Goal: Information Seeking & Learning: Learn about a topic

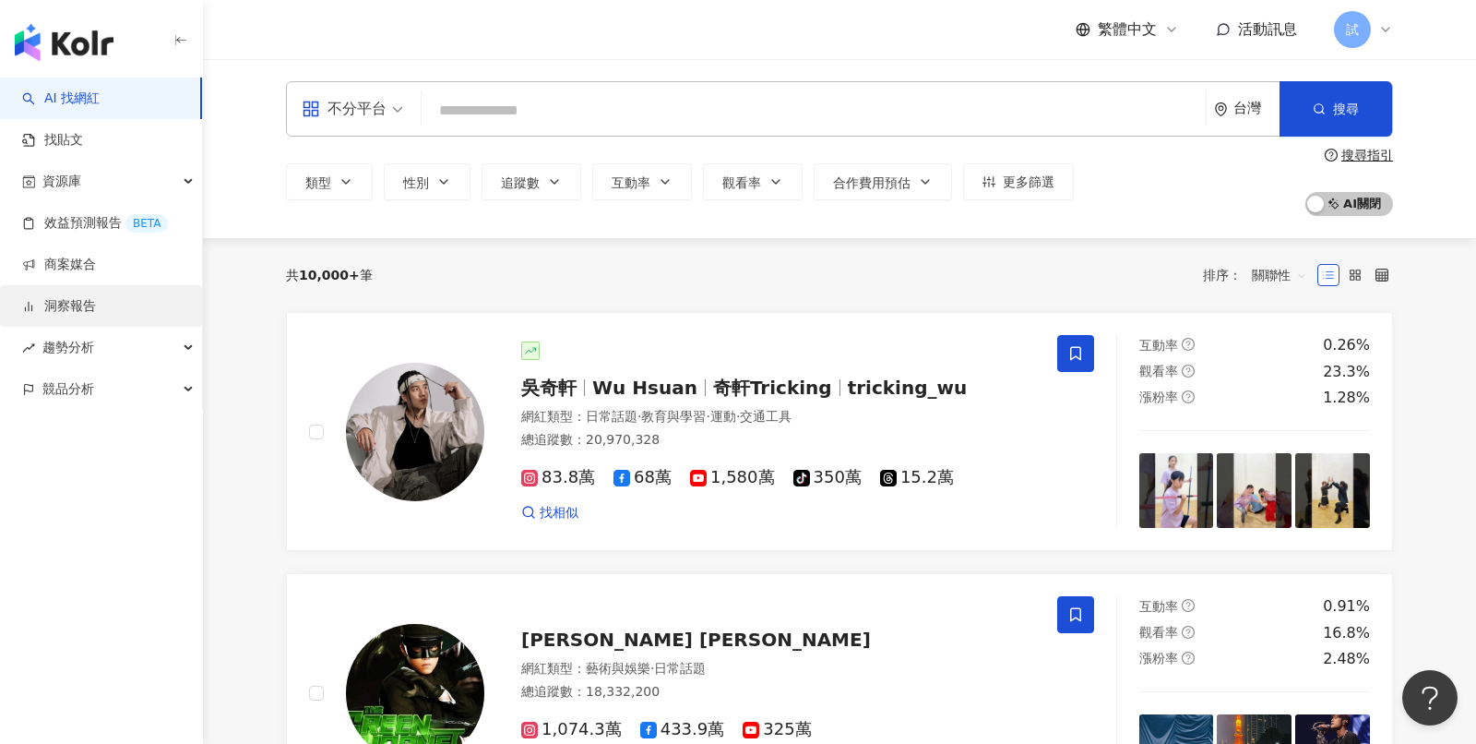
click at [96, 307] on link "洞察報告" at bounding box center [59, 306] width 74 height 18
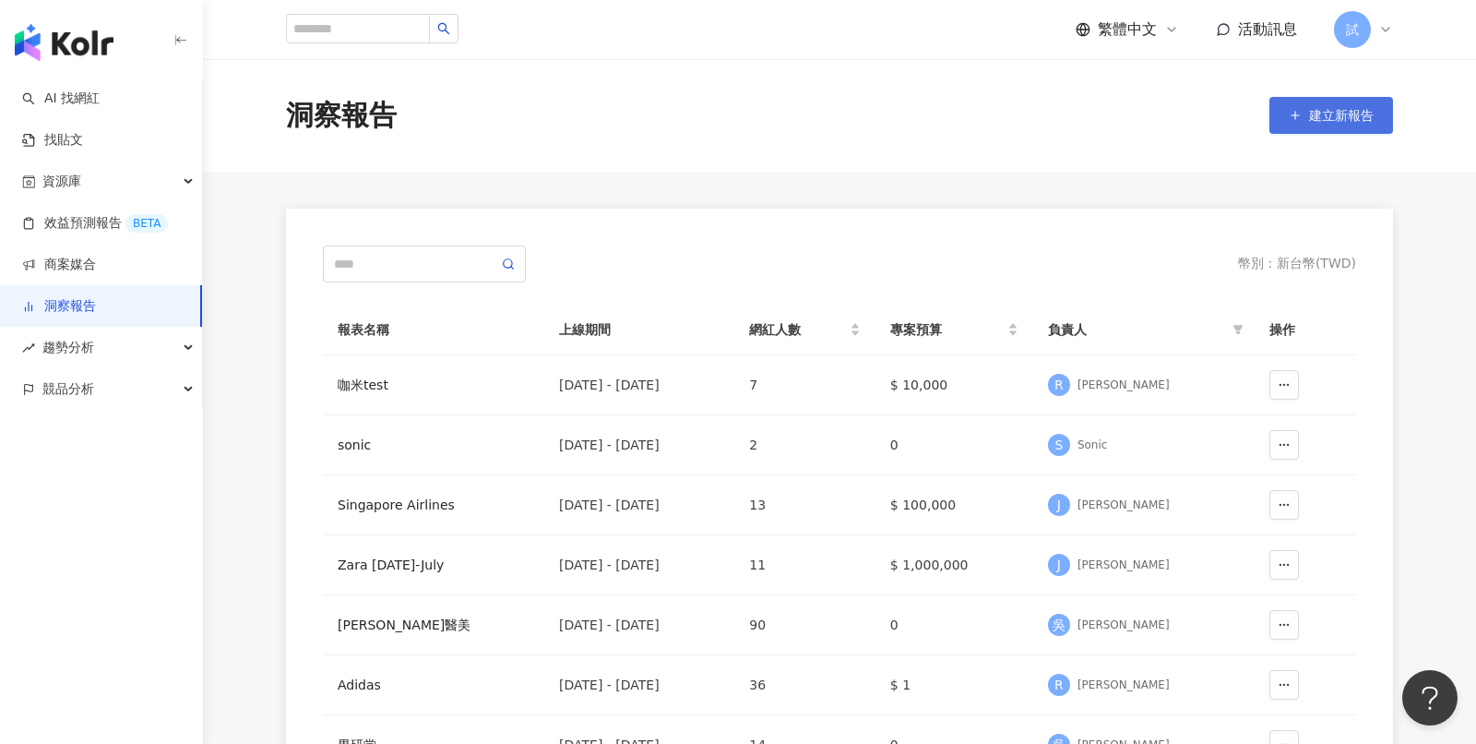
click at [1329, 120] on span "建立新報告" at bounding box center [1341, 115] width 65 height 15
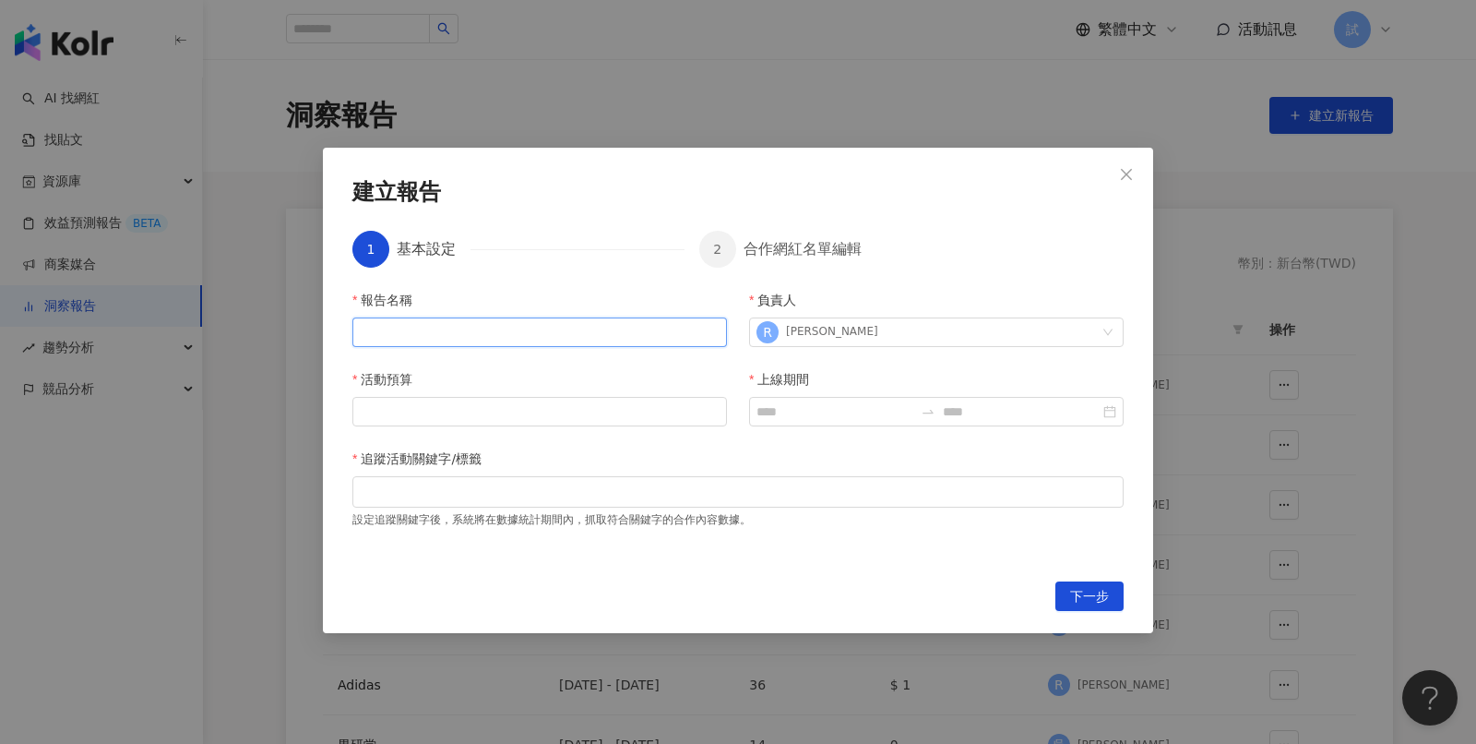
click at [501, 328] on input "報告名稱" at bounding box center [539, 332] width 375 height 30
type input "***"
click at [539, 428] on div "報告名稱 *** 負責人 [PERSON_NAME] 活動預算 上線期間 追蹤活動關鍵字/標籤 設定追蹤關鍵字後，系統將在數據統計期間內，抓取符合關鍵字的合作…" at bounding box center [737, 424] width 771 height 269
click at [548, 421] on input "活動預算" at bounding box center [539, 412] width 373 height 28
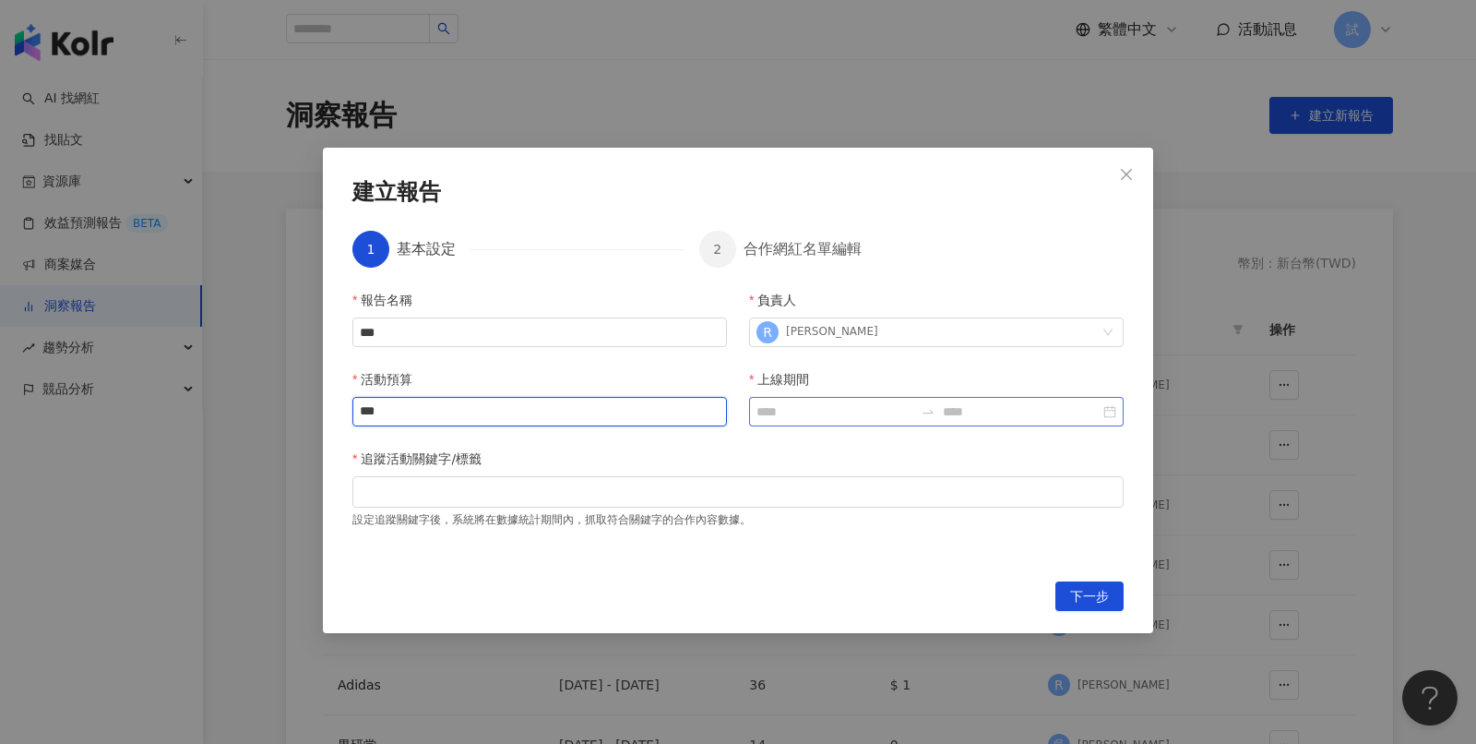
type input "***"
click at [809, 417] on input "上線期間" at bounding box center [834, 411] width 157 height 20
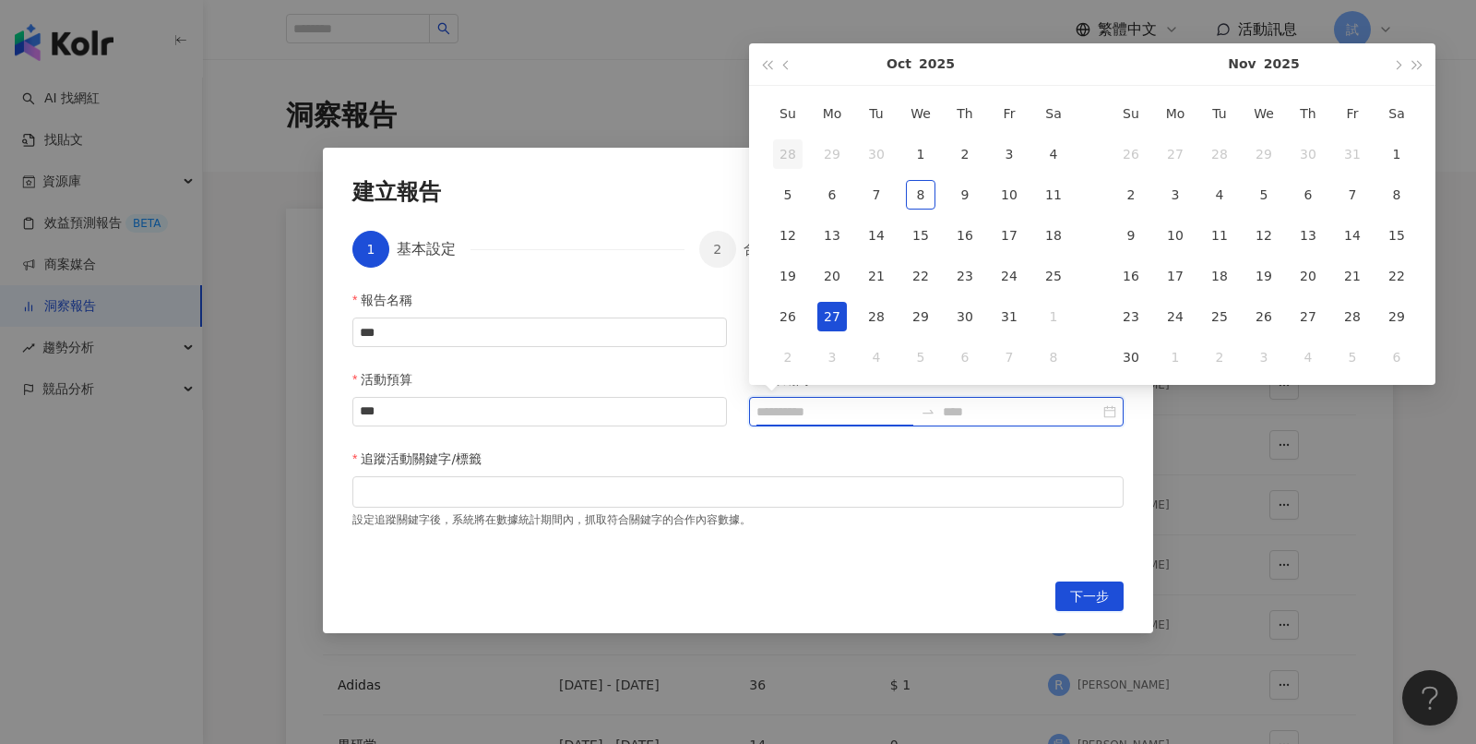
type input "**********"
click at [788, 68] on button "button" at bounding box center [787, 64] width 20 height 42
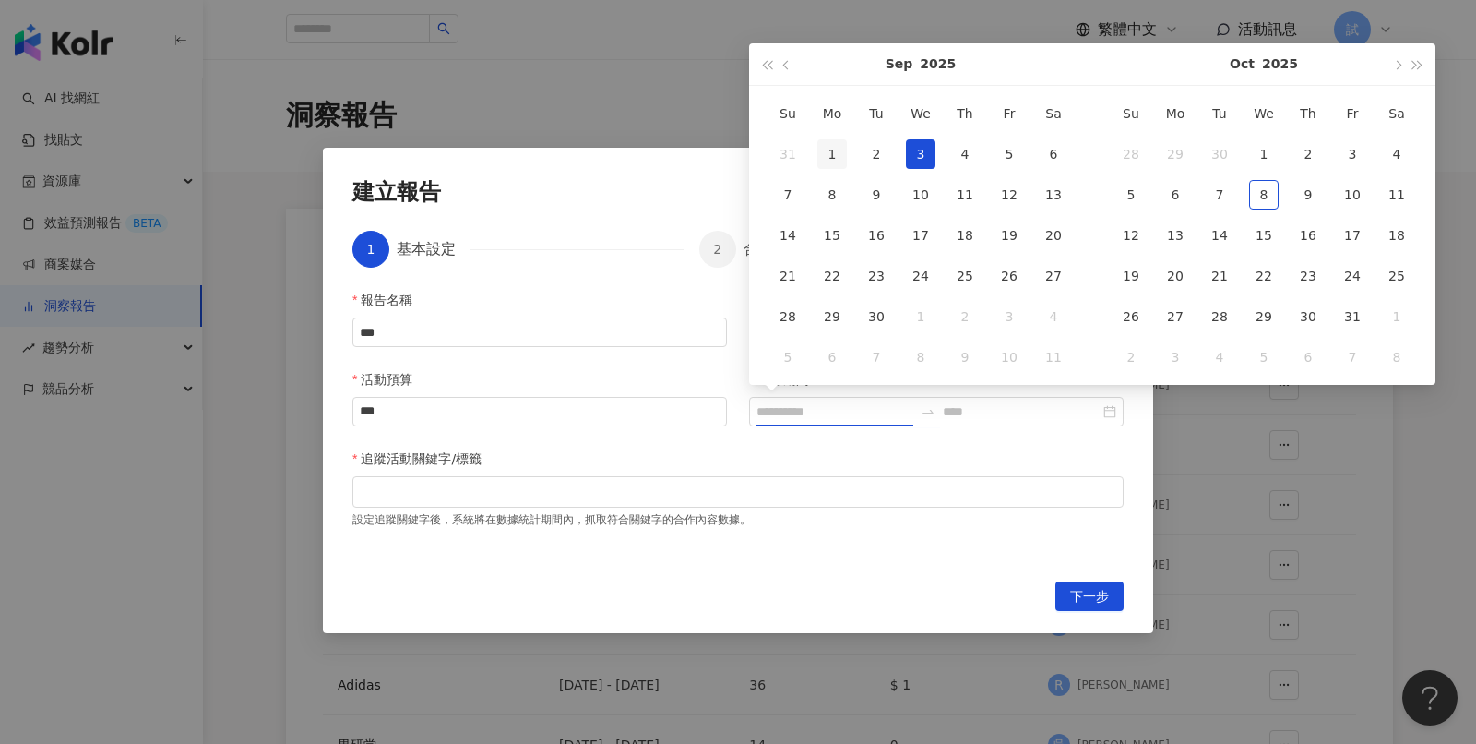
type input "**********"
click at [838, 156] on div "1" at bounding box center [832, 154] width 30 height 30
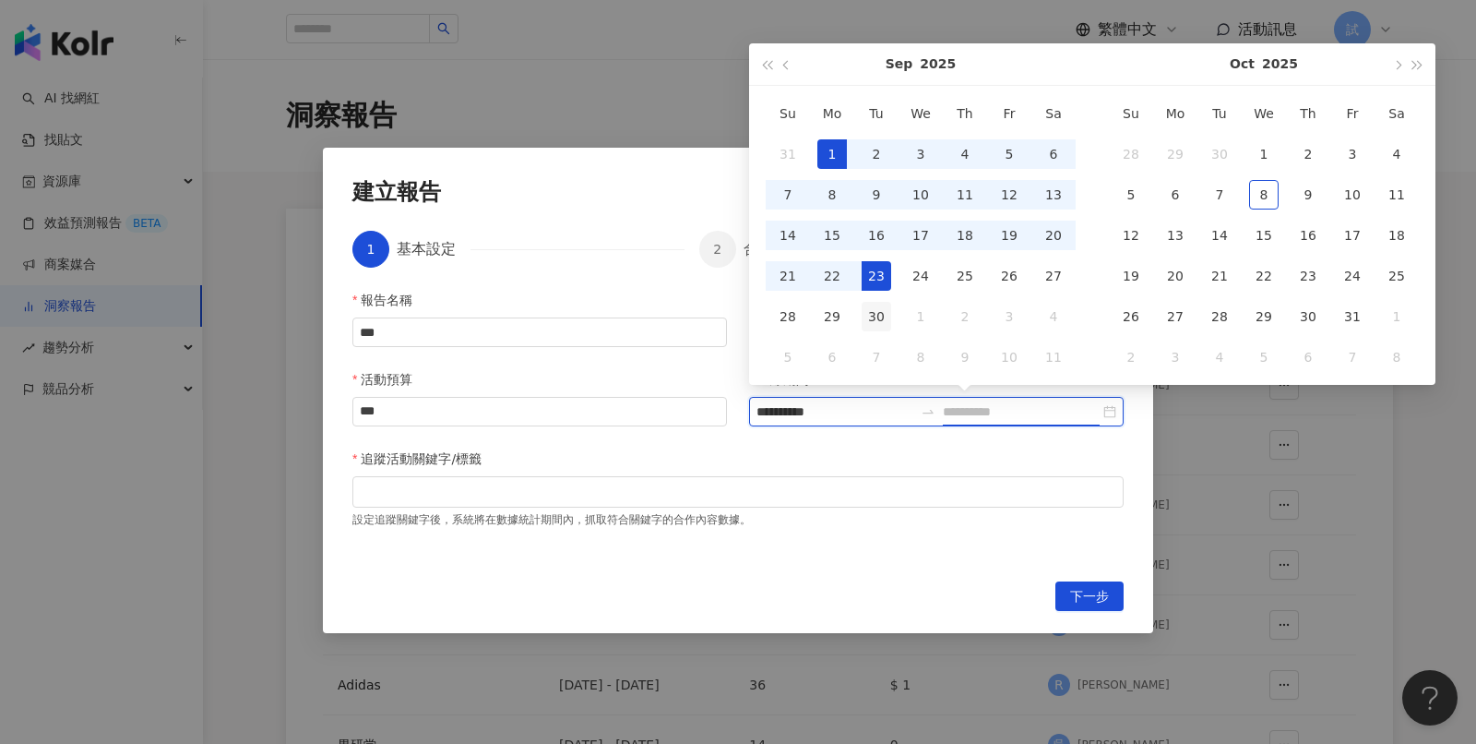
type input "**********"
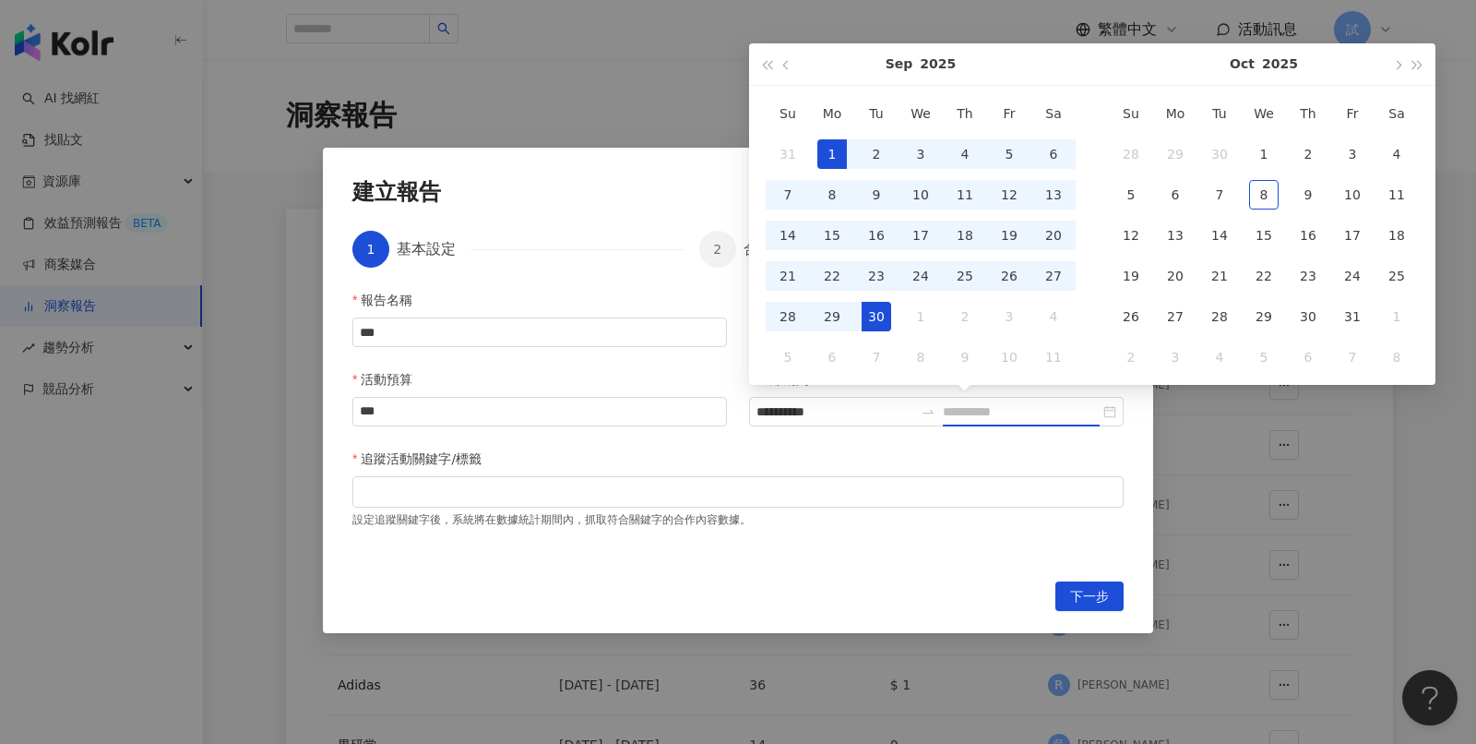
click at [873, 311] on div "30" at bounding box center [877, 317] width 30 height 30
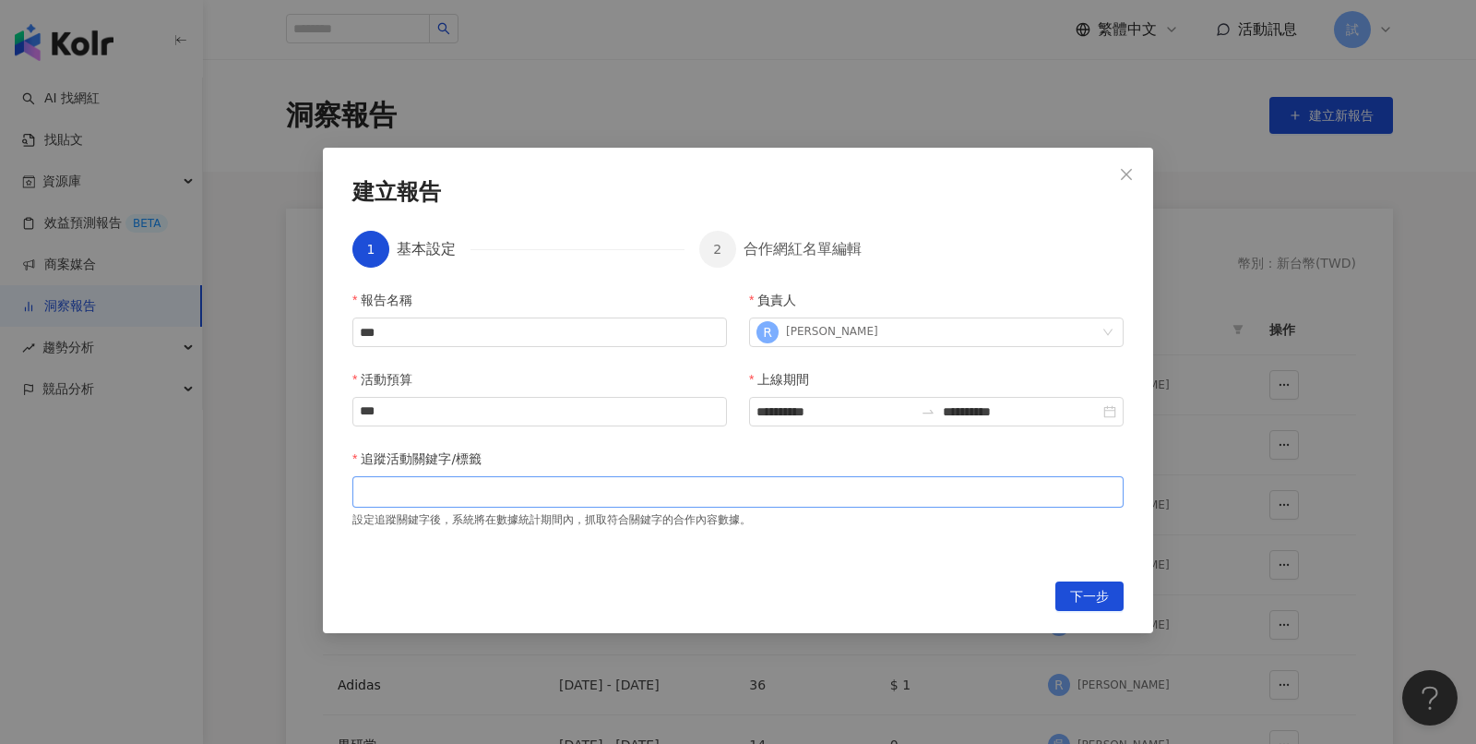
click at [718, 485] on div at bounding box center [738, 491] width 764 height 14
type input "*"
type input "***"
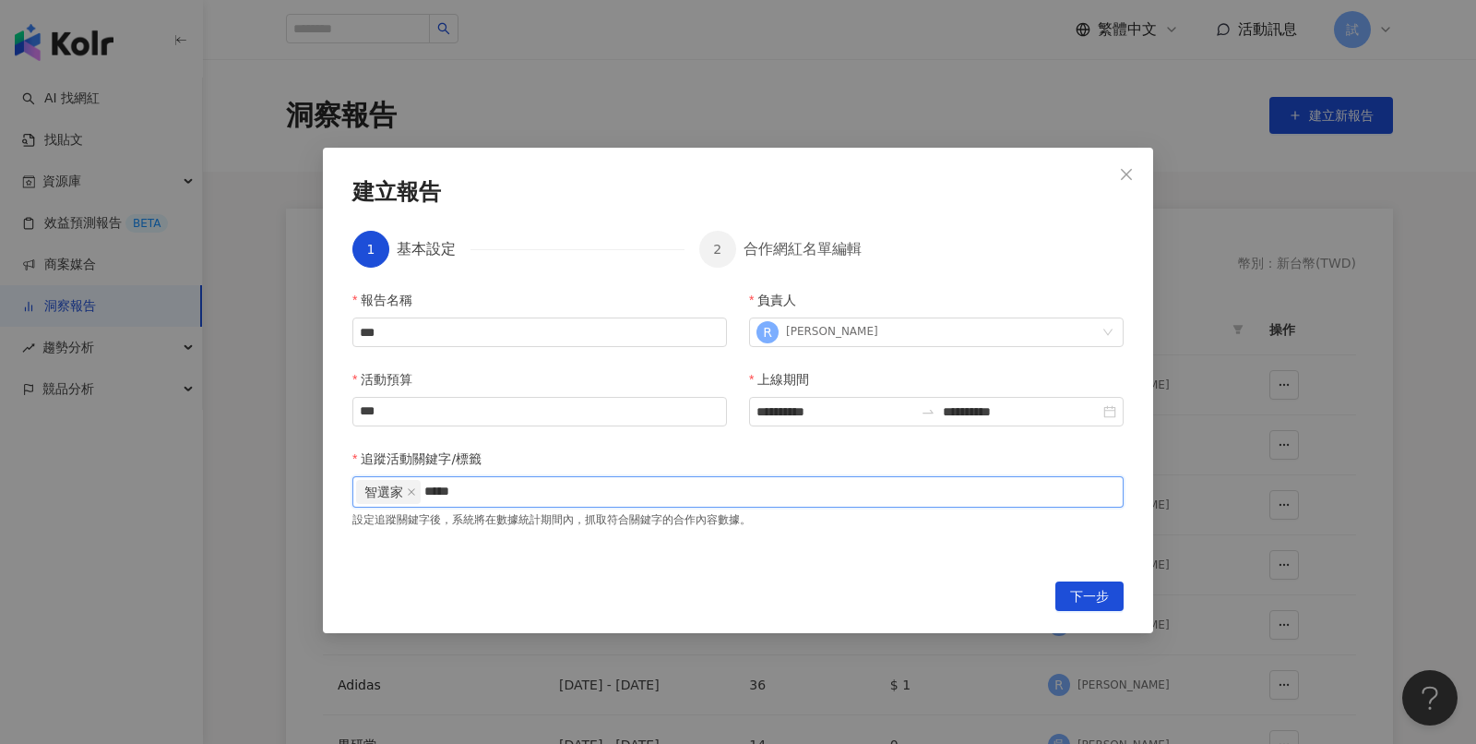
type input "****"
click at [1100, 593] on span "下一步" at bounding box center [1089, 597] width 39 height 30
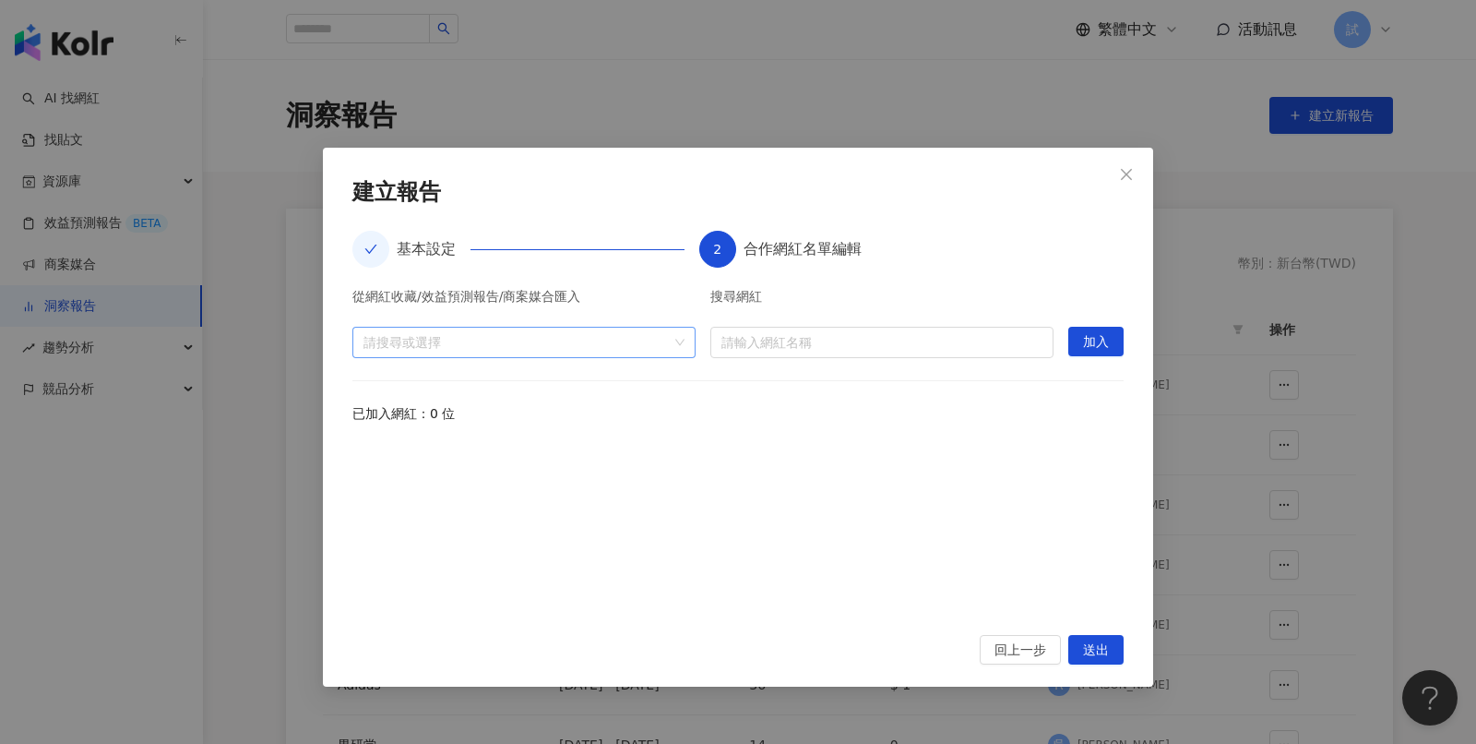
click at [680, 343] on div "請搜尋或選擇" at bounding box center [523, 342] width 343 height 31
click at [386, 377] on span "收藏" at bounding box center [539, 383] width 306 height 30
click at [369, 382] on icon "caret-down" at bounding box center [371, 383] width 4 height 6
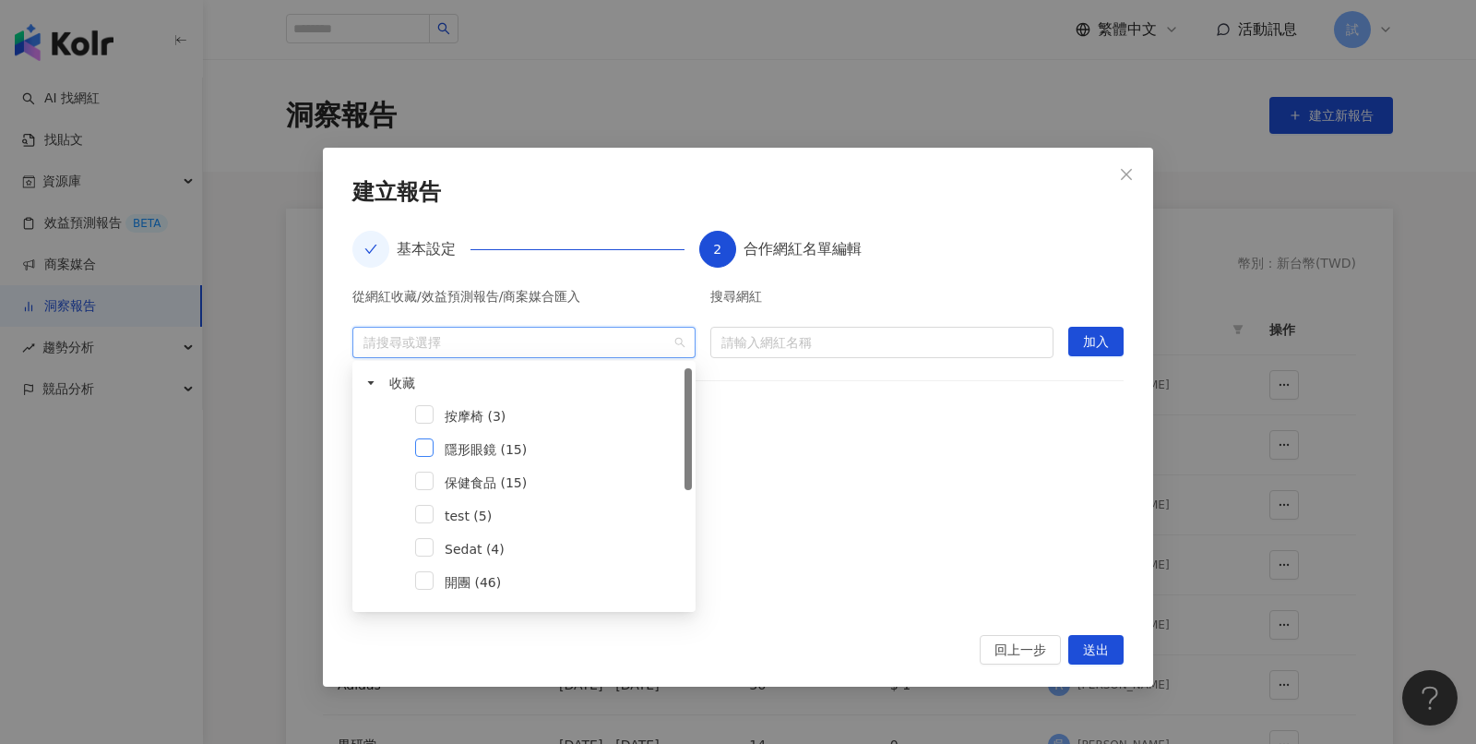
click at [431, 453] on span at bounding box center [424, 447] width 18 height 18
click at [1099, 328] on span "加入" at bounding box center [1096, 343] width 26 height 30
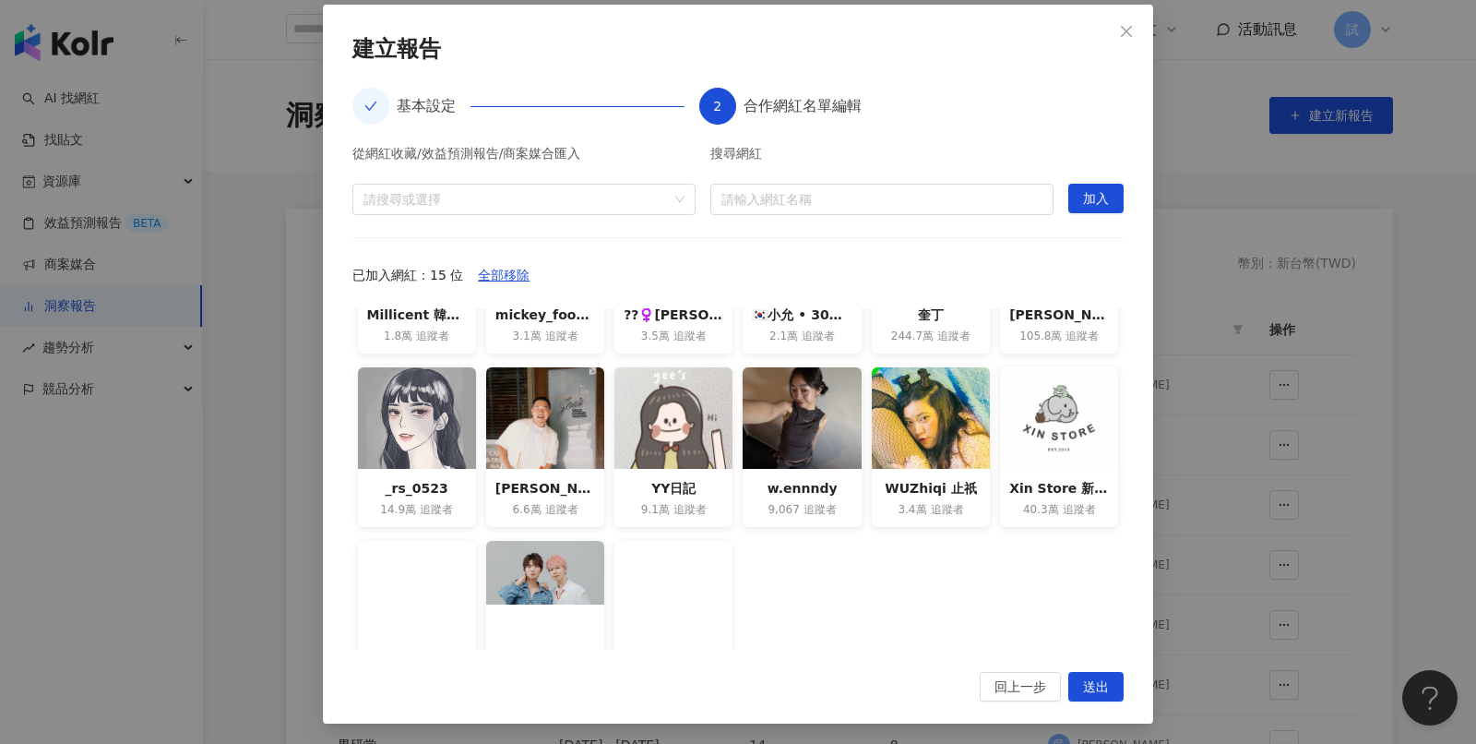
scroll to position [164, 0]
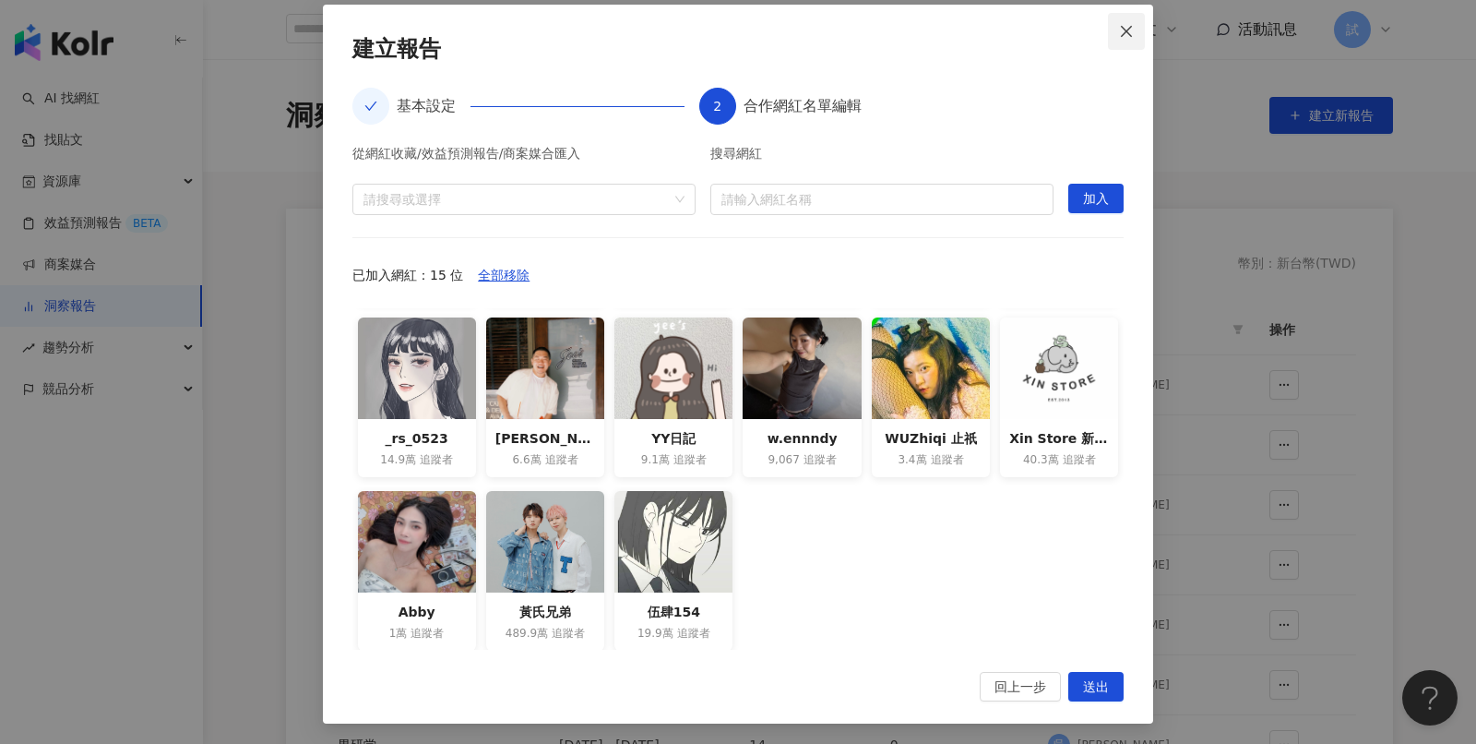
click at [1134, 31] on span "Close" at bounding box center [1126, 31] width 37 height 15
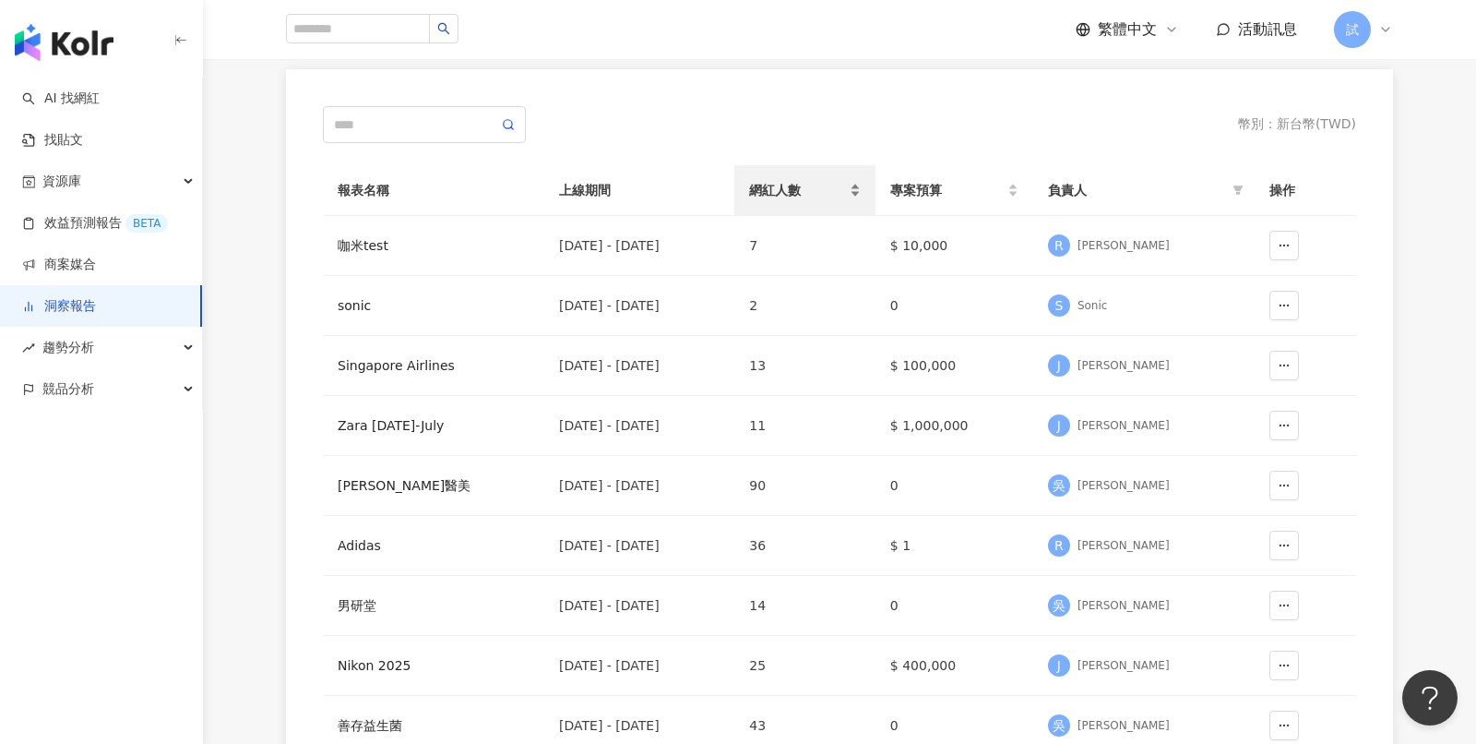
scroll to position [155, 0]
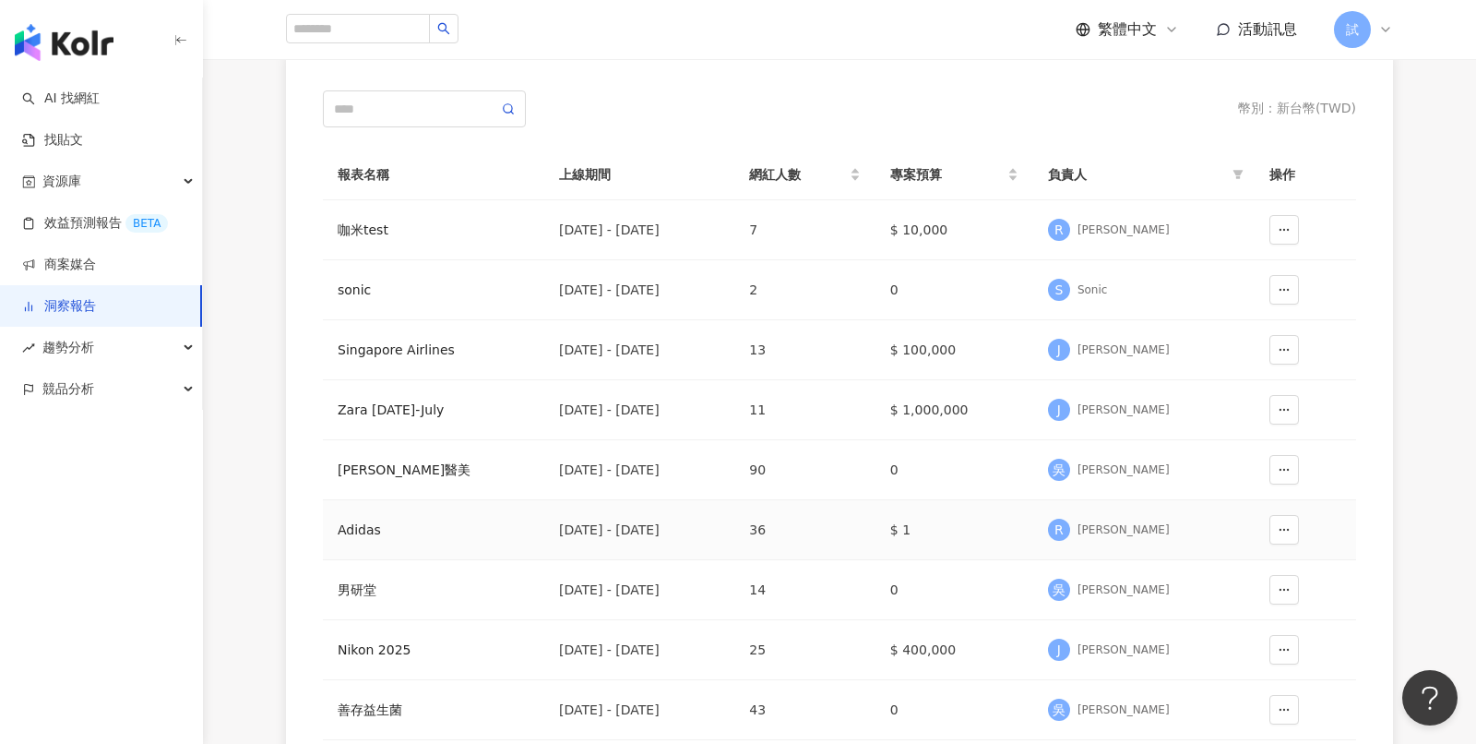
click at [361, 534] on div "Adidas" at bounding box center [434, 529] width 192 height 20
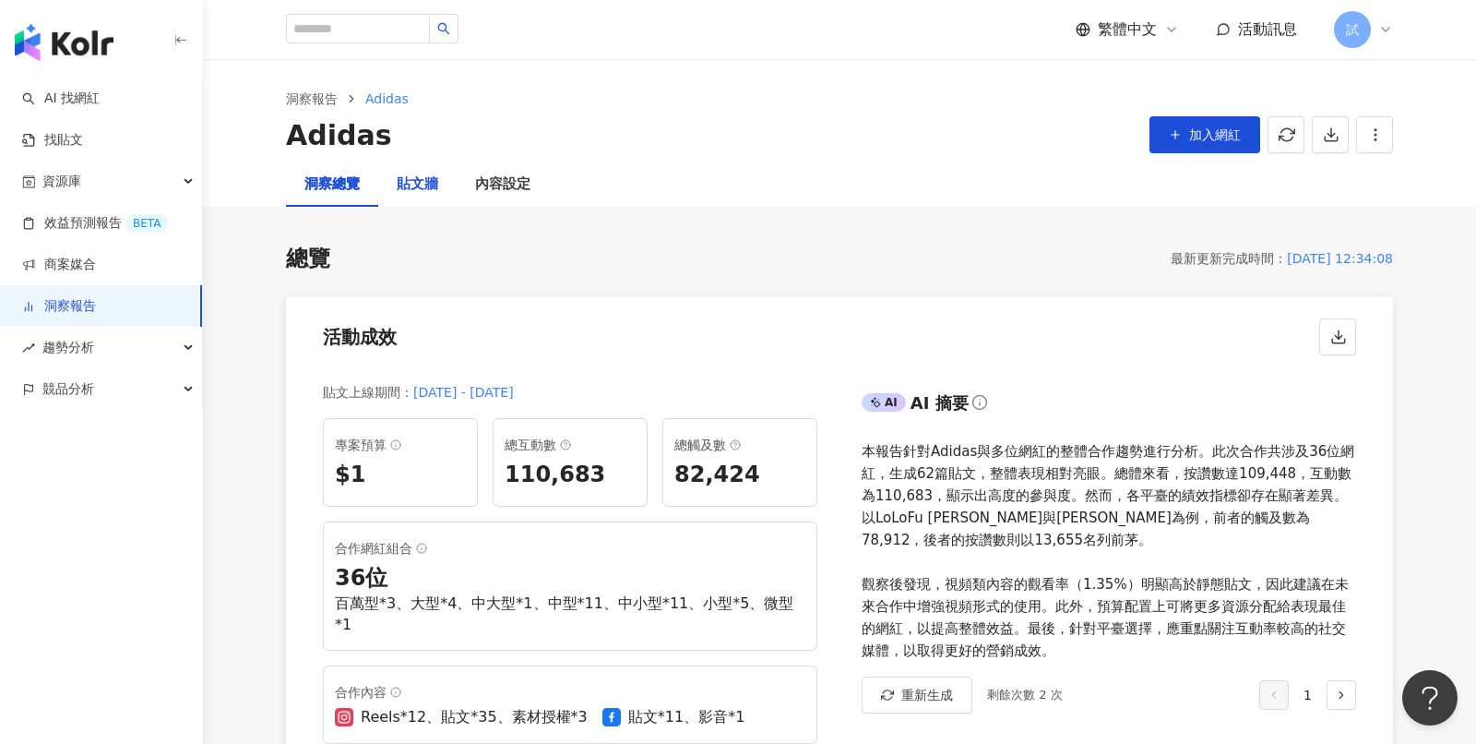
click at [420, 178] on div "貼文牆" at bounding box center [418, 184] width 42 height 22
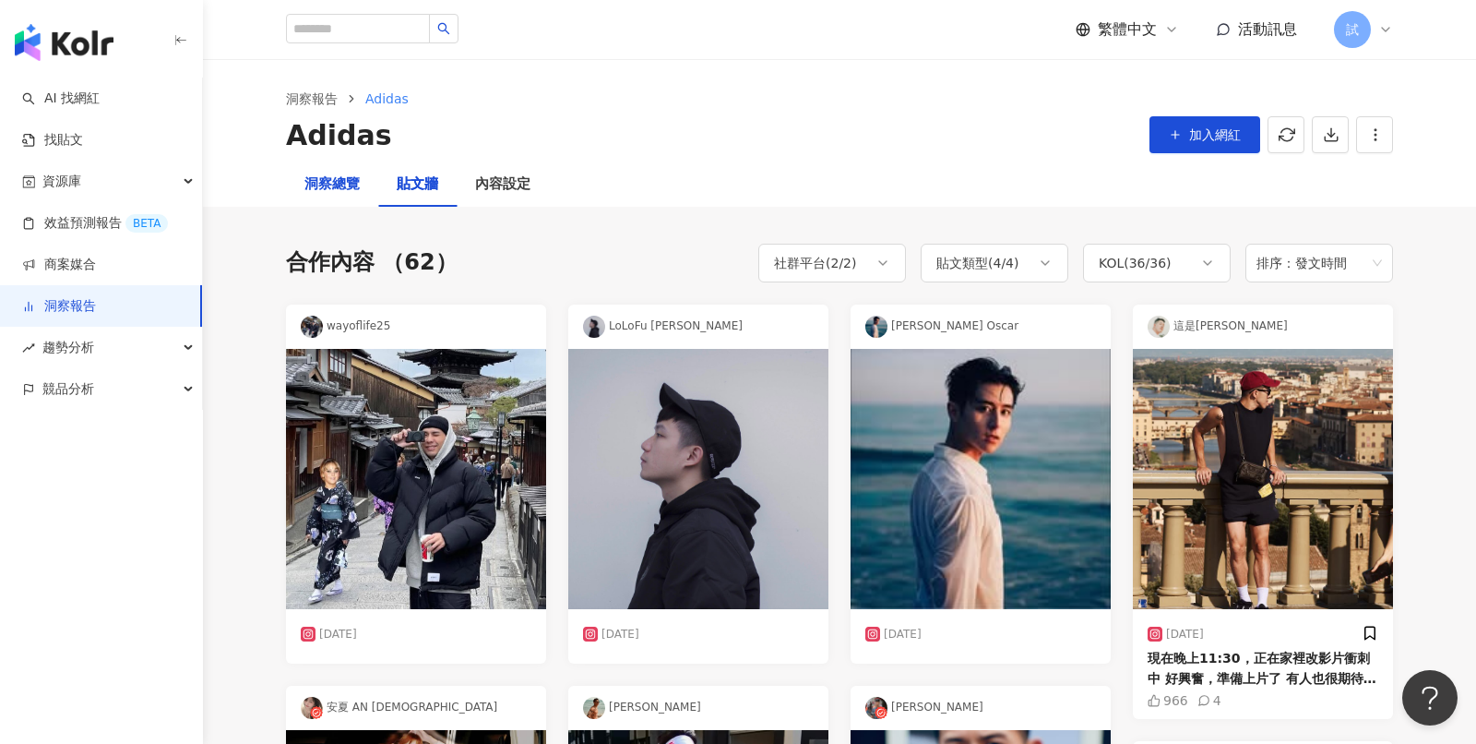
click at [347, 186] on div "洞察總覽" at bounding box center [331, 184] width 55 height 22
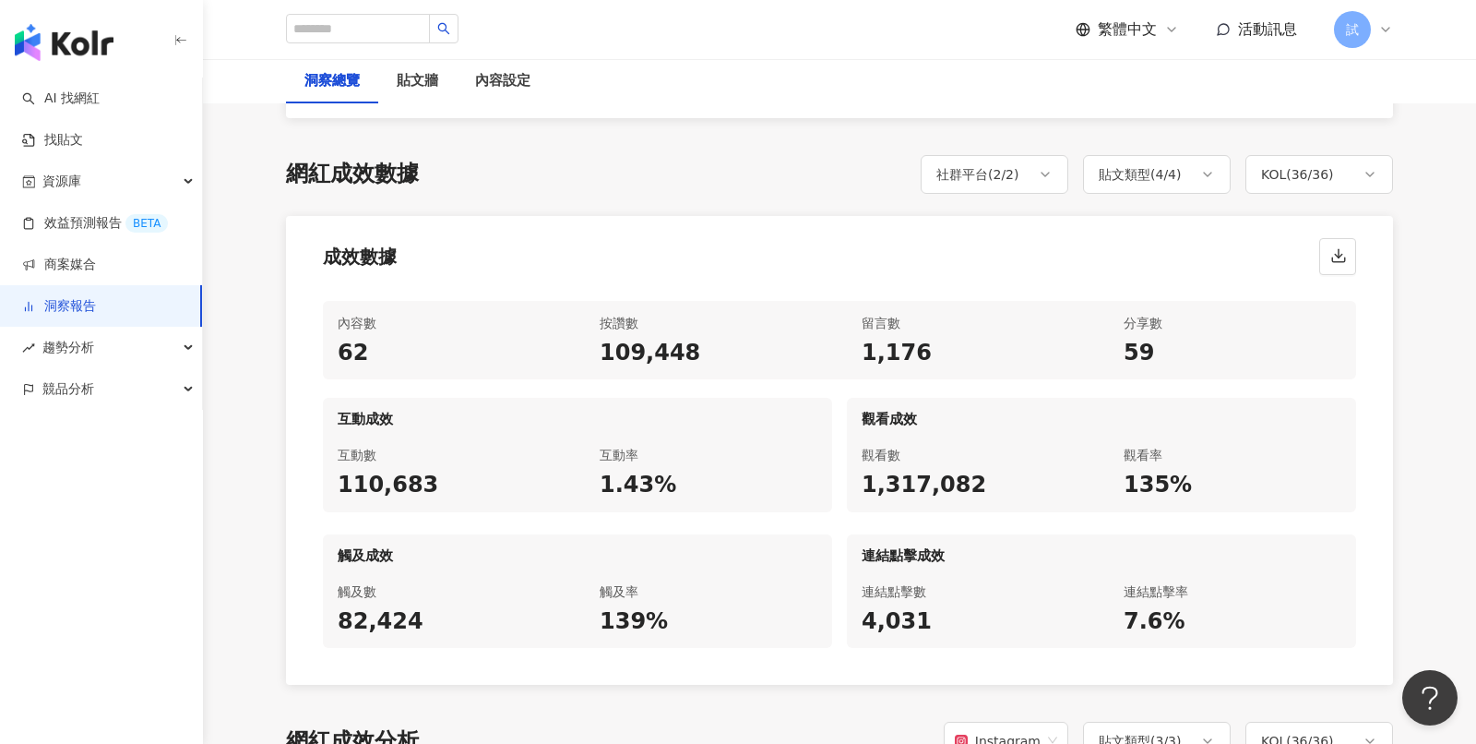
scroll to position [804, 0]
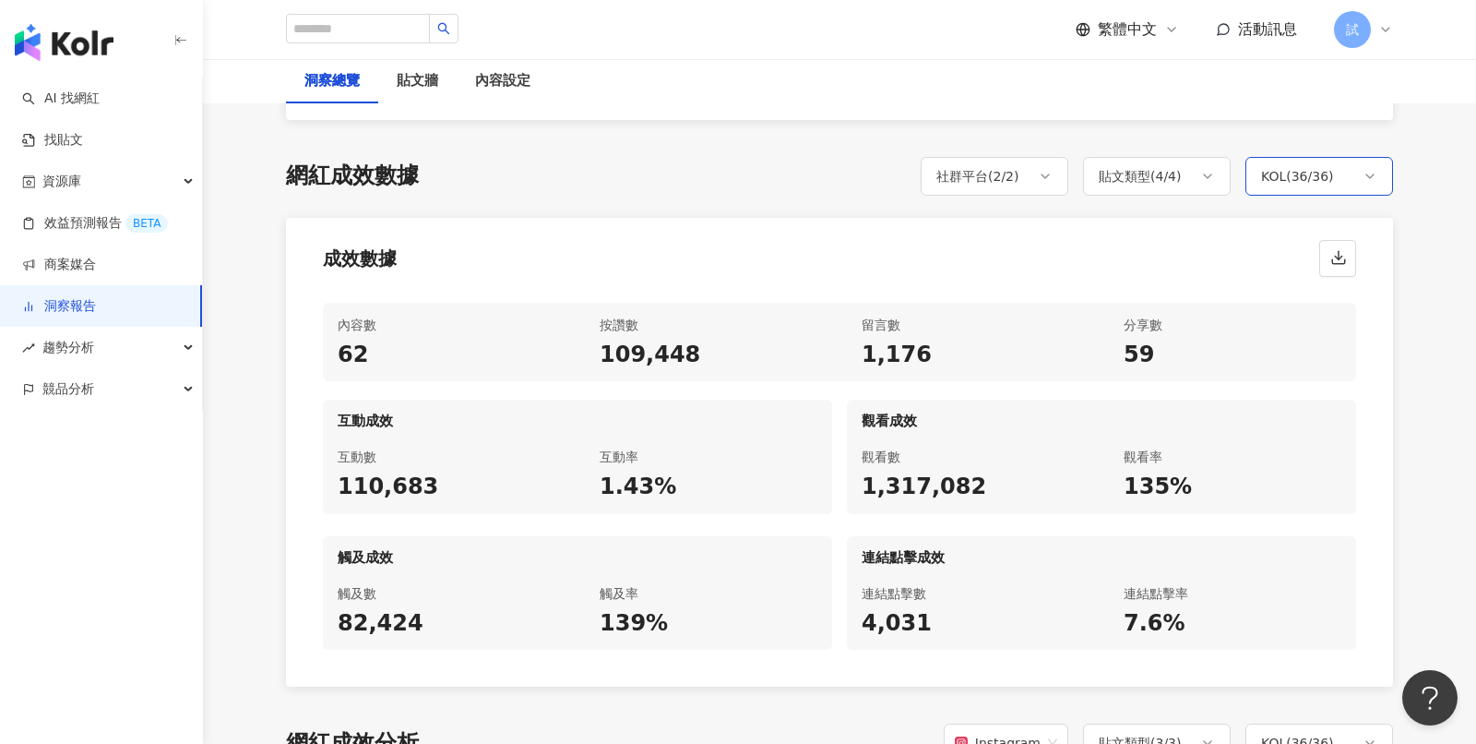
click at [1355, 161] on div "KOL ( 36 / 36 )" at bounding box center [1319, 176] width 148 height 39
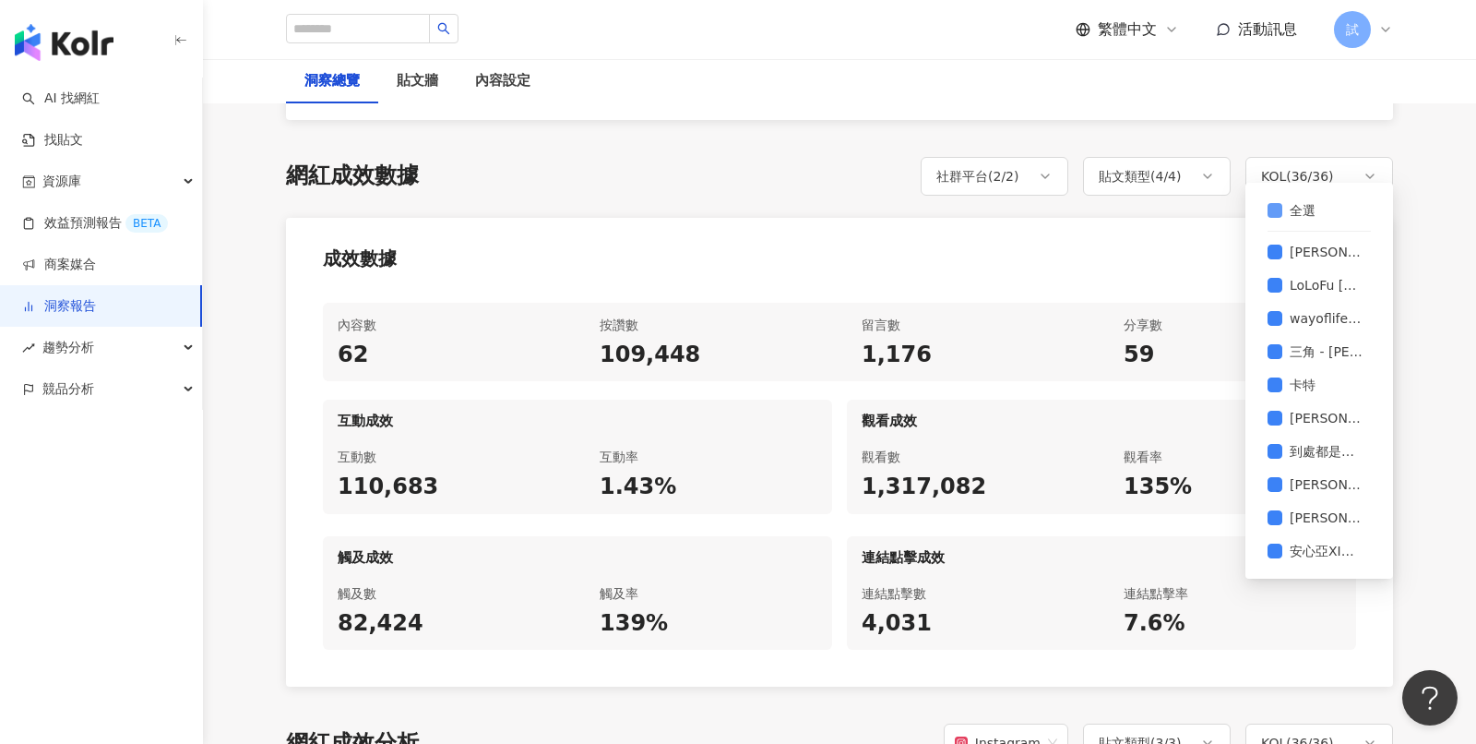
click at [1306, 206] on span "全選" at bounding box center [1302, 210] width 41 height 20
click at [1198, 233] on div "成效數據" at bounding box center [839, 253] width 1107 height 70
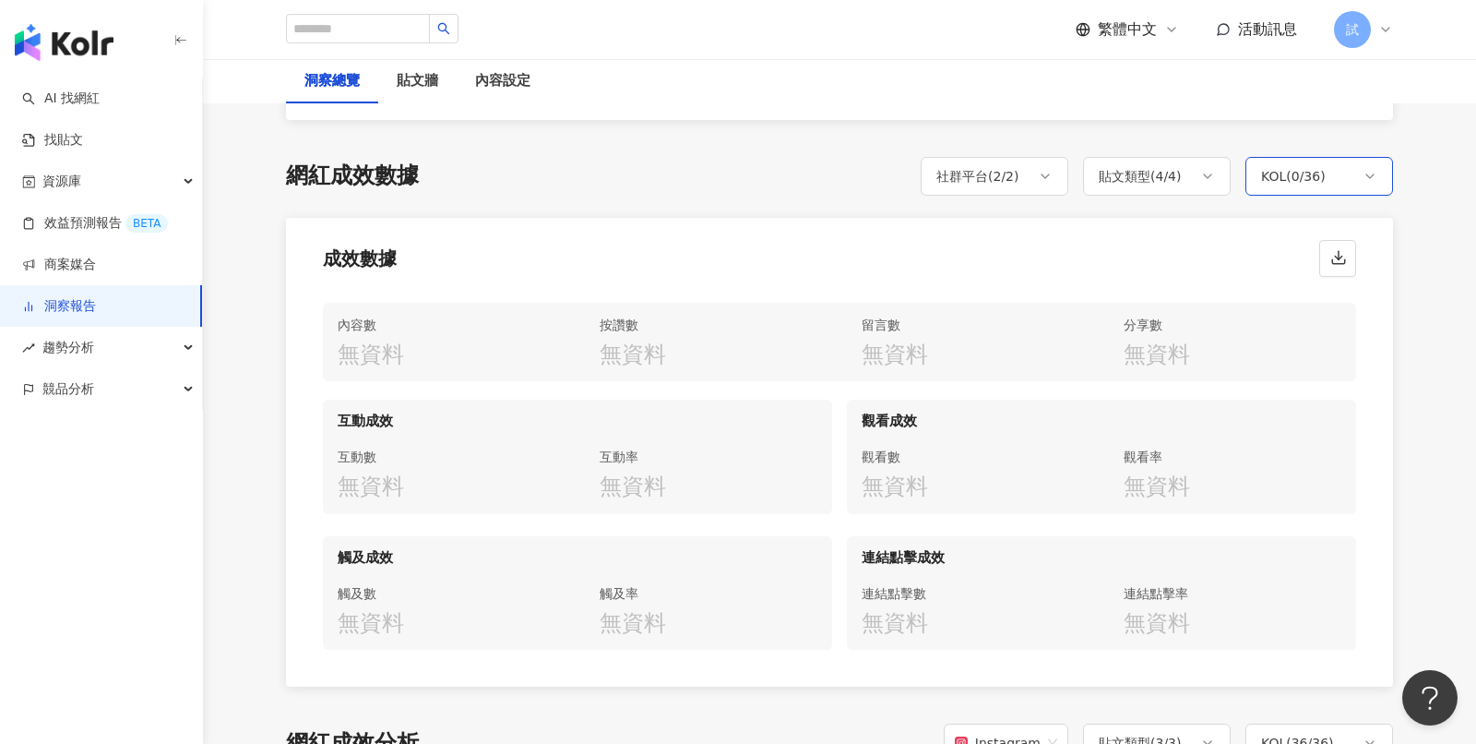
click at [1344, 167] on div "KOL ( 0 / 36 )" at bounding box center [1319, 176] width 148 height 39
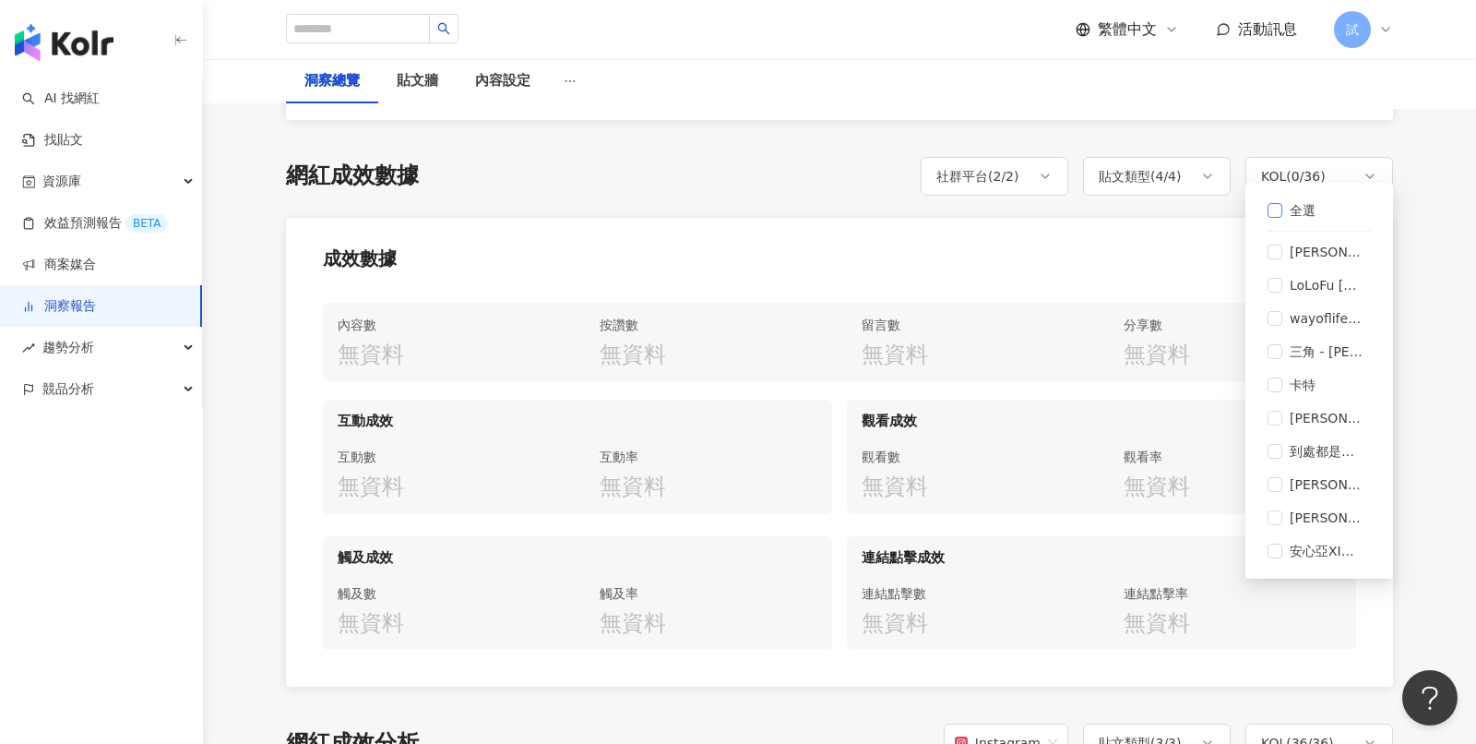
click at [1285, 207] on span "全選" at bounding box center [1302, 210] width 41 height 20
click at [1075, 190] on div "網紅成效數據 社群平台 ( 2 / 2 ) 貼文類型 ( 4 / 4 ) KOL ( 0 / 36 ) 全選 [PERSON_NAME] [PERSON_NA…" at bounding box center [839, 422] width 1107 height 530
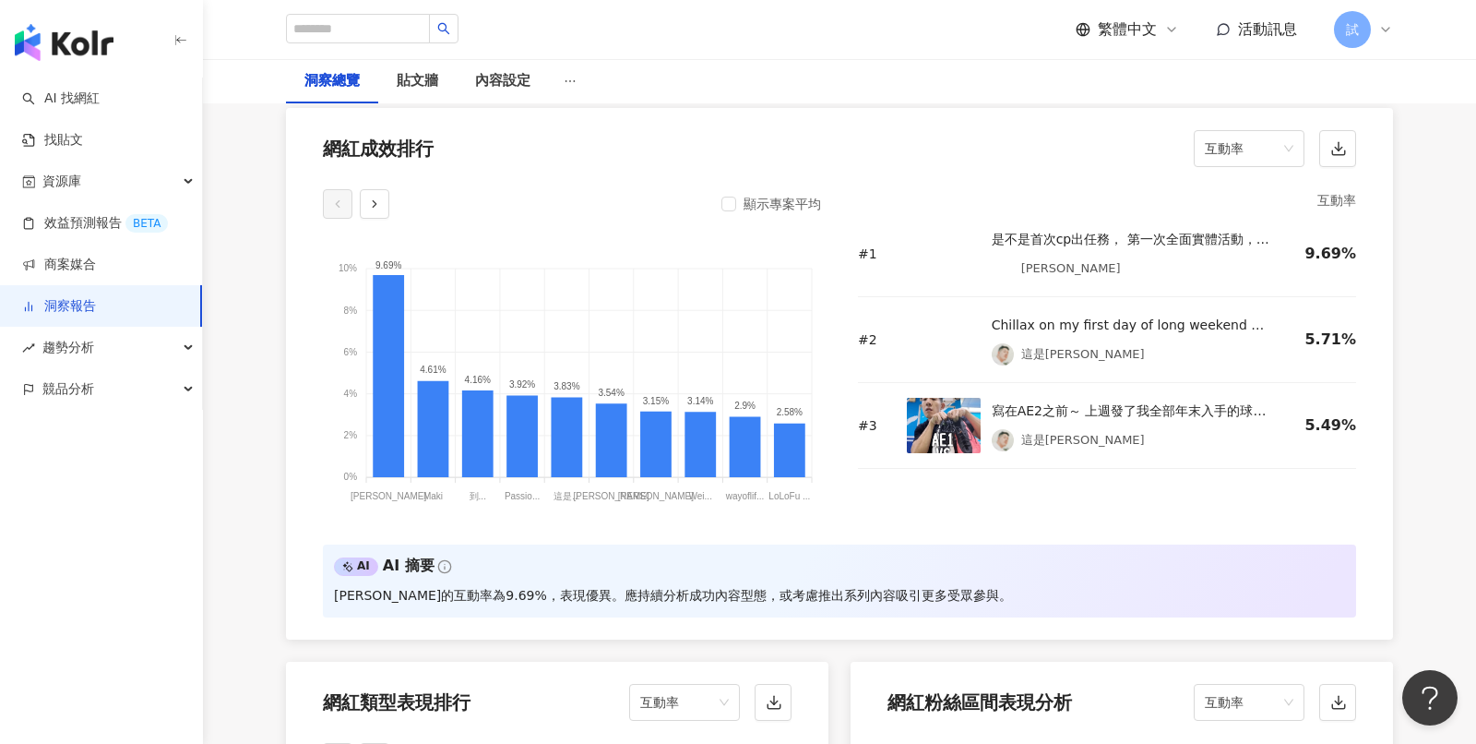
scroll to position [1406, 0]
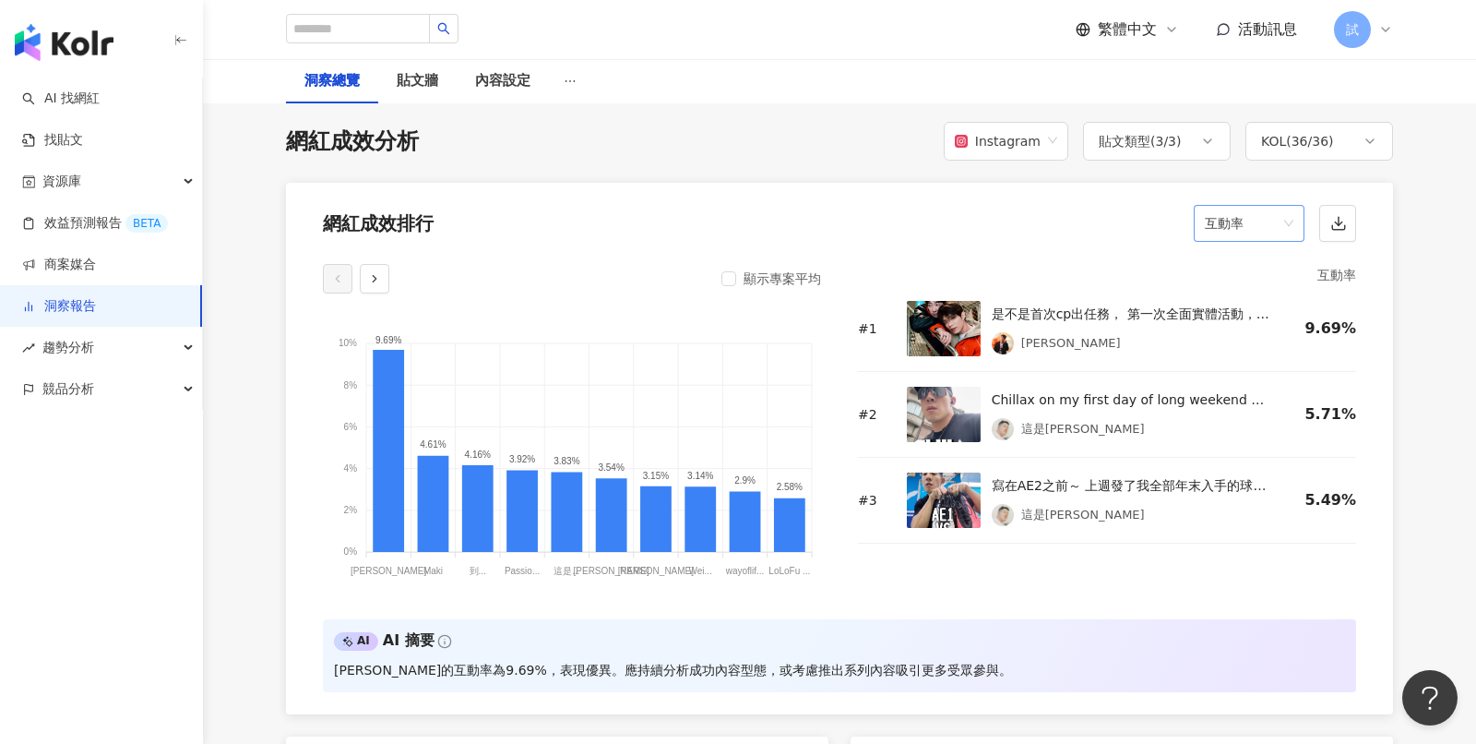
click at [1242, 206] on span "互動率" at bounding box center [1249, 223] width 89 height 35
click at [1246, 289] on div "觀看數" at bounding box center [1249, 295] width 81 height 20
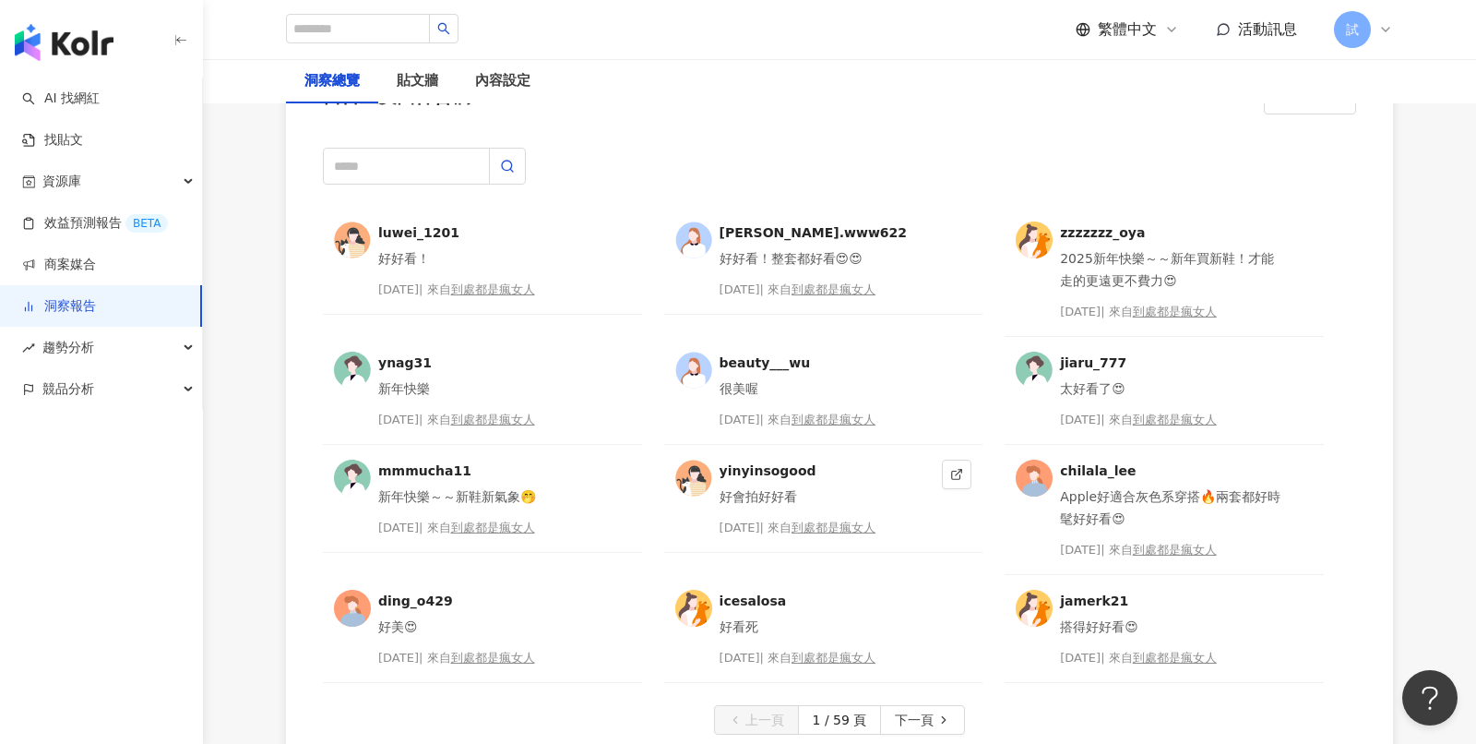
scroll to position [4740, 0]
click at [405, 147] on input "text" at bounding box center [406, 165] width 167 height 37
type input "**"
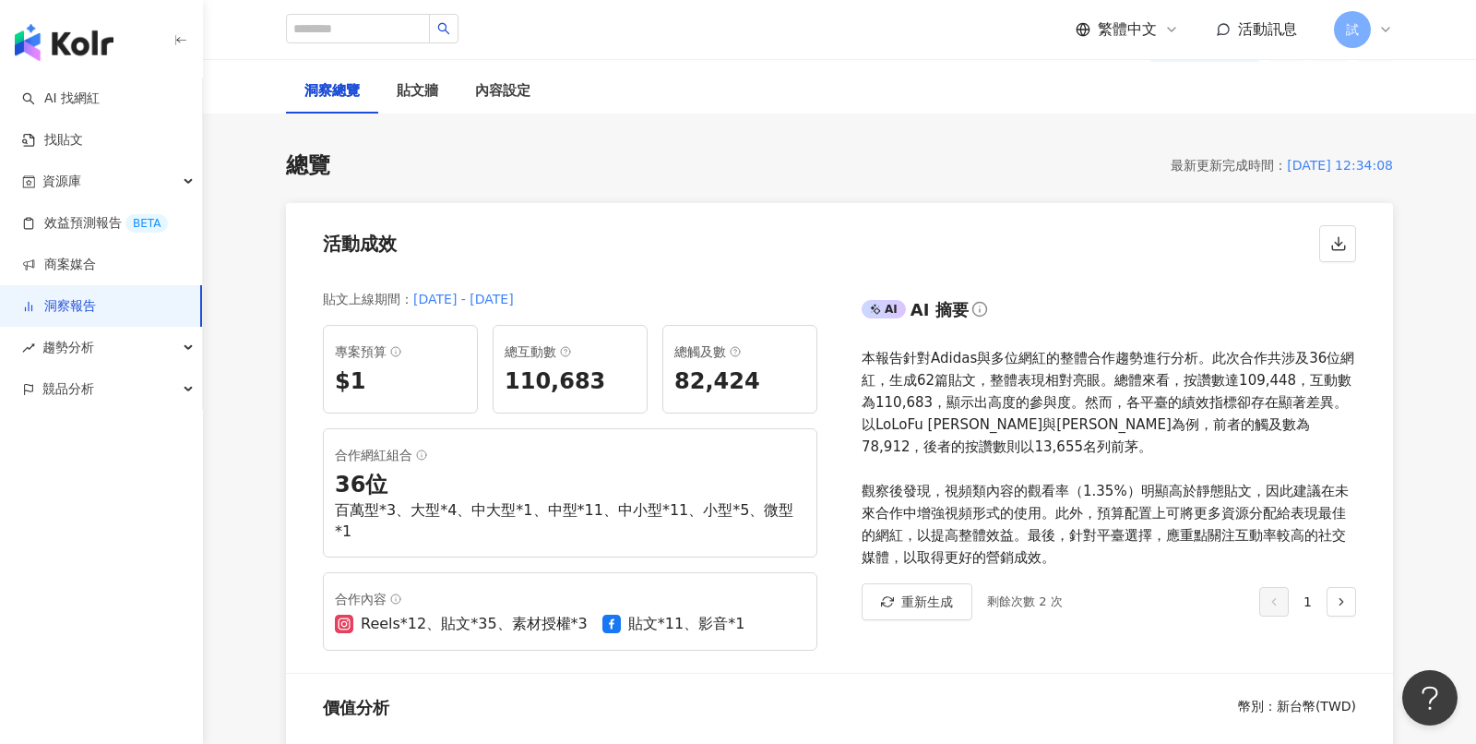
scroll to position [0, 0]
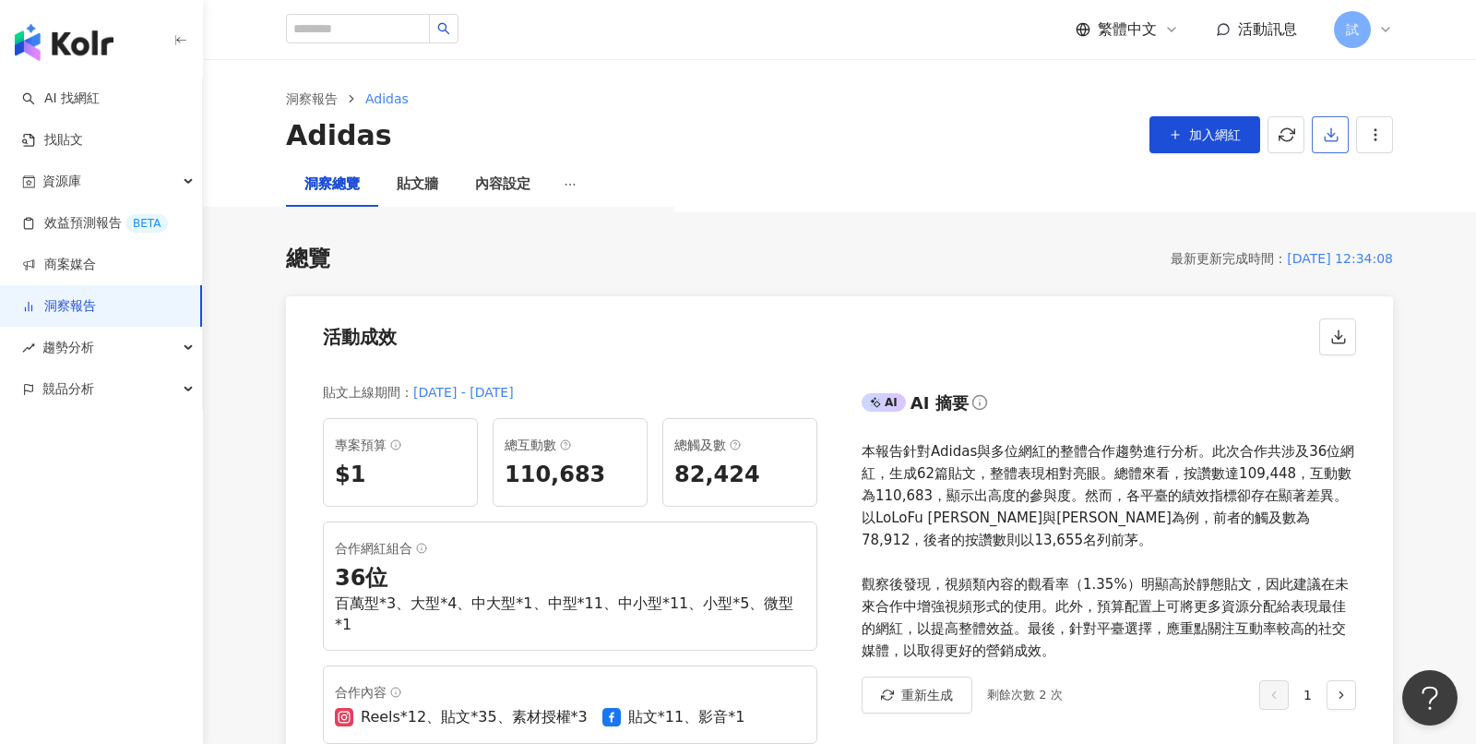
click at [1331, 141] on icon "button" at bounding box center [1331, 139] width 13 height 5
click at [1358, 185] on span "匯出 PPT" at bounding box center [1359, 179] width 65 height 20
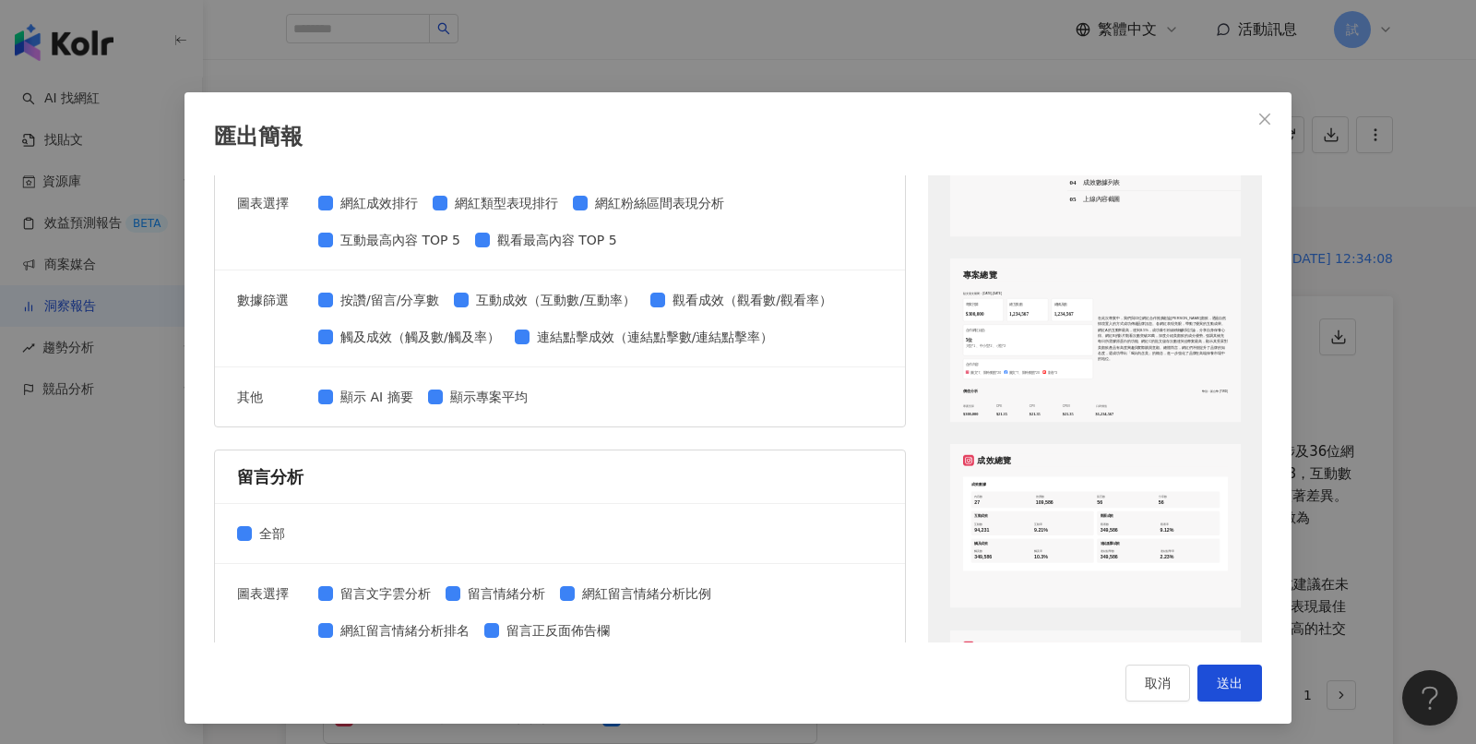
scroll to position [235, 0]
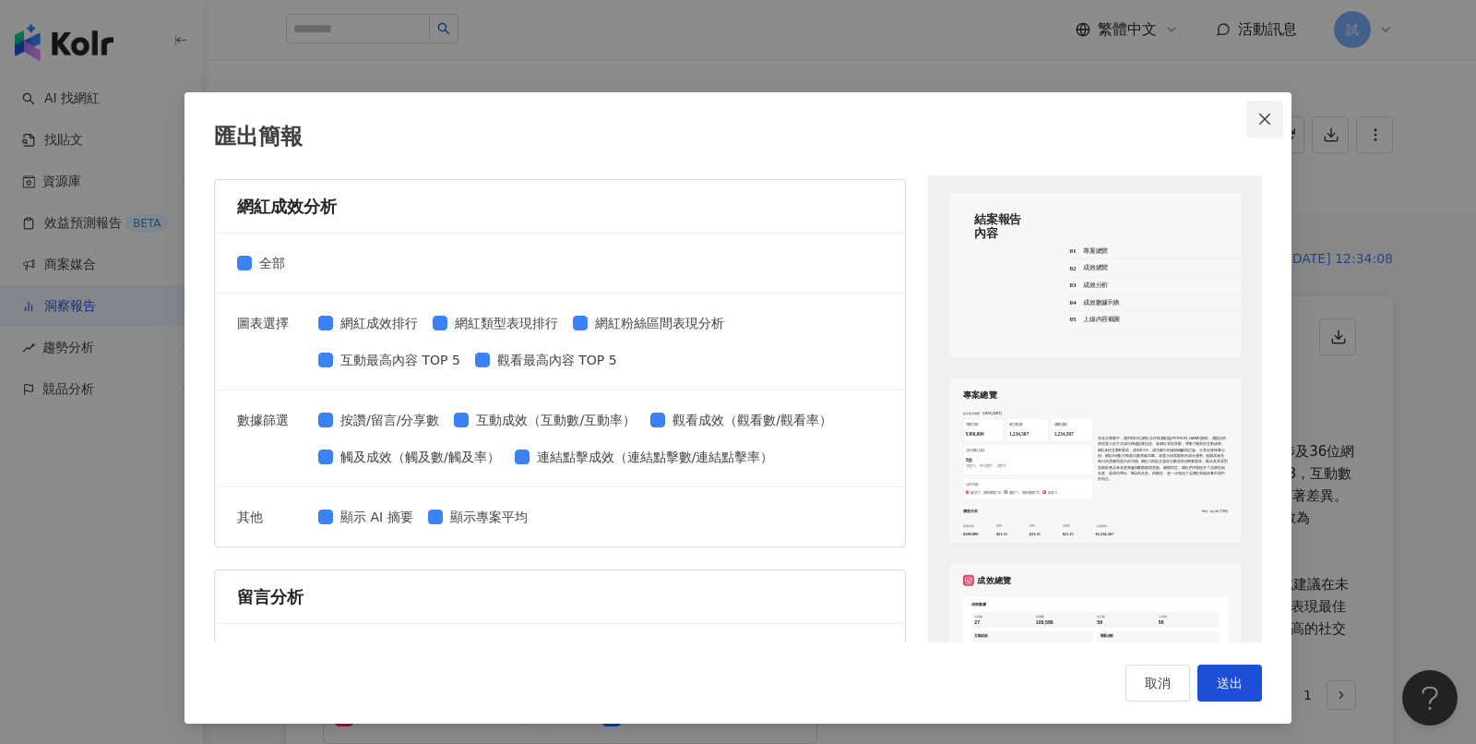
click at [1262, 125] on button "Close" at bounding box center [1264, 119] width 37 height 37
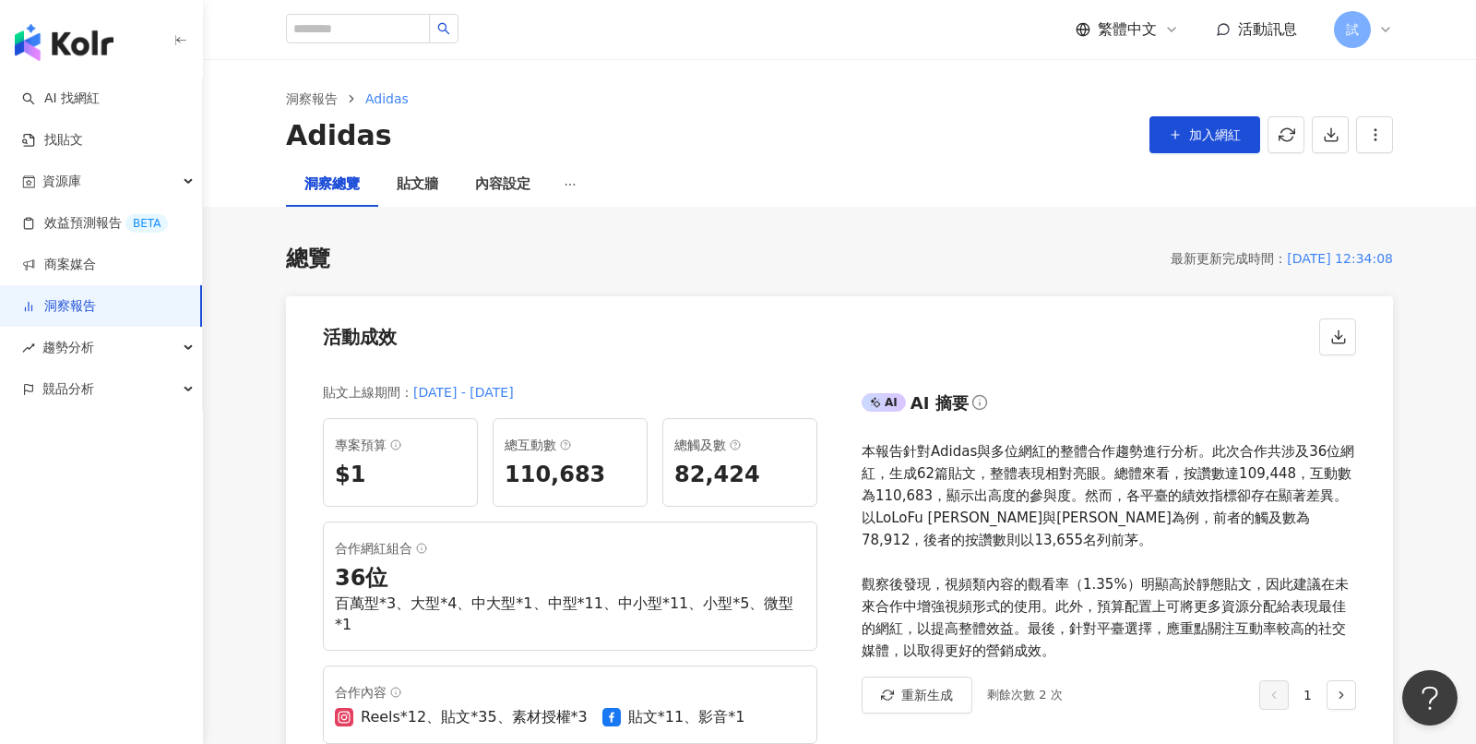
click at [96, 305] on link "洞察報告" at bounding box center [59, 306] width 74 height 18
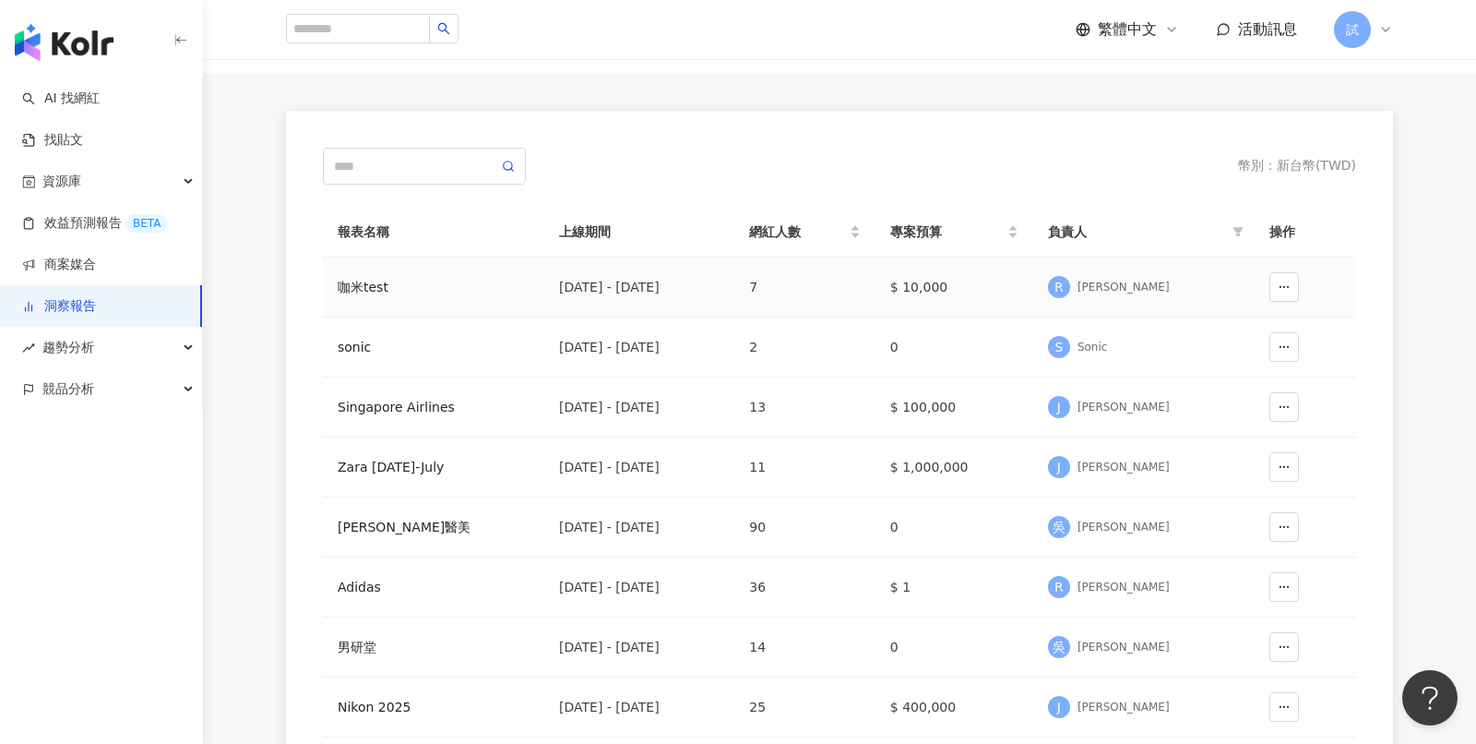
scroll to position [113, 0]
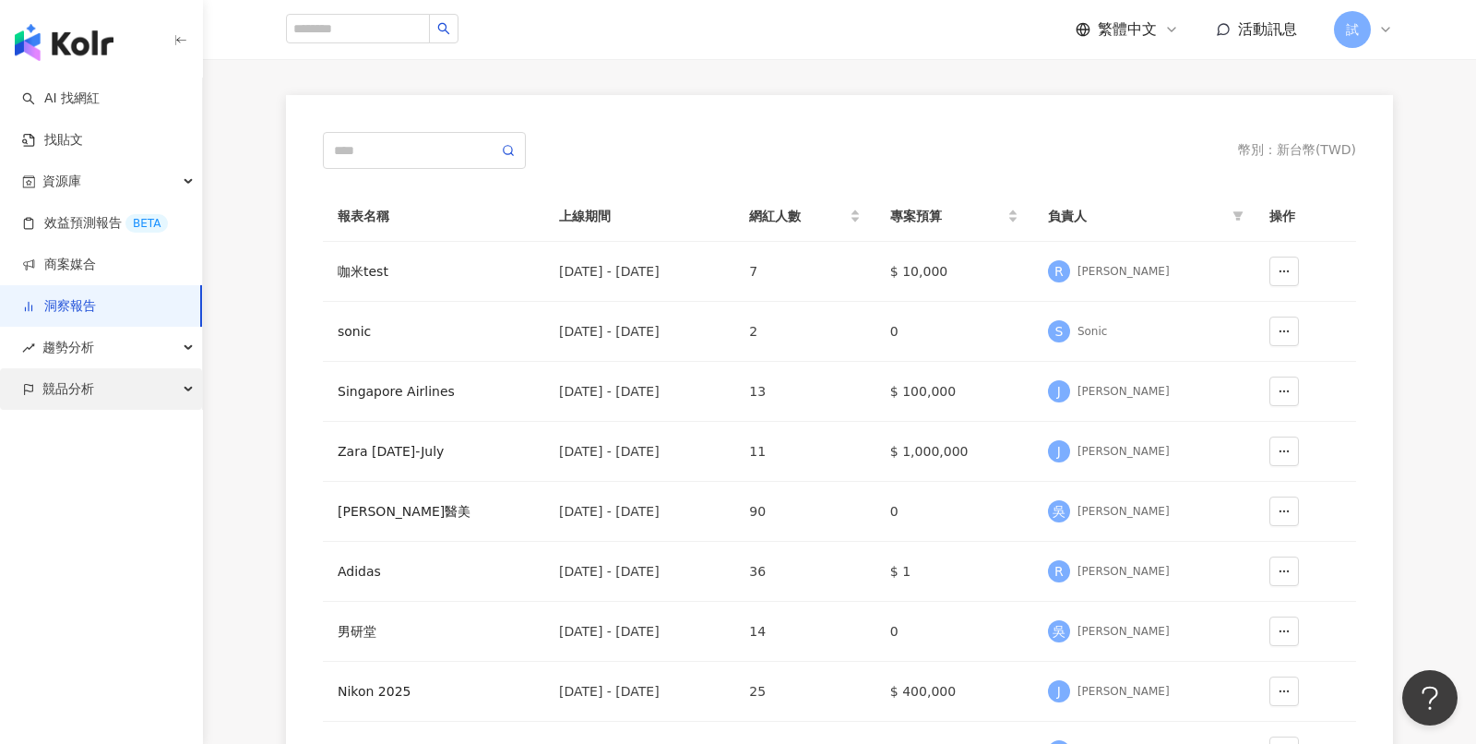
click at [148, 392] on div "競品分析" at bounding box center [101, 389] width 202 height 42
click at [122, 430] on link "品牌帳號分析" at bounding box center [82, 431] width 77 height 18
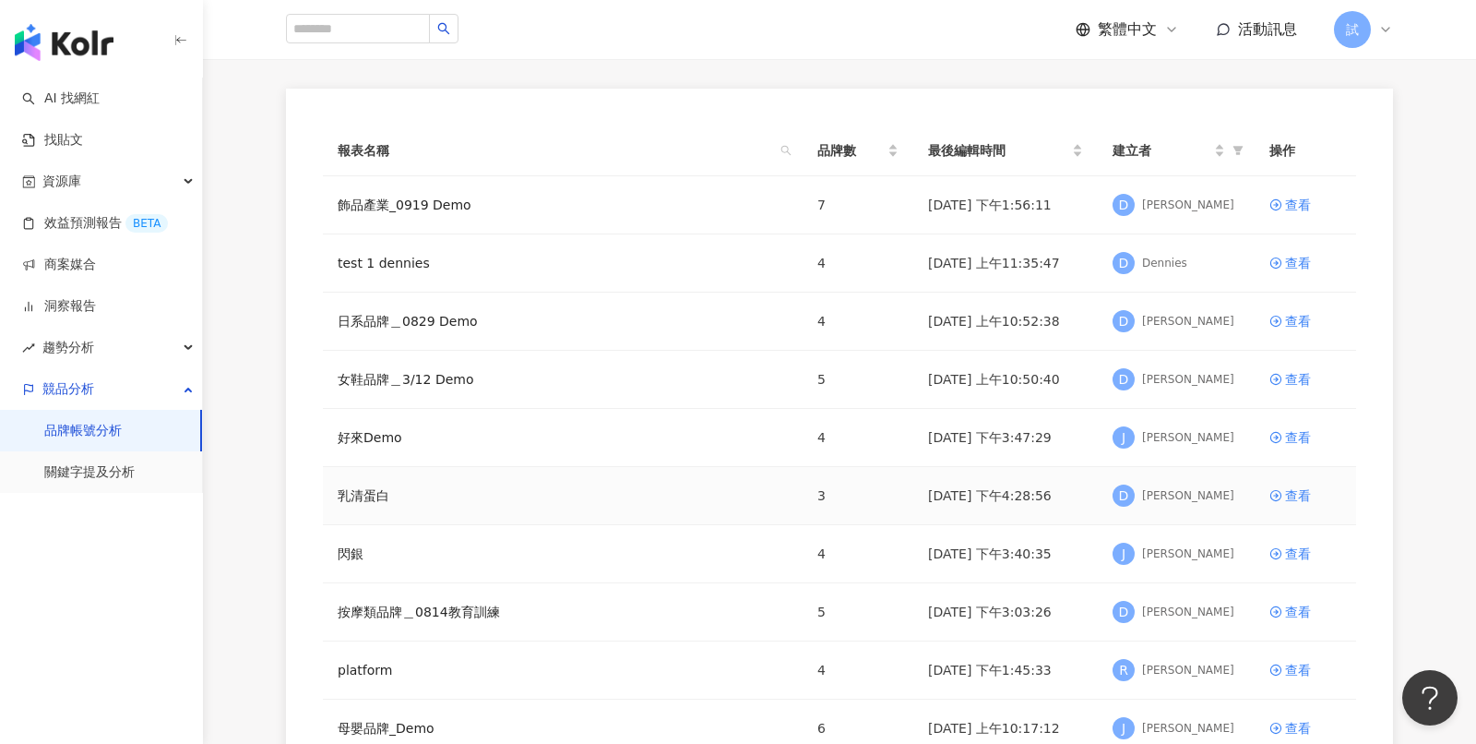
scroll to position [117, 0]
click at [1296, 547] on div "查看" at bounding box center [1298, 556] width 26 height 20
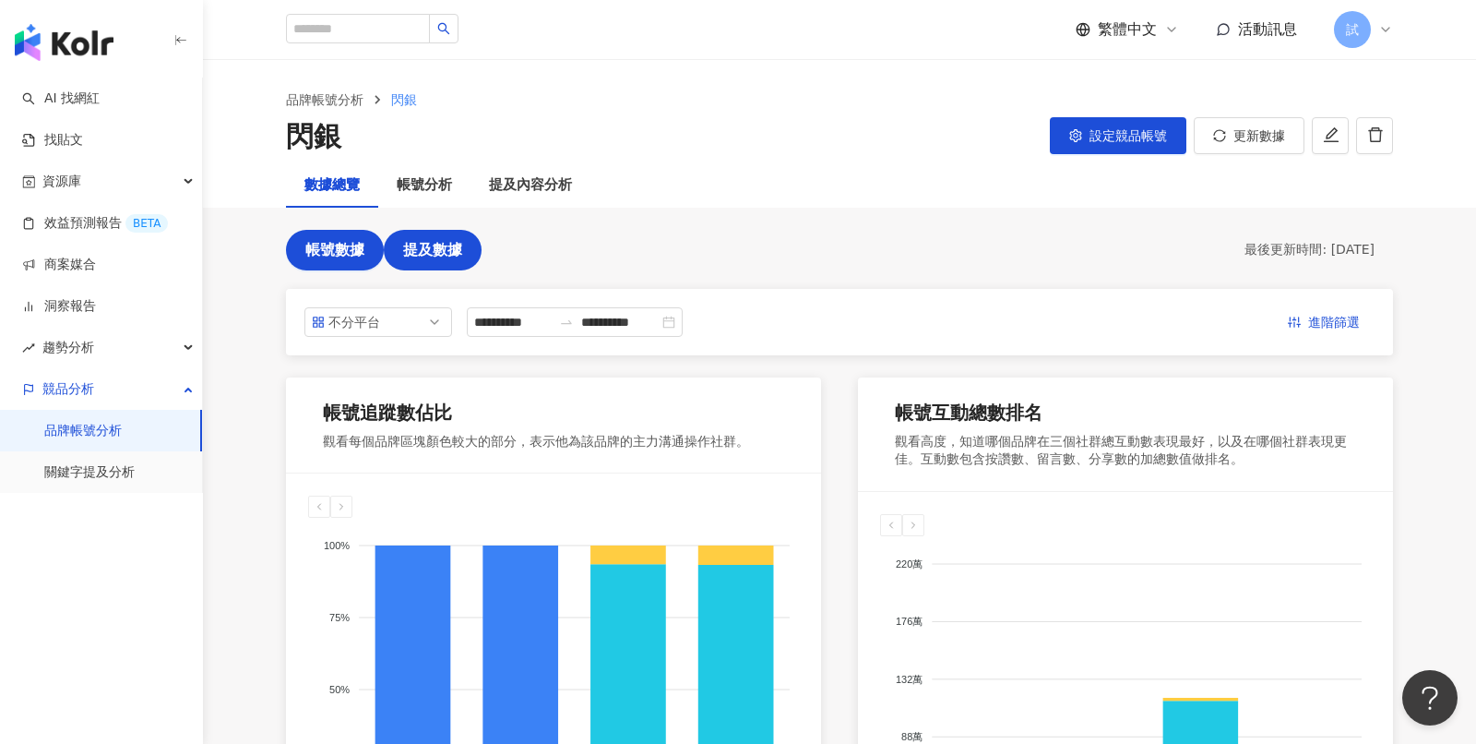
click at [431, 239] on button "提及數據" at bounding box center [433, 250] width 98 height 41
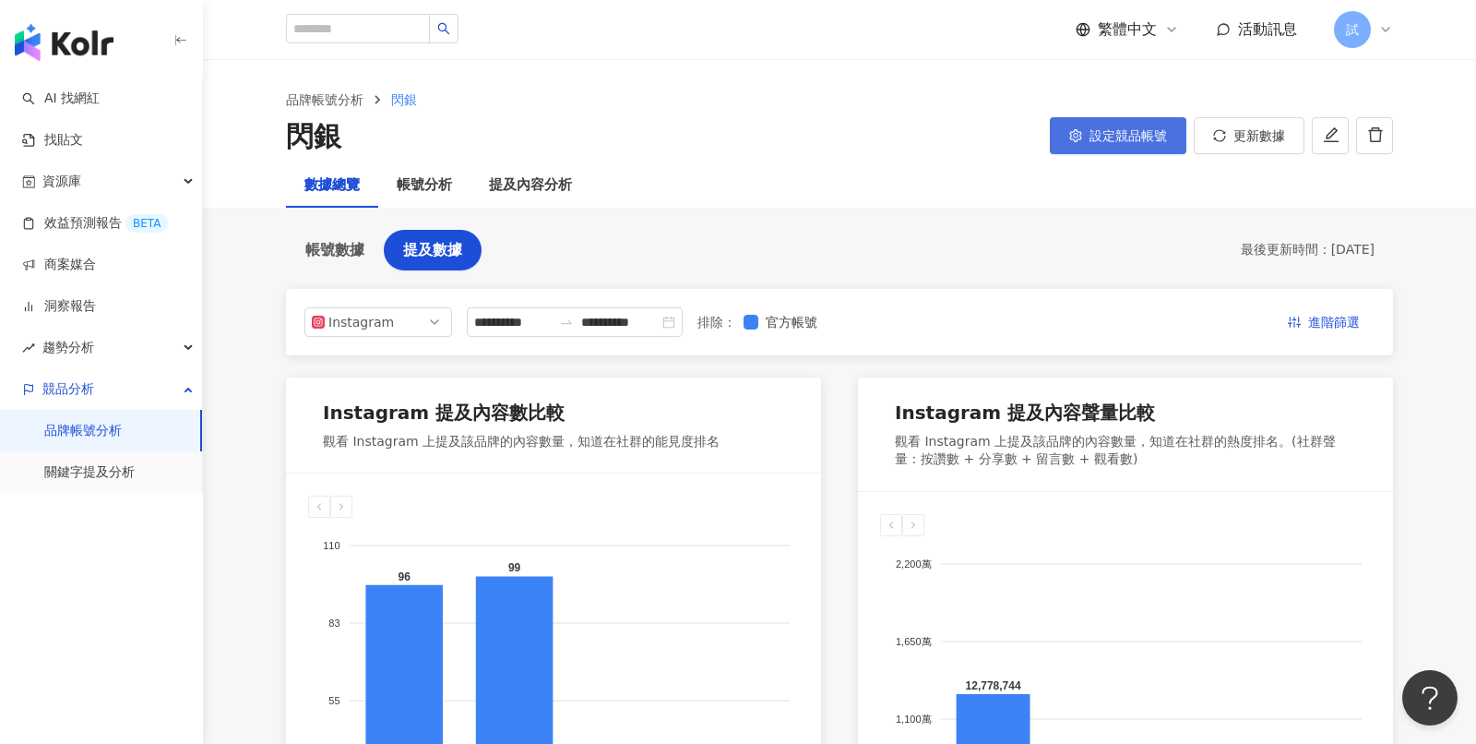
click at [1100, 123] on button "設定競品帳號" at bounding box center [1118, 135] width 137 height 37
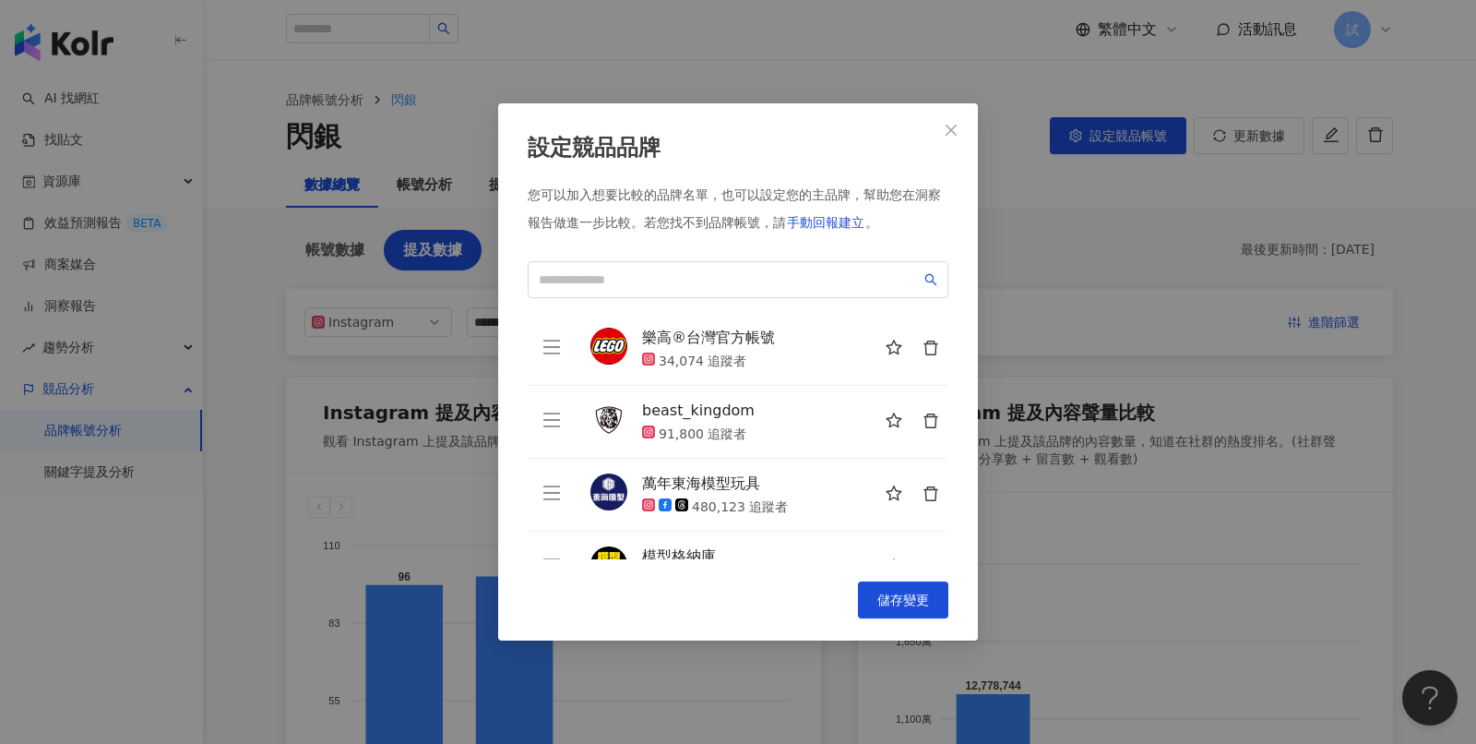
scroll to position [42, 0]
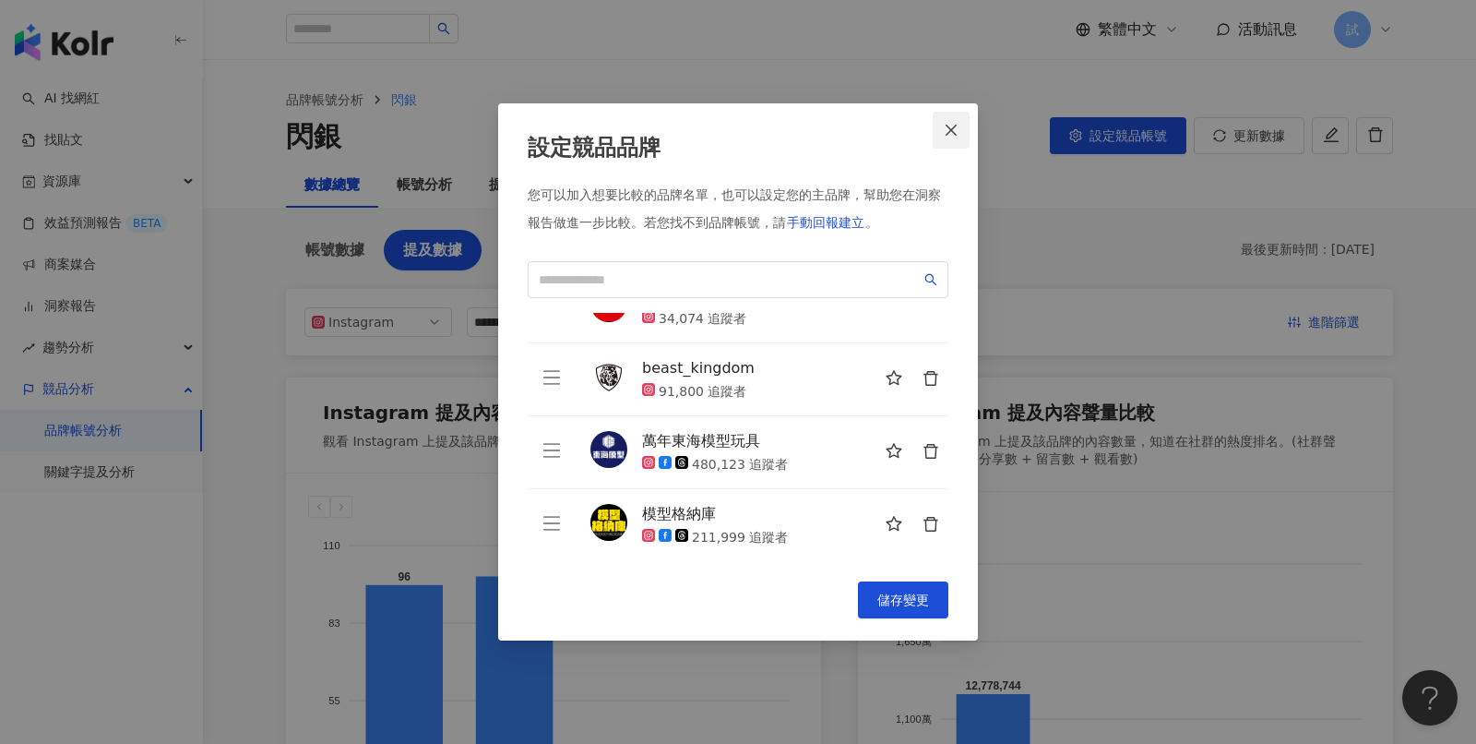
click at [956, 146] on button "Close" at bounding box center [951, 130] width 37 height 37
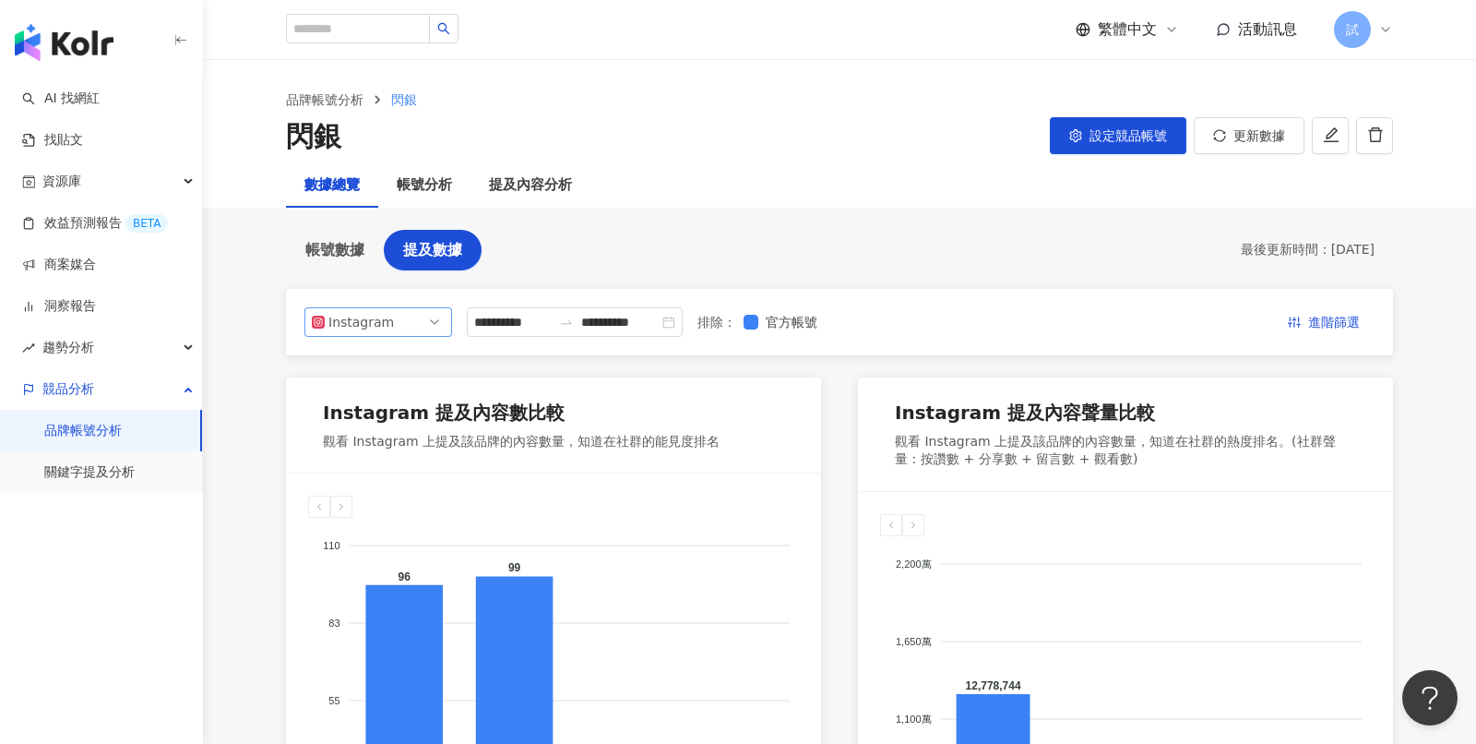
click at [426, 315] on span "Instagram" at bounding box center [378, 322] width 133 height 28
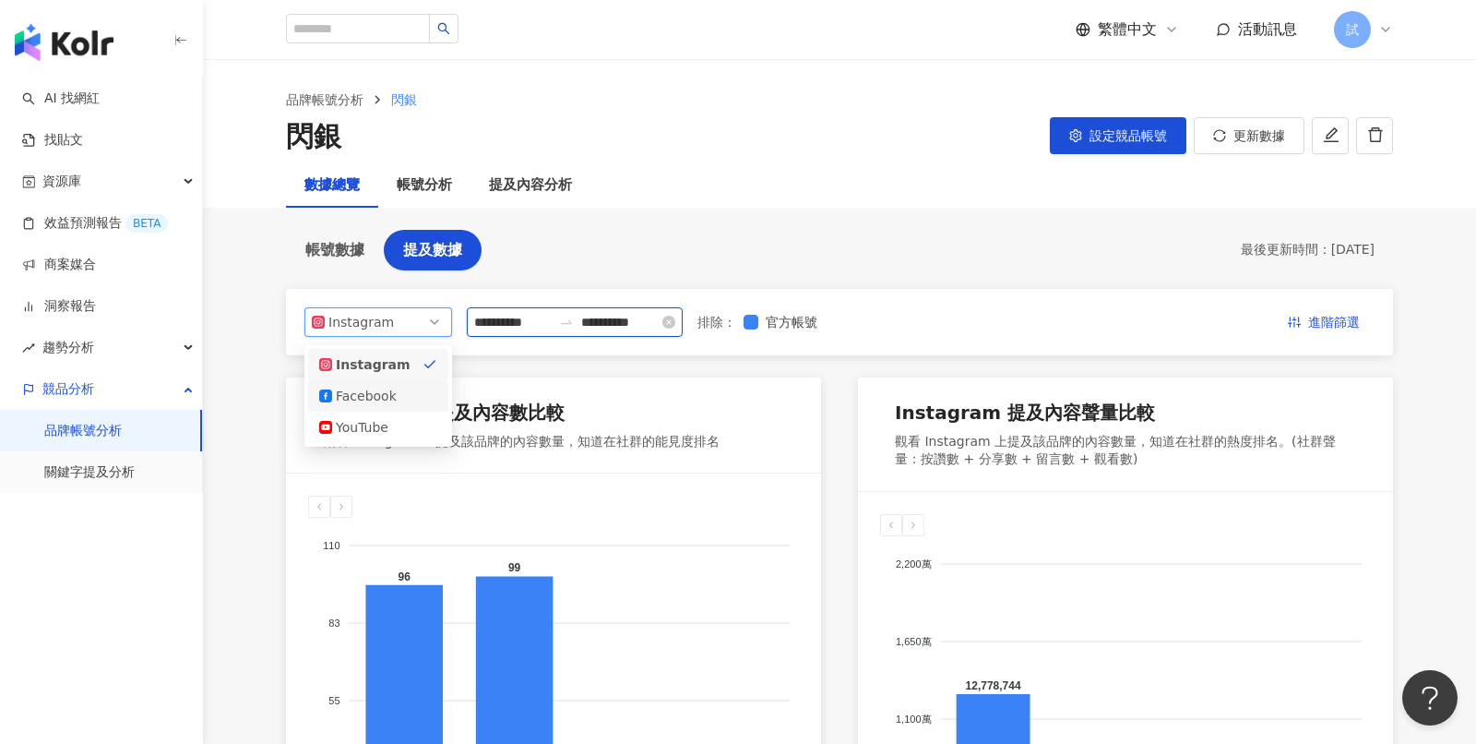
click at [547, 326] on input "**********" at bounding box center [512, 322] width 77 height 20
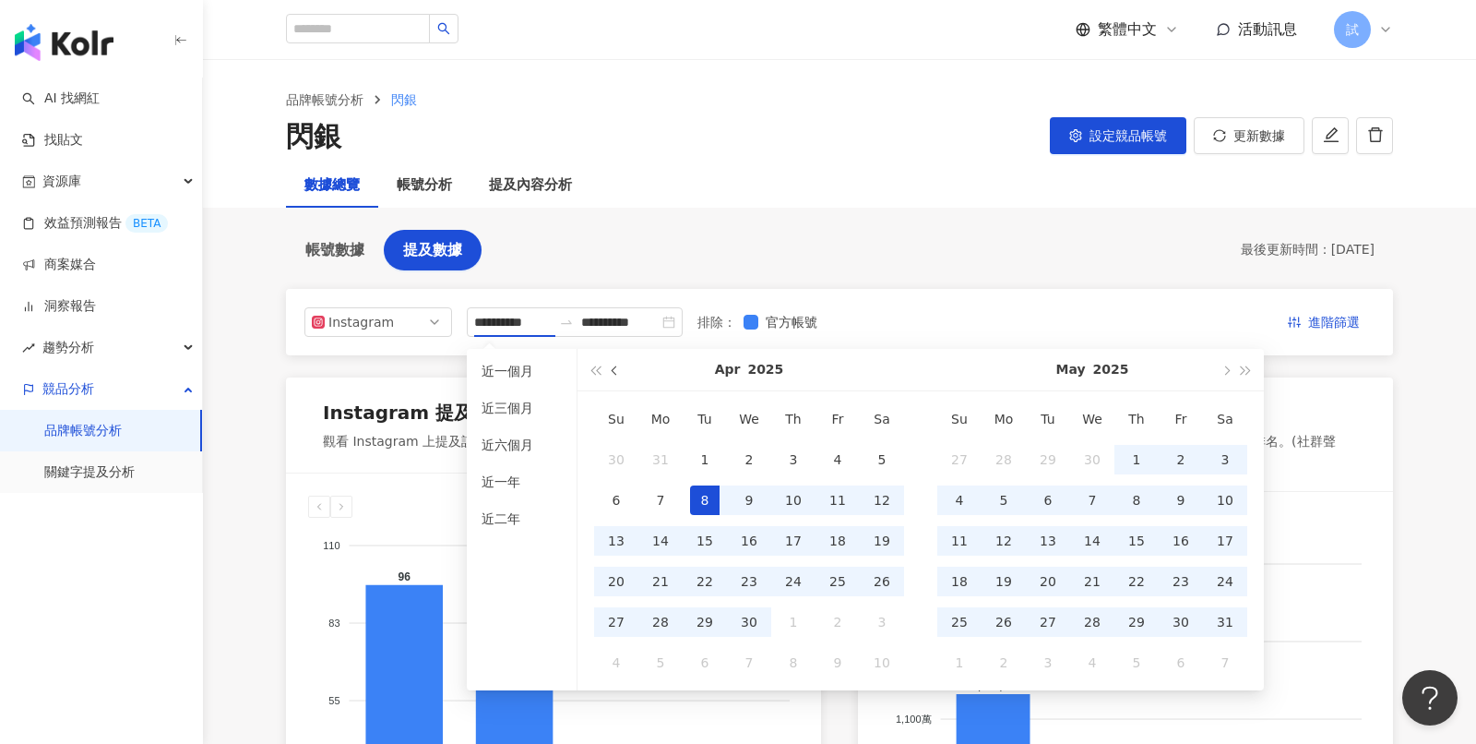
click at [617, 376] on button "button" at bounding box center [615, 370] width 20 height 42
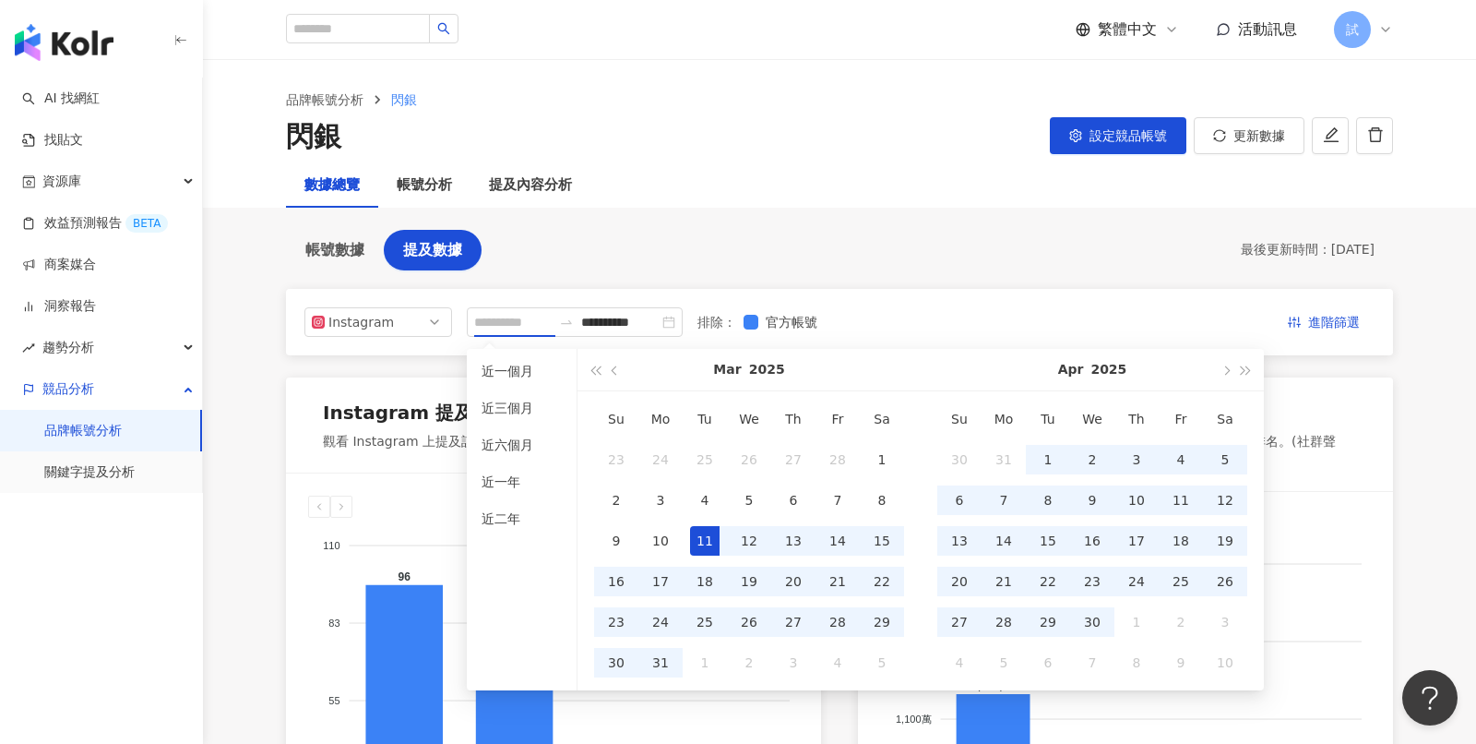
type input "**********"
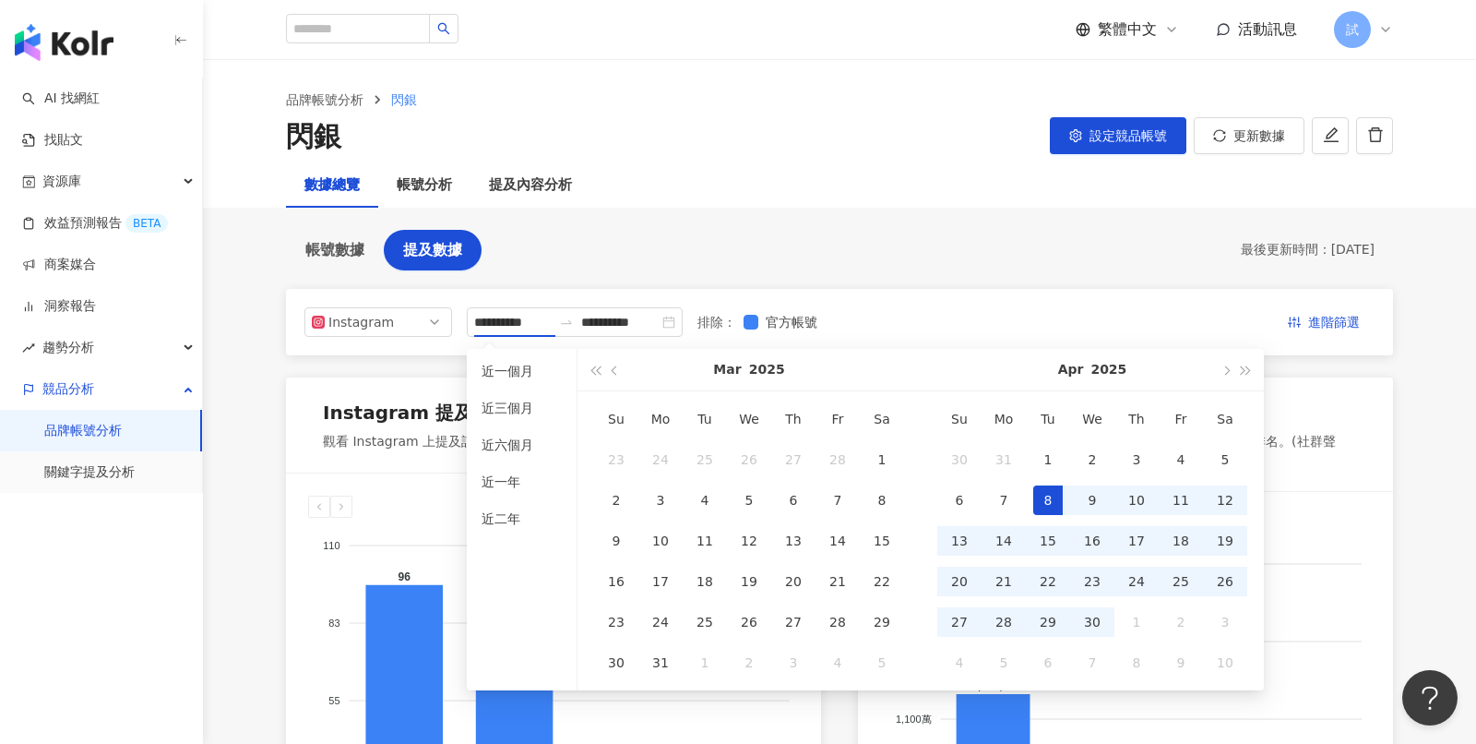
click at [905, 296] on div "**********" at bounding box center [839, 322] width 1107 height 66
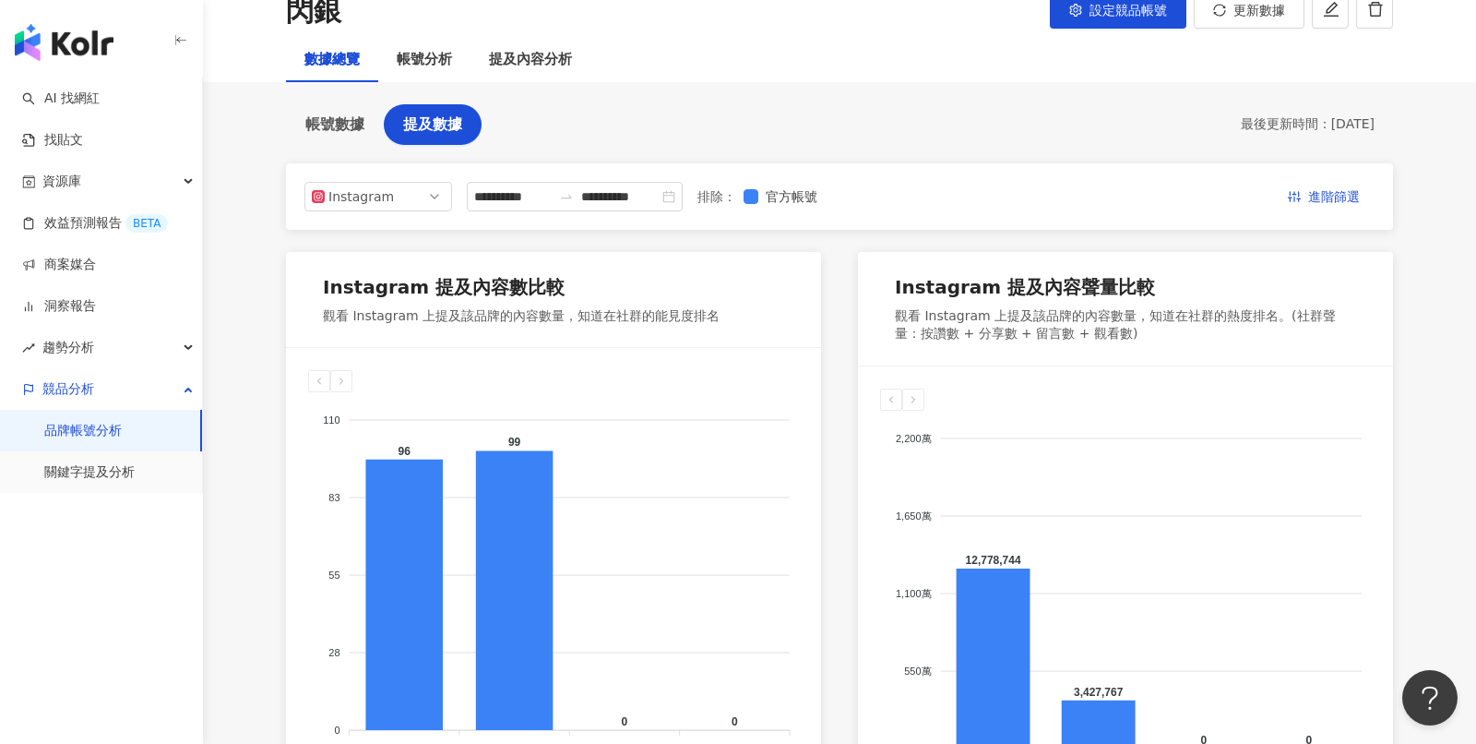
scroll to position [0, 0]
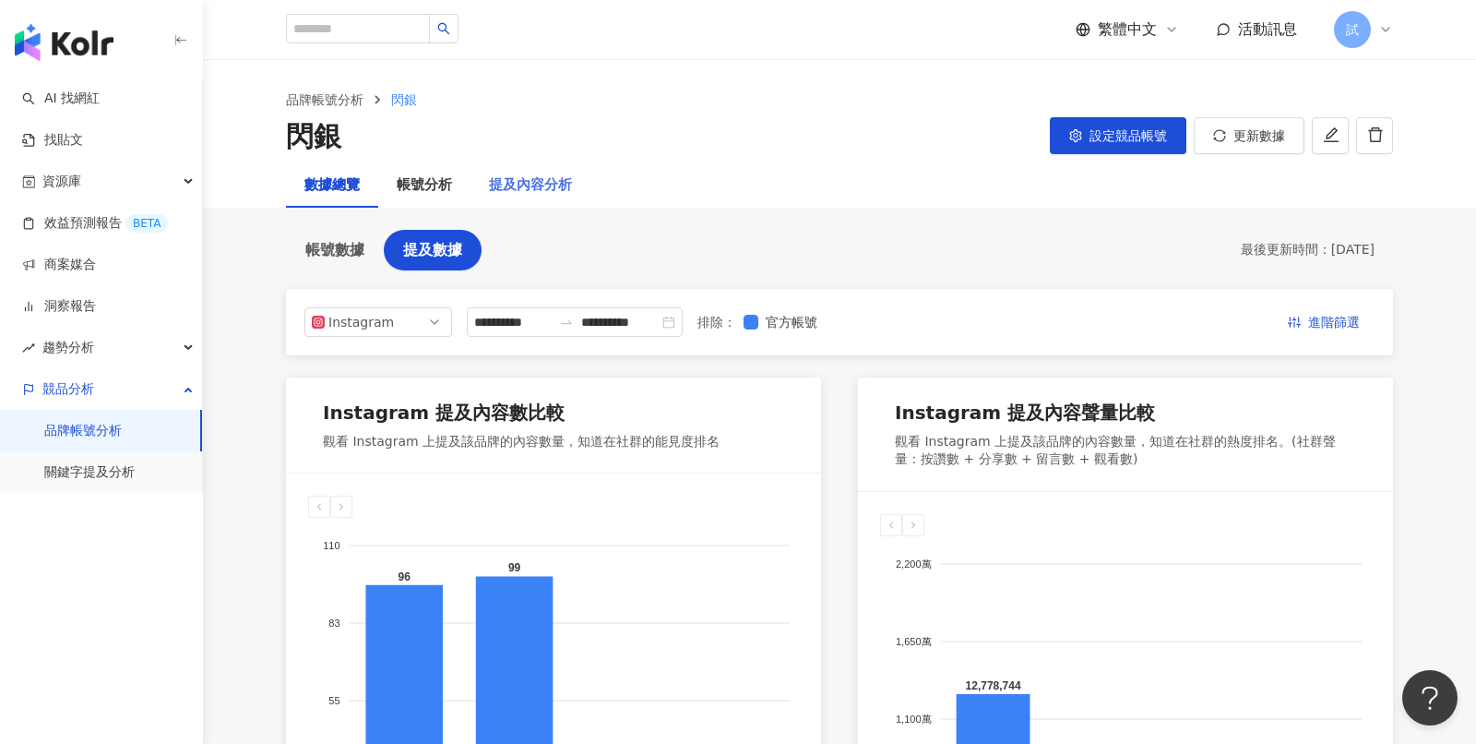
click at [539, 196] on div "提及內容分析" at bounding box center [531, 185] width 120 height 44
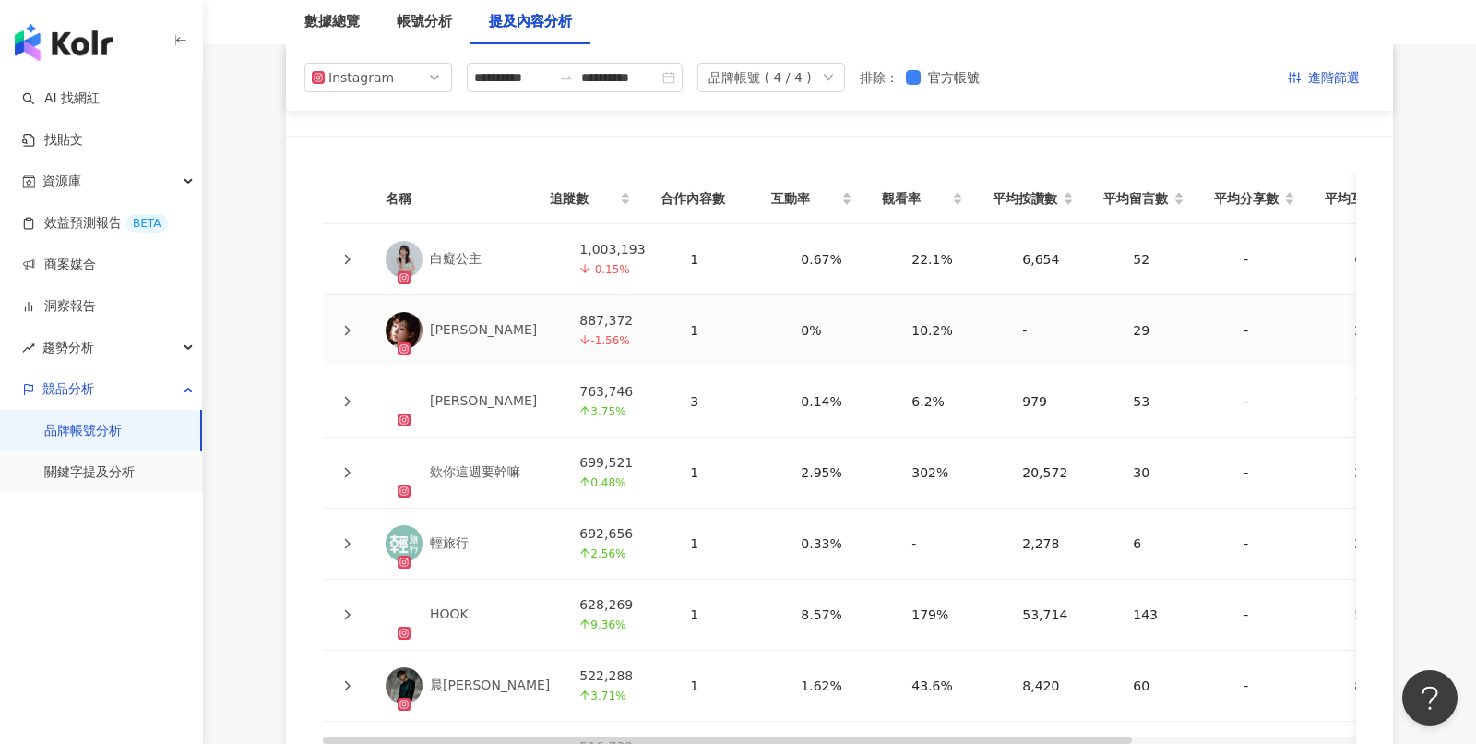
scroll to position [4140, 0]
click at [343, 255] on icon at bounding box center [346, 260] width 11 height 11
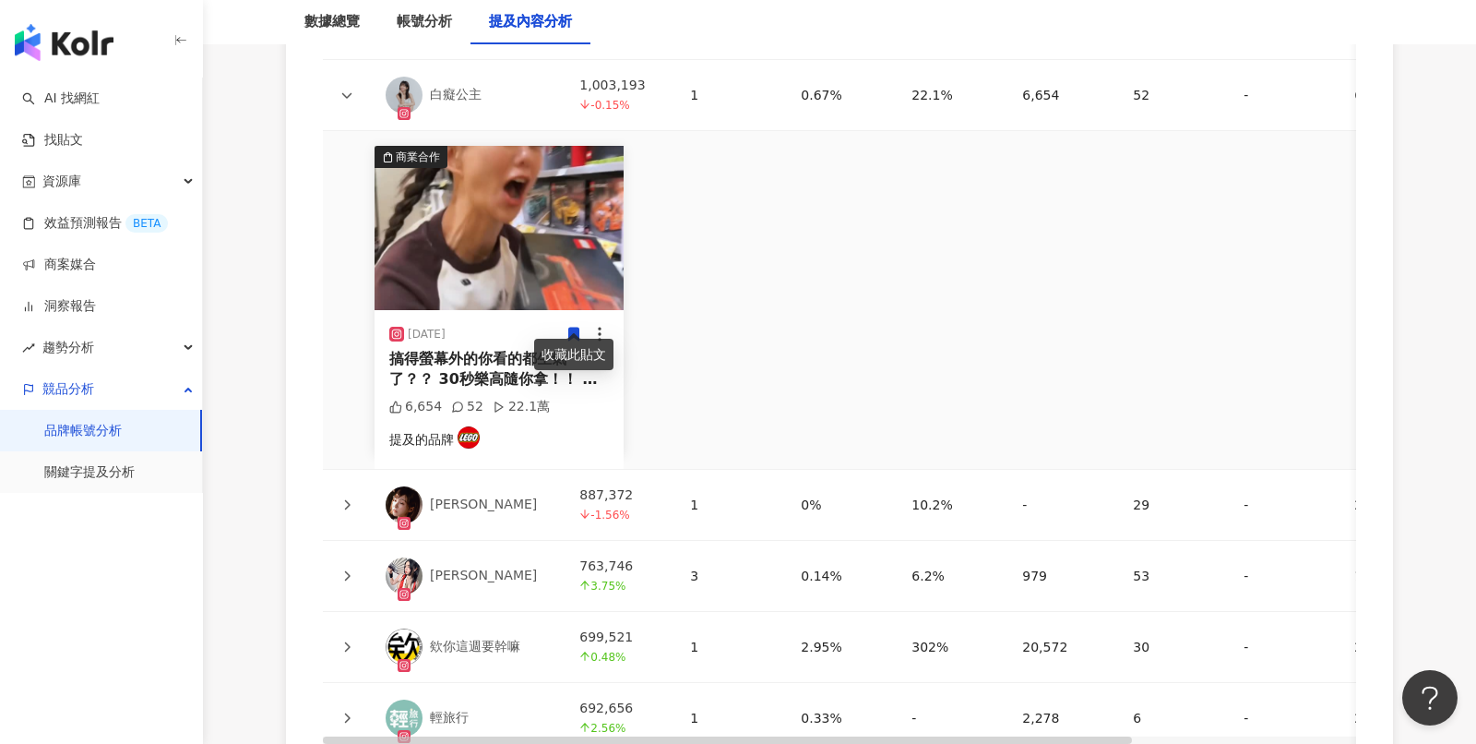
scroll to position [4311, 0]
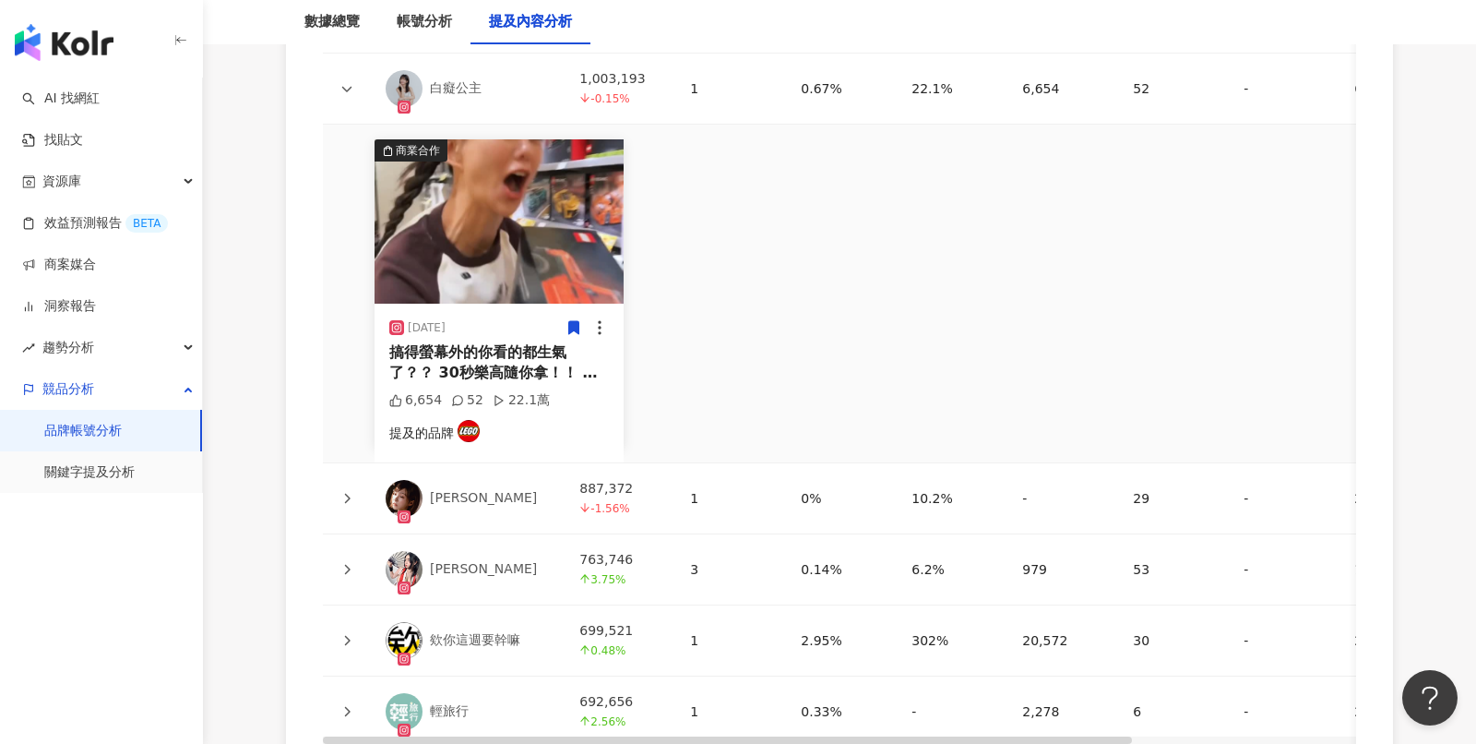
click at [347, 493] on icon at bounding box center [346, 498] width 11 height 11
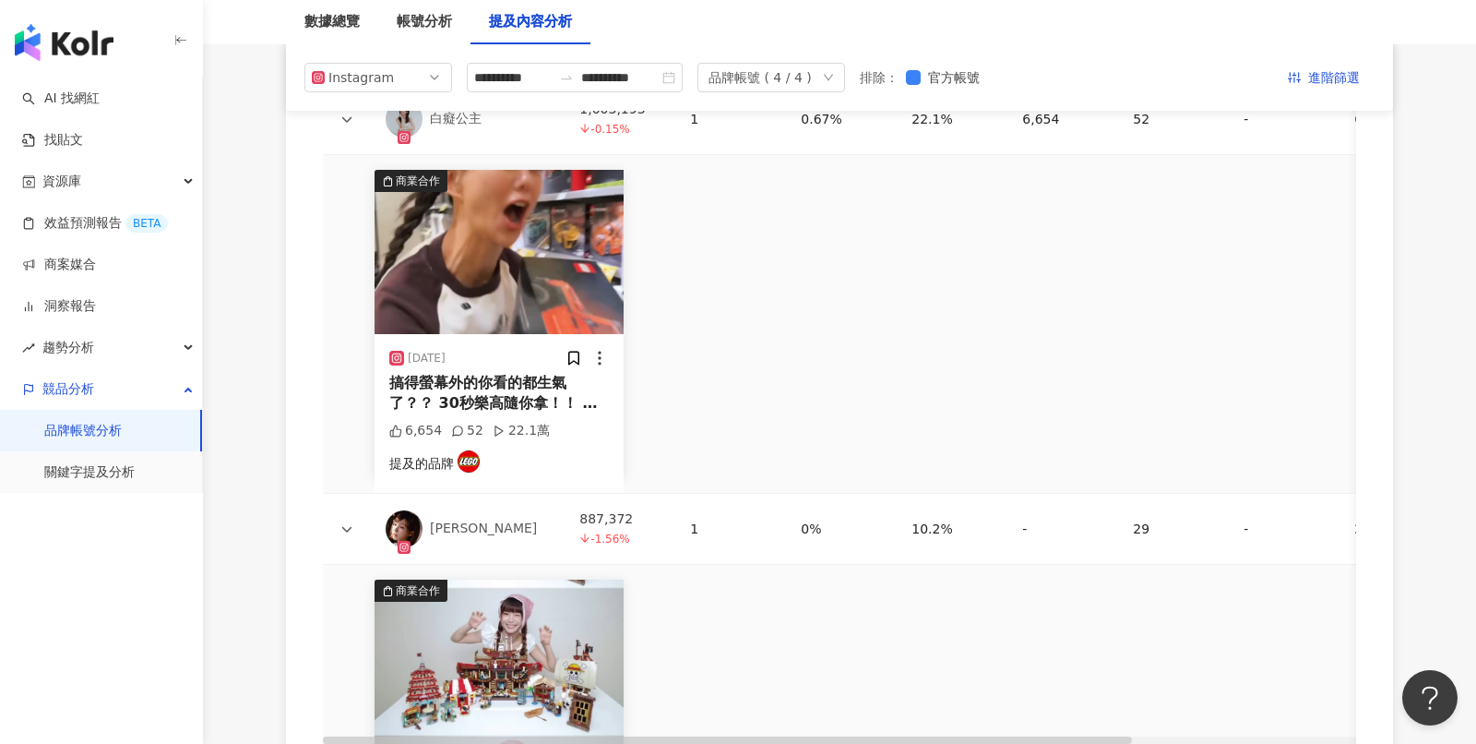
scroll to position [4188, 0]
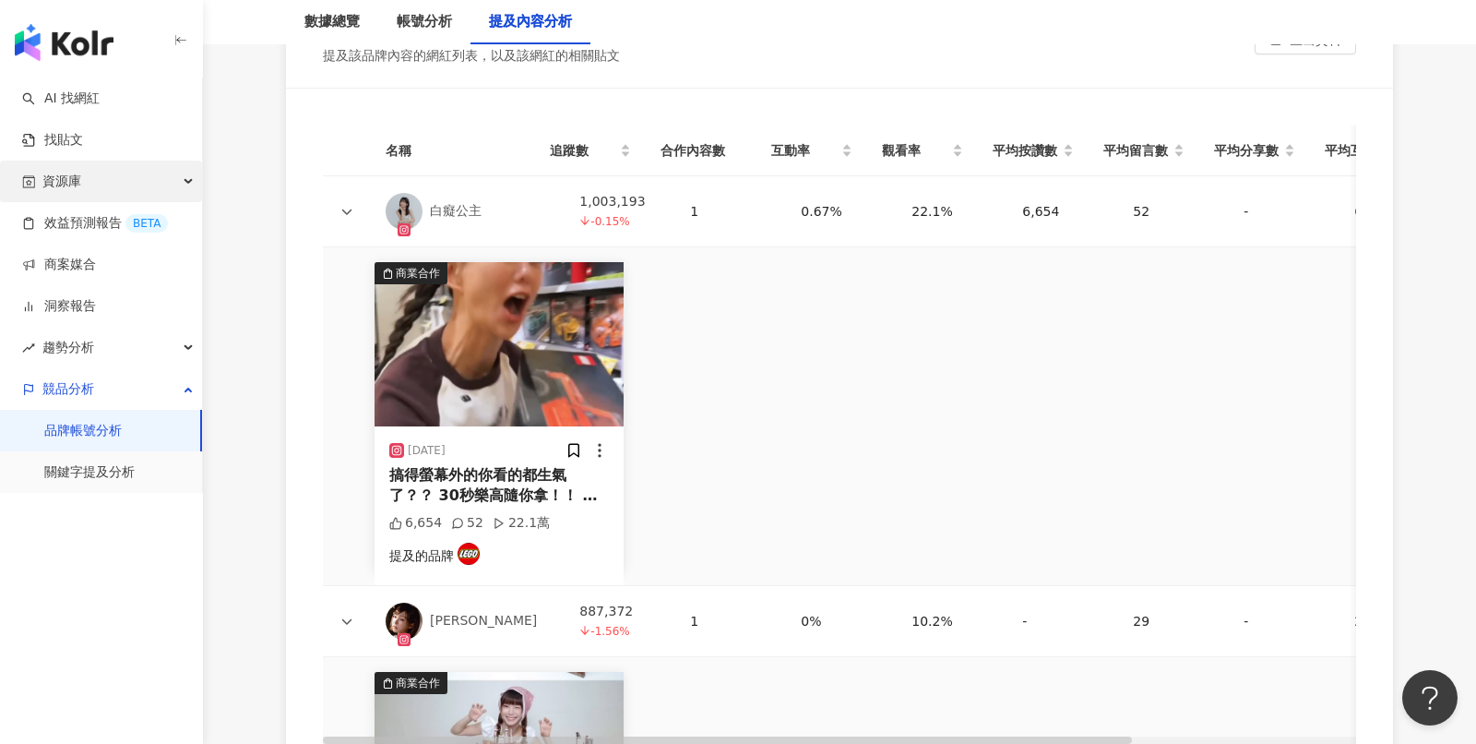
click at [170, 173] on div "資源庫" at bounding box center [101, 182] width 202 height 42
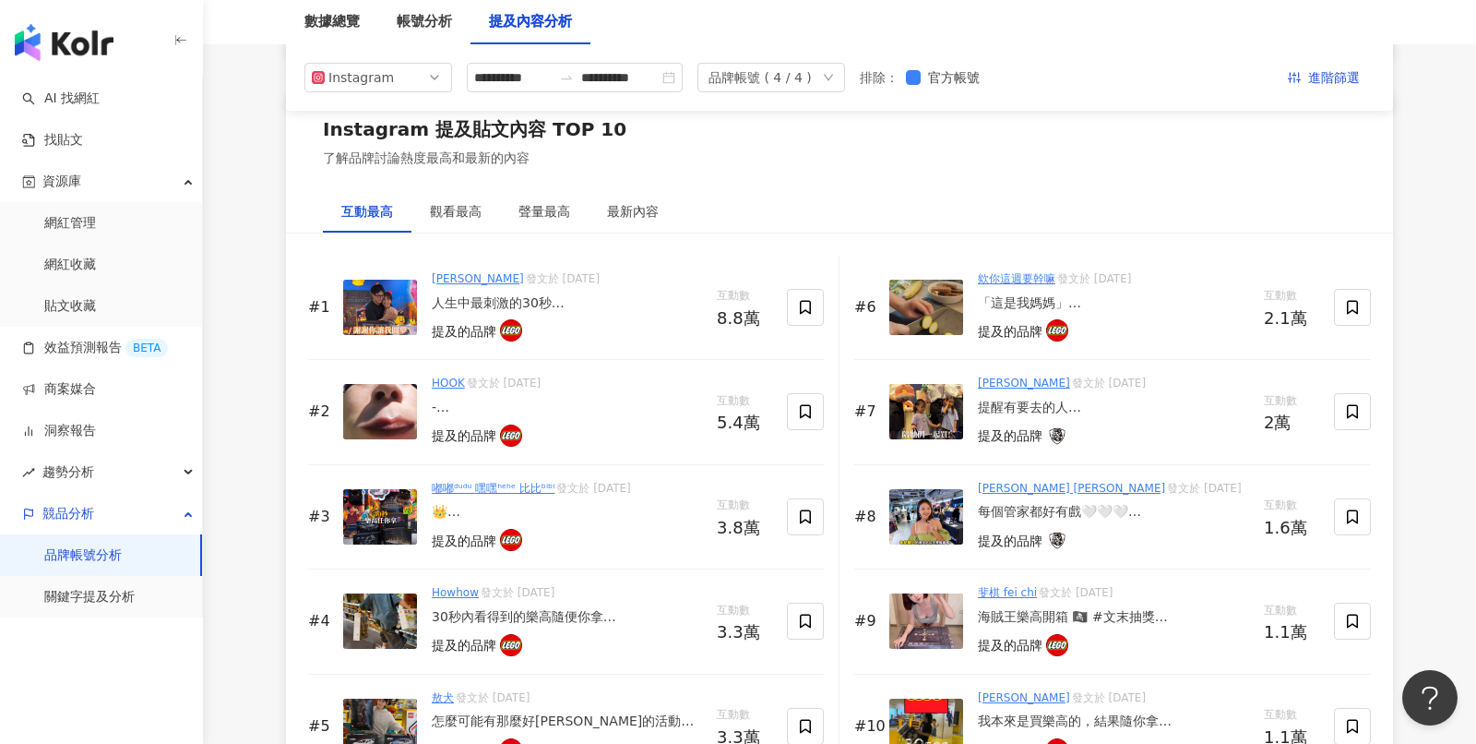
scroll to position [2727, 0]
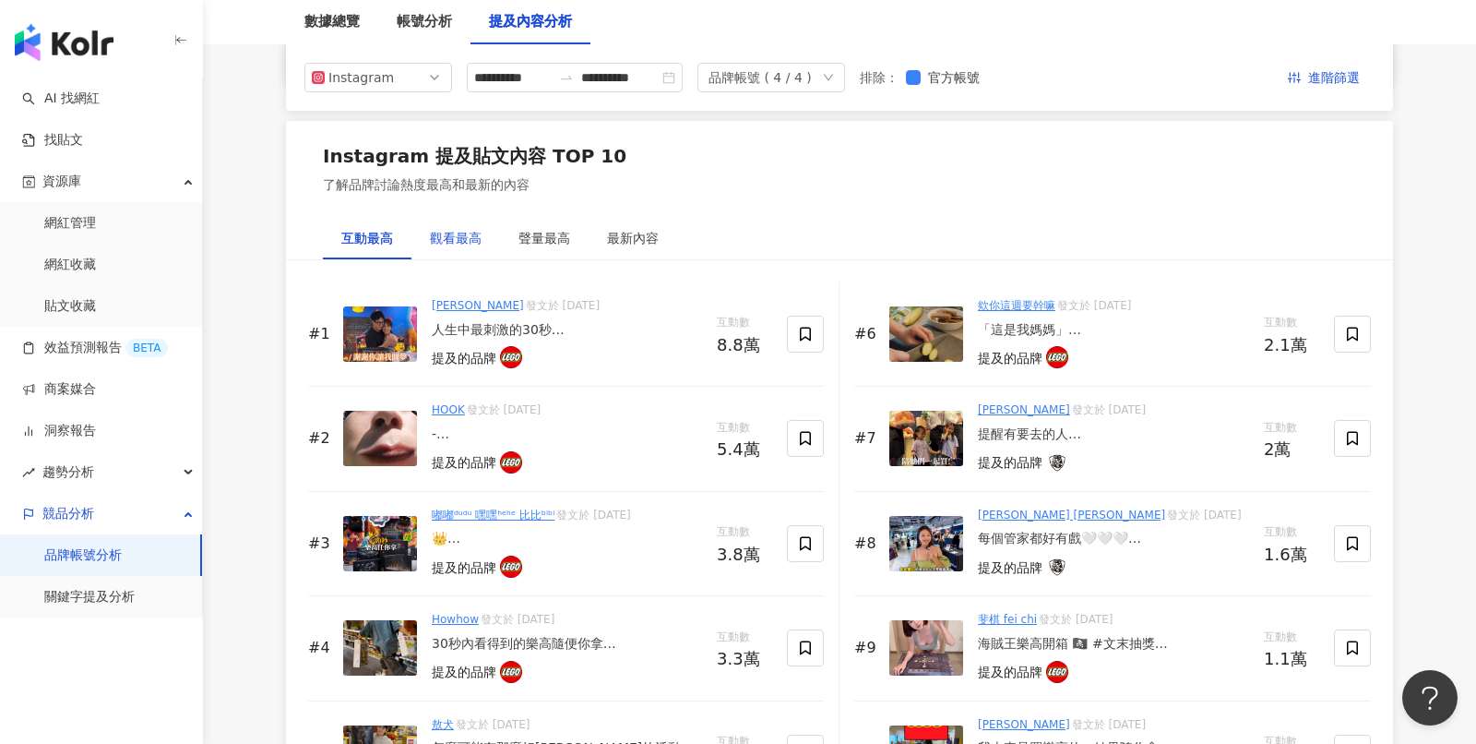
click at [465, 239] on div "觀看最高" at bounding box center [456, 238] width 52 height 20
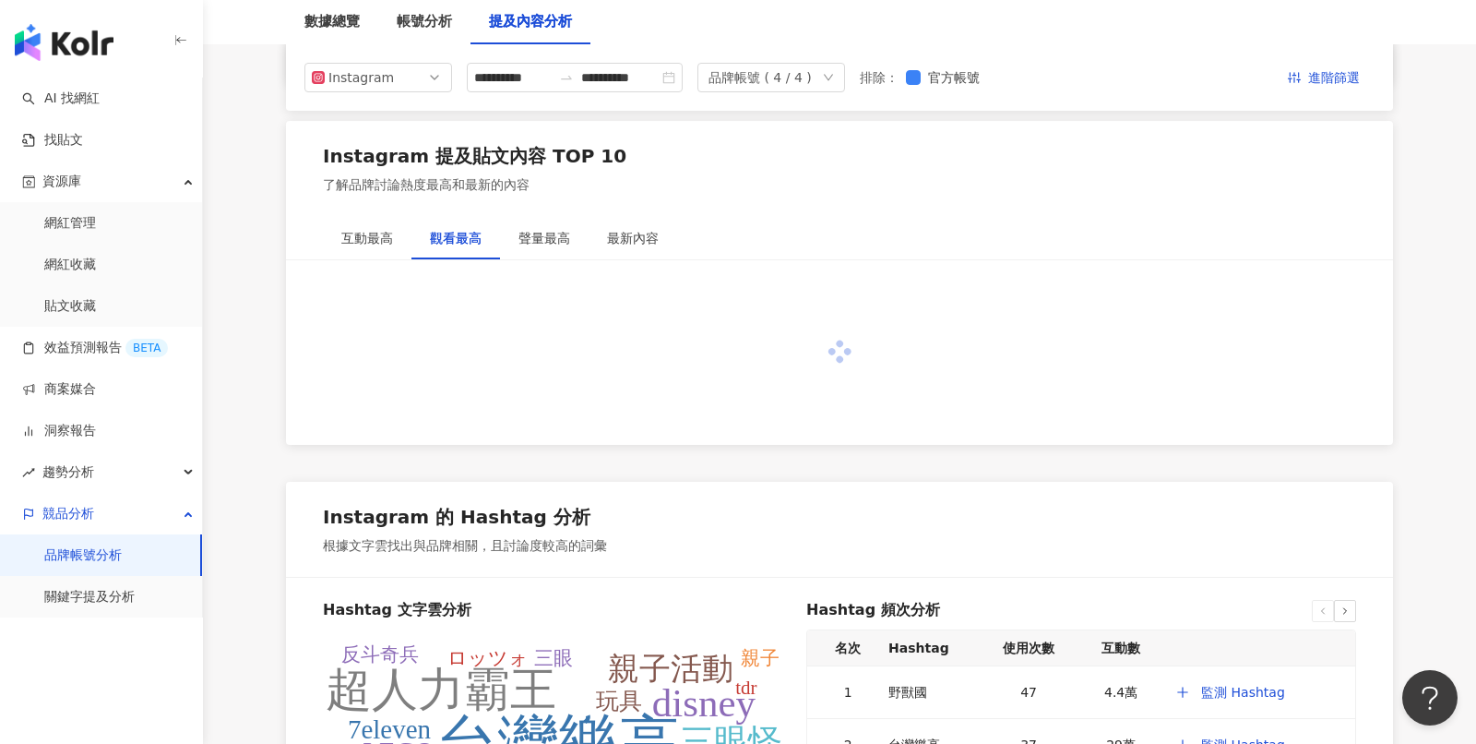
click at [465, 239] on div "觀看最高" at bounding box center [456, 238] width 52 height 20
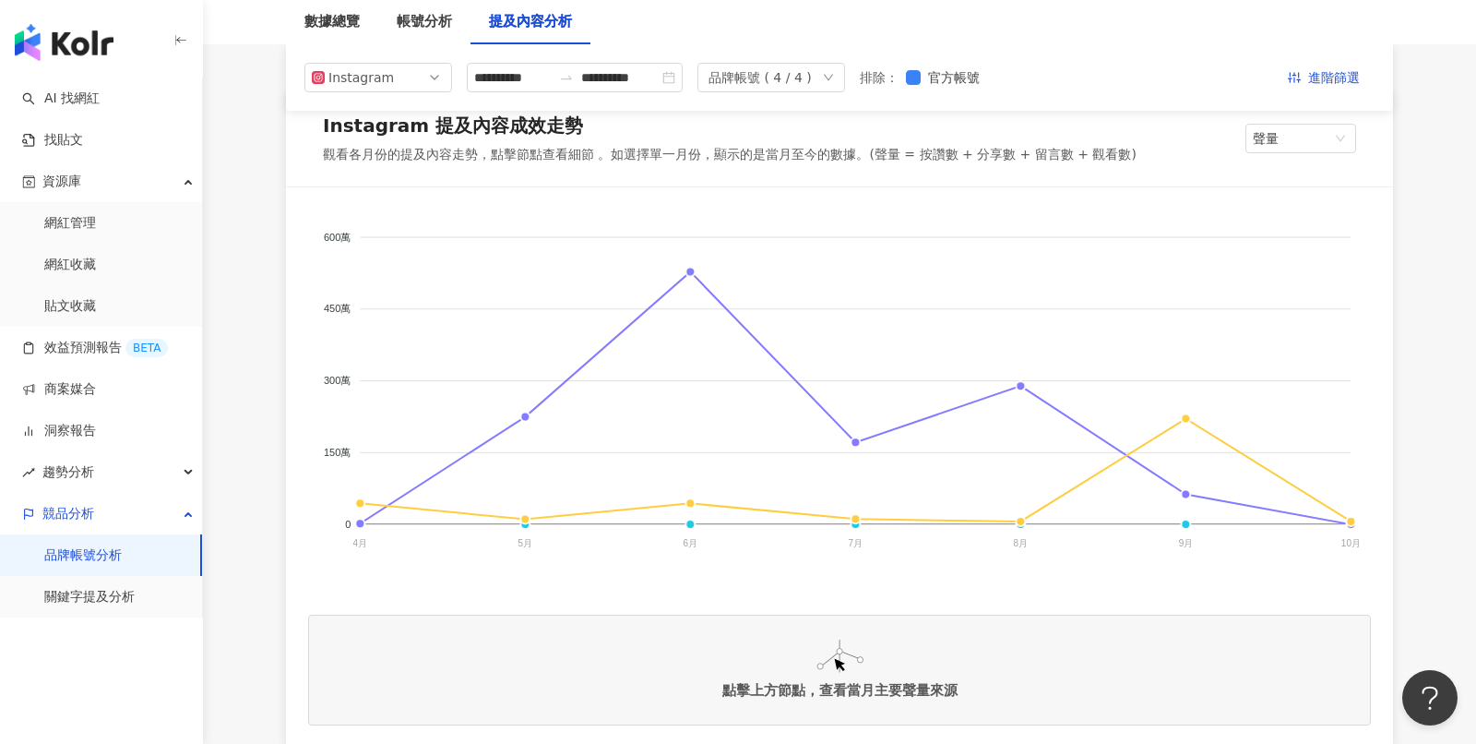
scroll to position [263, 0]
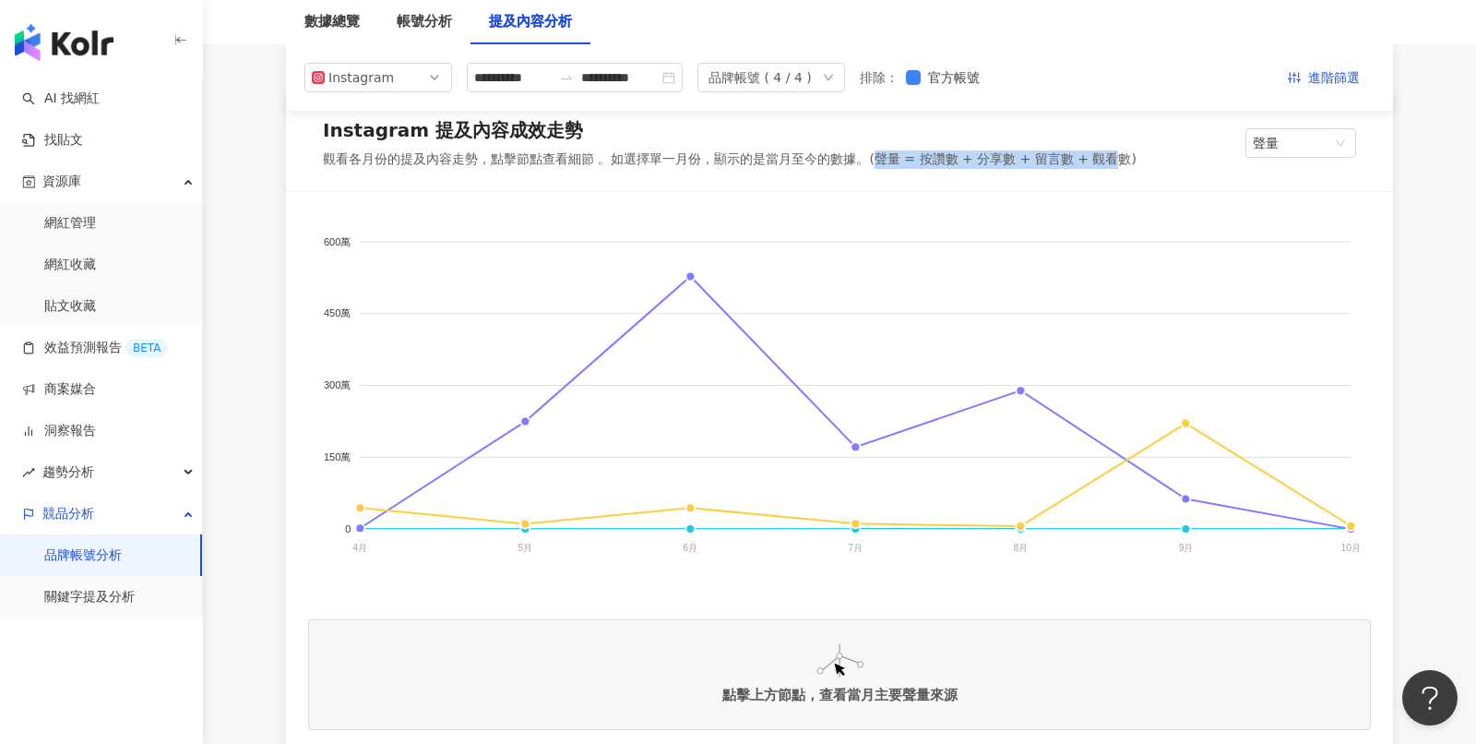
drag, startPoint x: 873, startPoint y: 159, endPoint x: 1109, endPoint y: 156, distance: 236.2
click at [1109, 156] on div "觀看各月份的提及內容走勢，點擊節點查看細節 。如選擇單一月份，顯示的是當月至今的數據。(聲量 = 按讚數 + 分享數 + 留言數 + 觀看數)" at bounding box center [730, 159] width 814 height 18
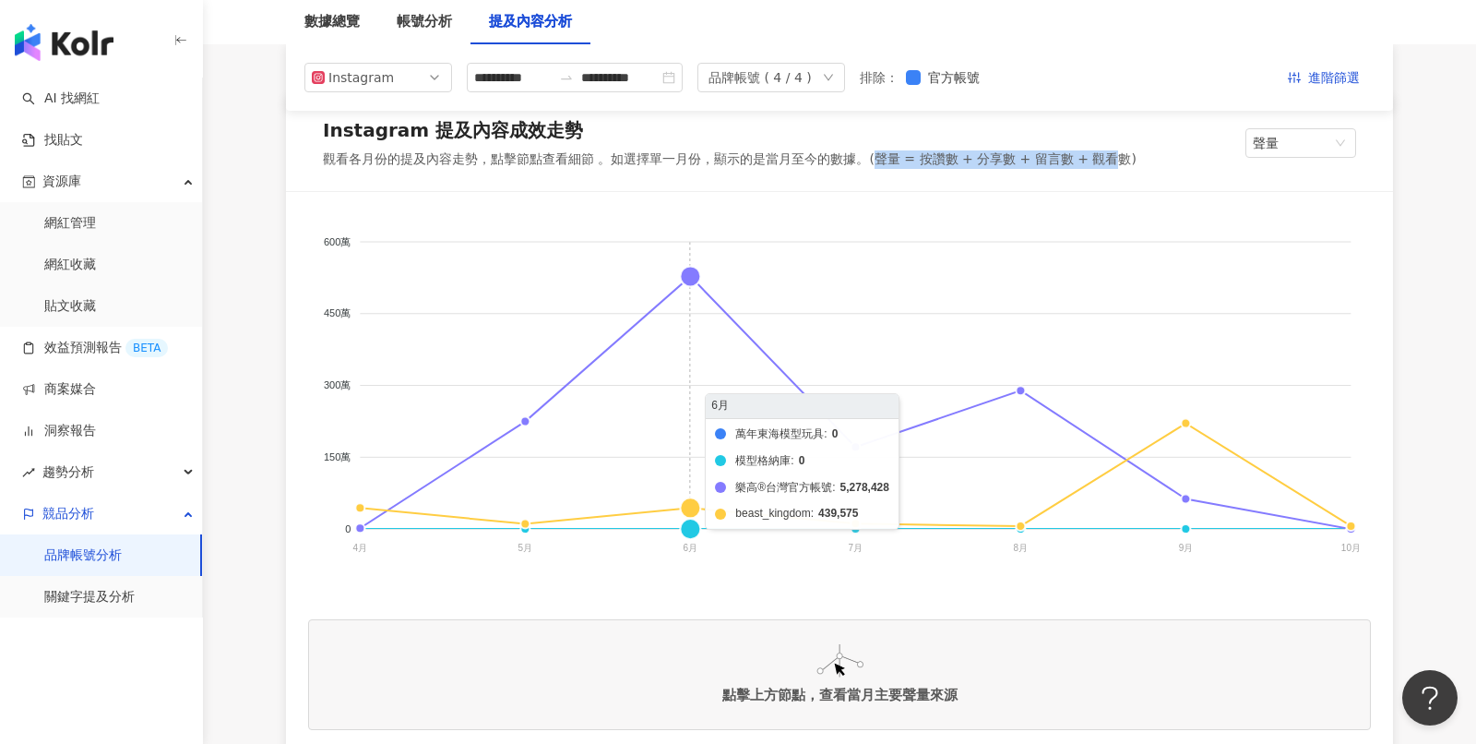
click at [684, 280] on foreignobject "萬年東海模型玩具 模型格納庫 樂高®台灣官方帳號 beast_kingdom" at bounding box center [839, 398] width 1063 height 369
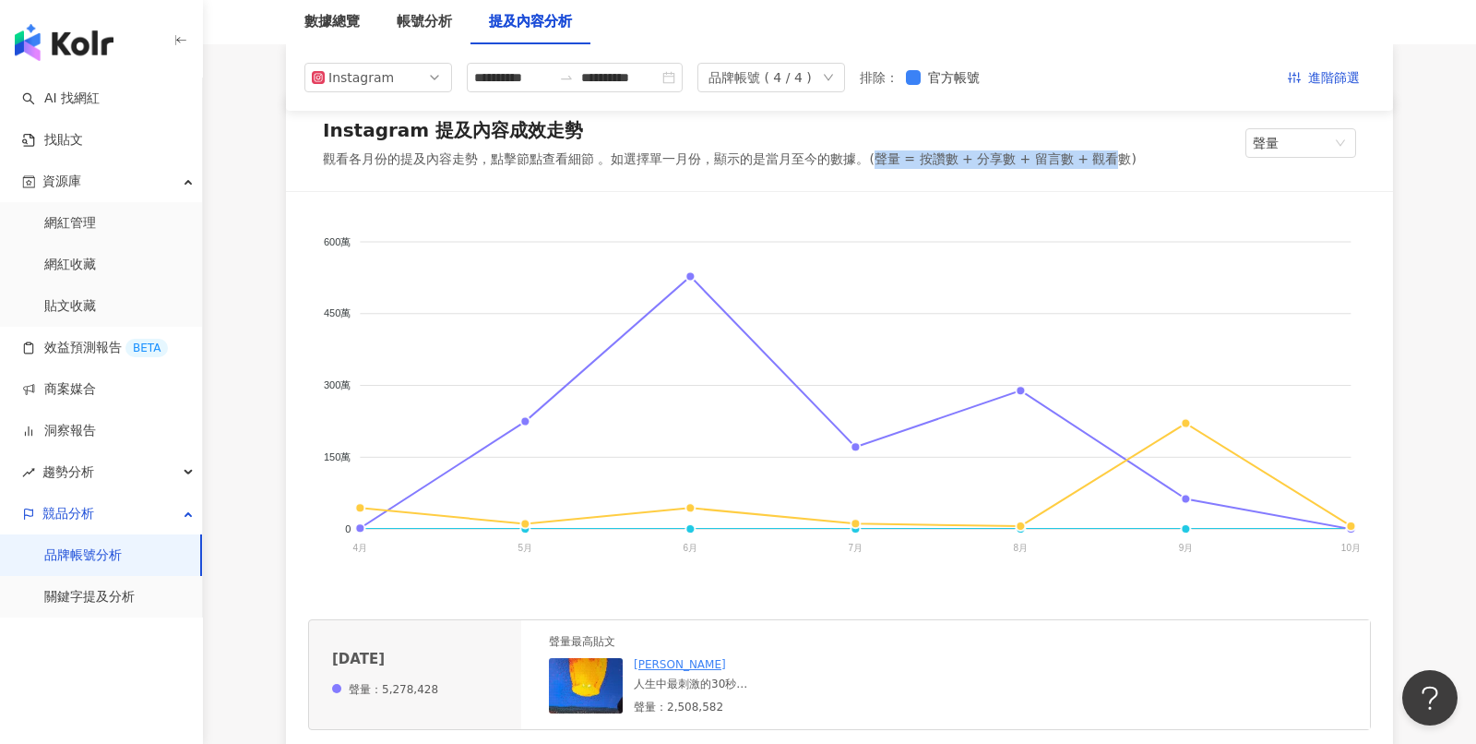
click at [689, 687] on div "人生中最刺激的30秒 整間百貨只有舜哥像在汗蒸幕 一直滴汗在我手上是怎樣啦～ 髮妻也不能接受好嗎XD 一起參加 #限時30秒樂高任你拿 30秒內整間店的樂高拿…" at bounding box center [746, 684] width 225 height 16
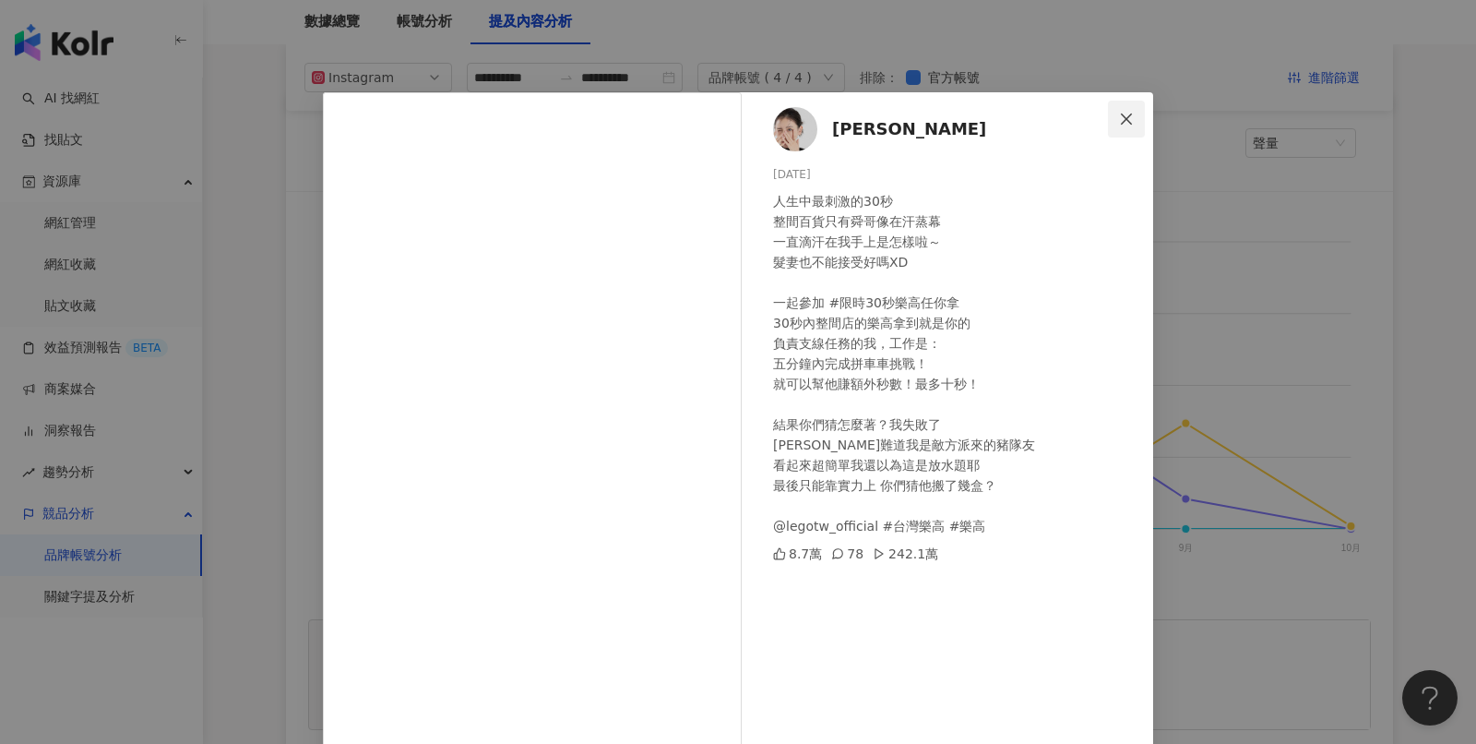
click at [1136, 120] on span "Close" at bounding box center [1126, 119] width 37 height 15
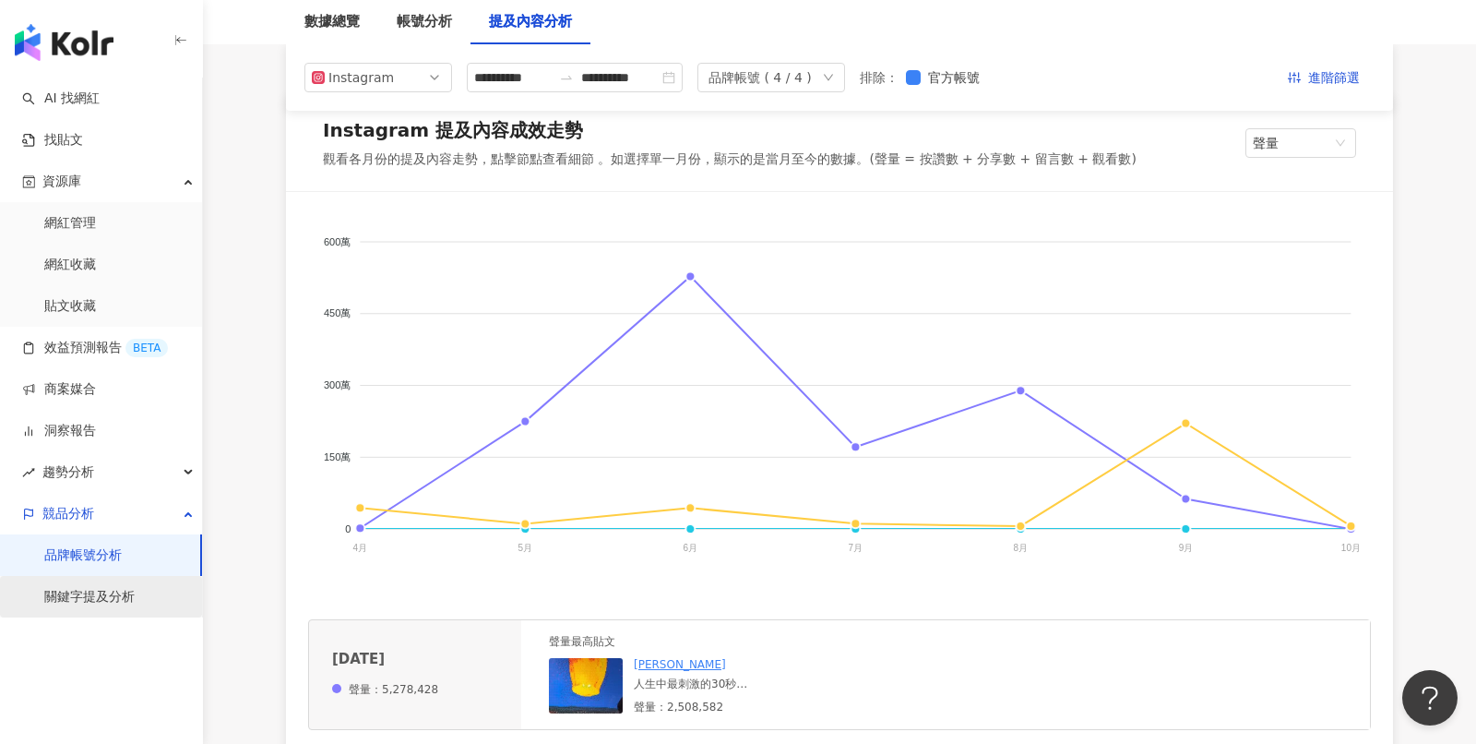
click at [135, 599] on link "關鍵字提及分析" at bounding box center [89, 597] width 90 height 18
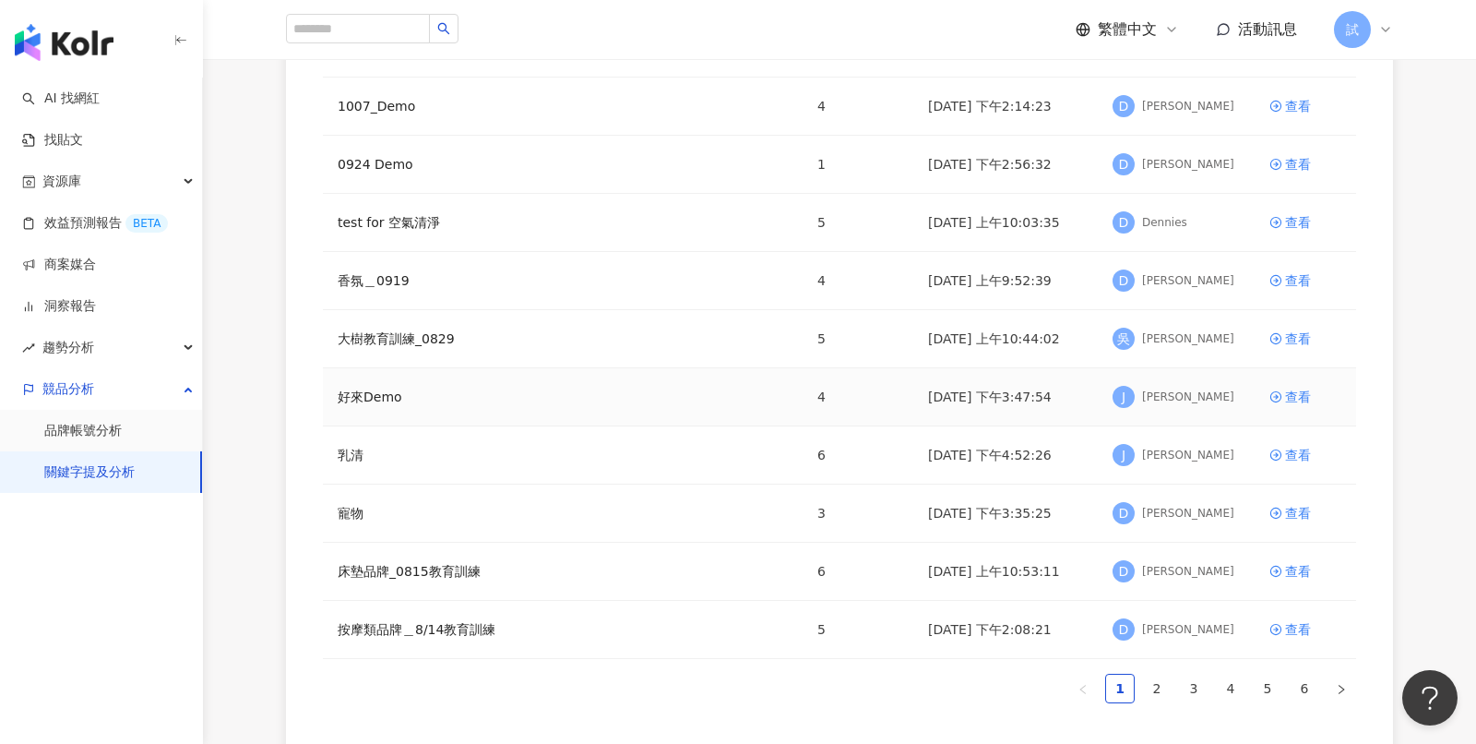
scroll to position [241, 0]
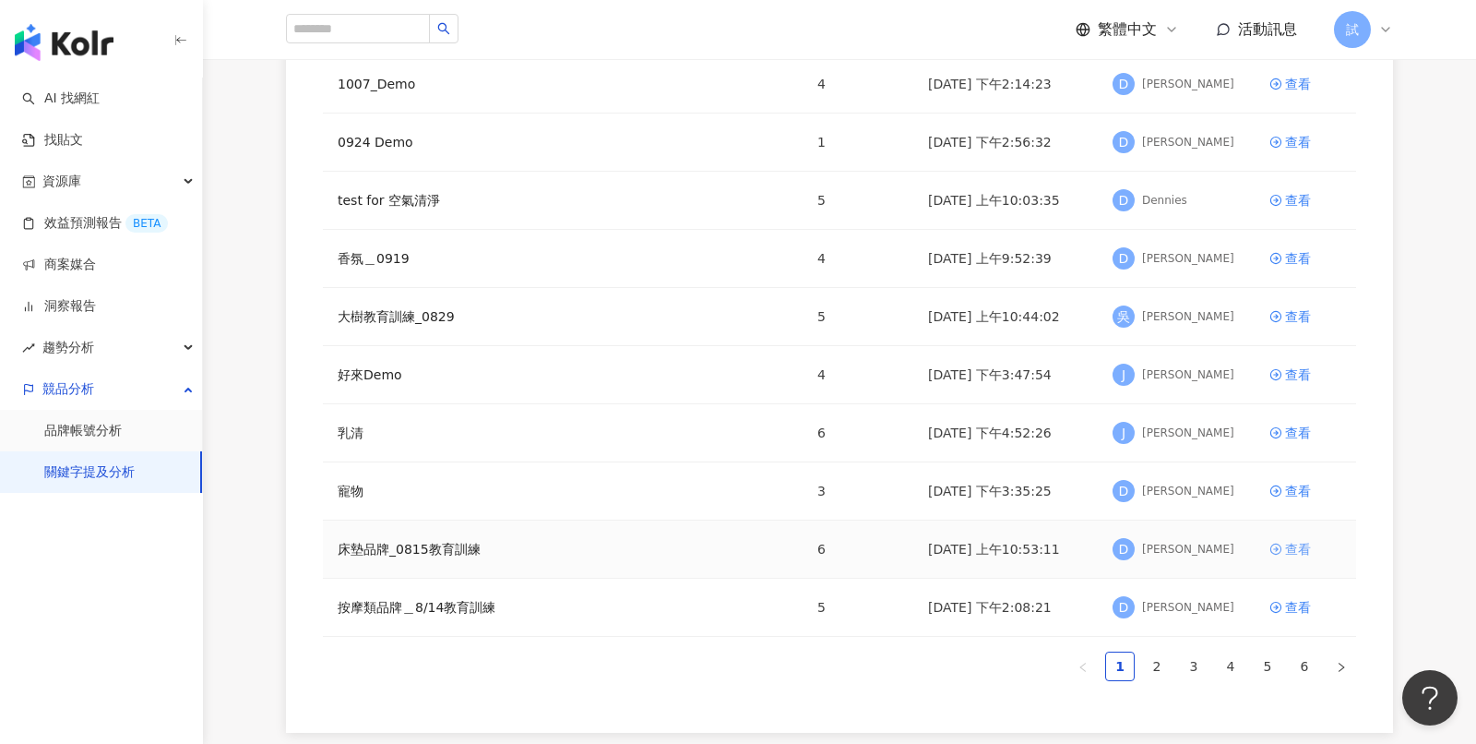
click at [1298, 550] on div "查看" at bounding box center [1298, 549] width 26 height 20
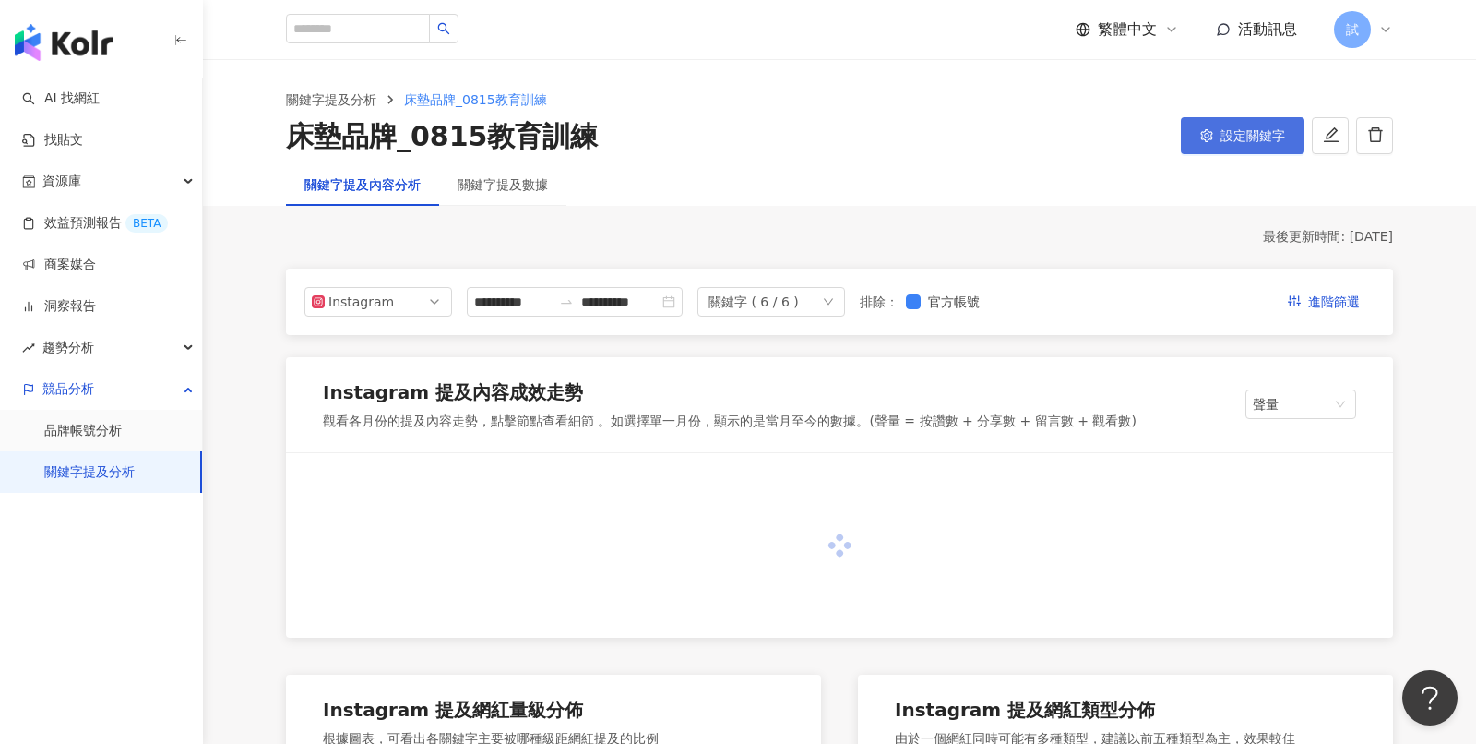
click at [1250, 147] on button "設定關鍵字" at bounding box center [1243, 135] width 124 height 37
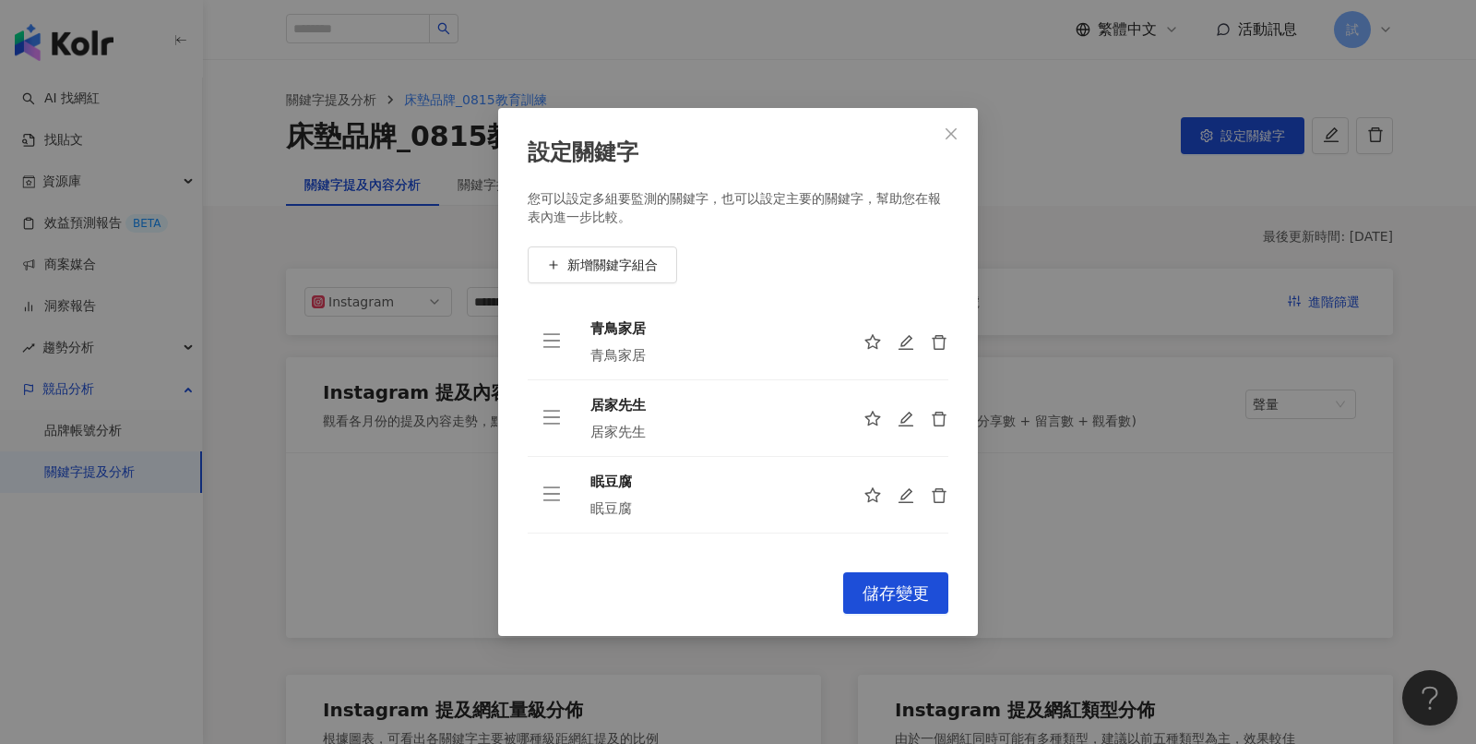
scroll to position [209, 0]
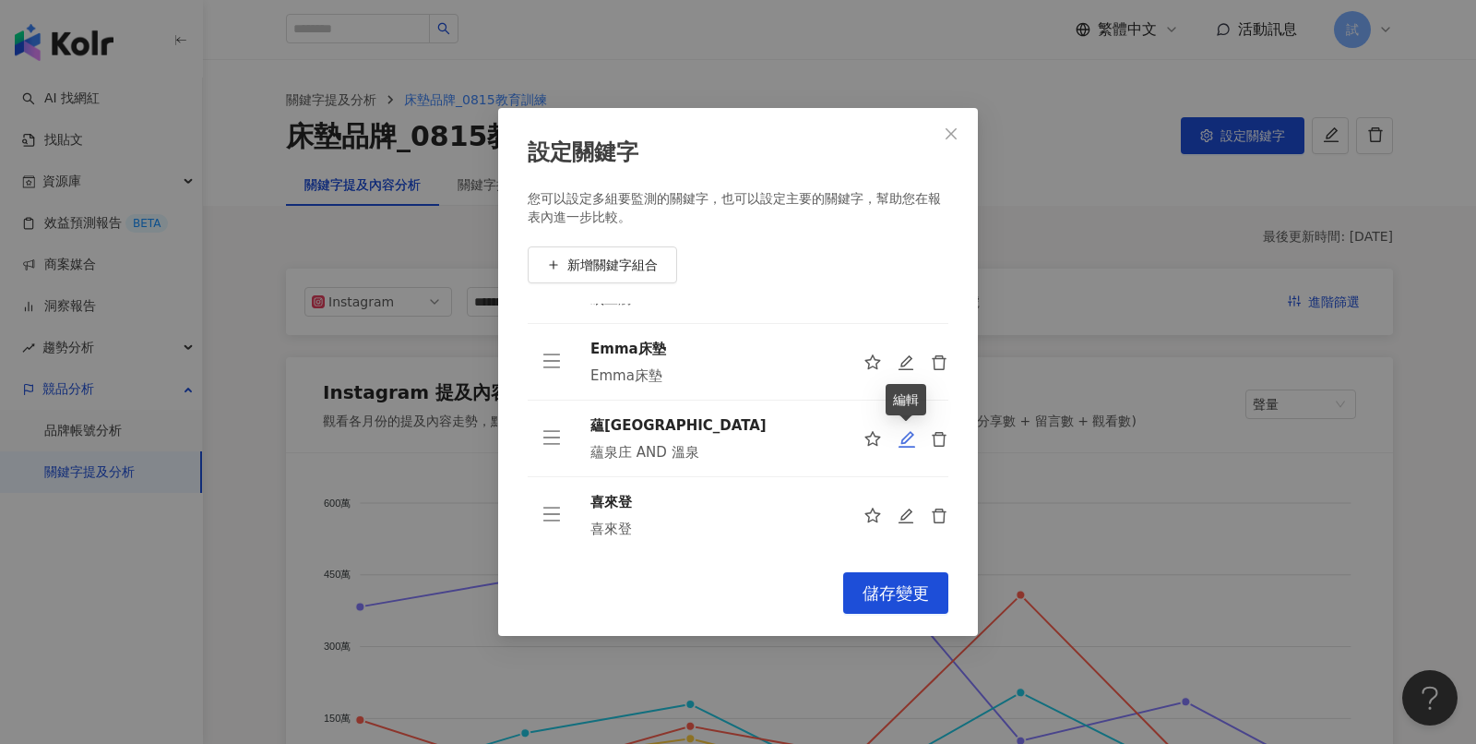
click at [899, 436] on icon "edit" at bounding box center [907, 439] width 18 height 18
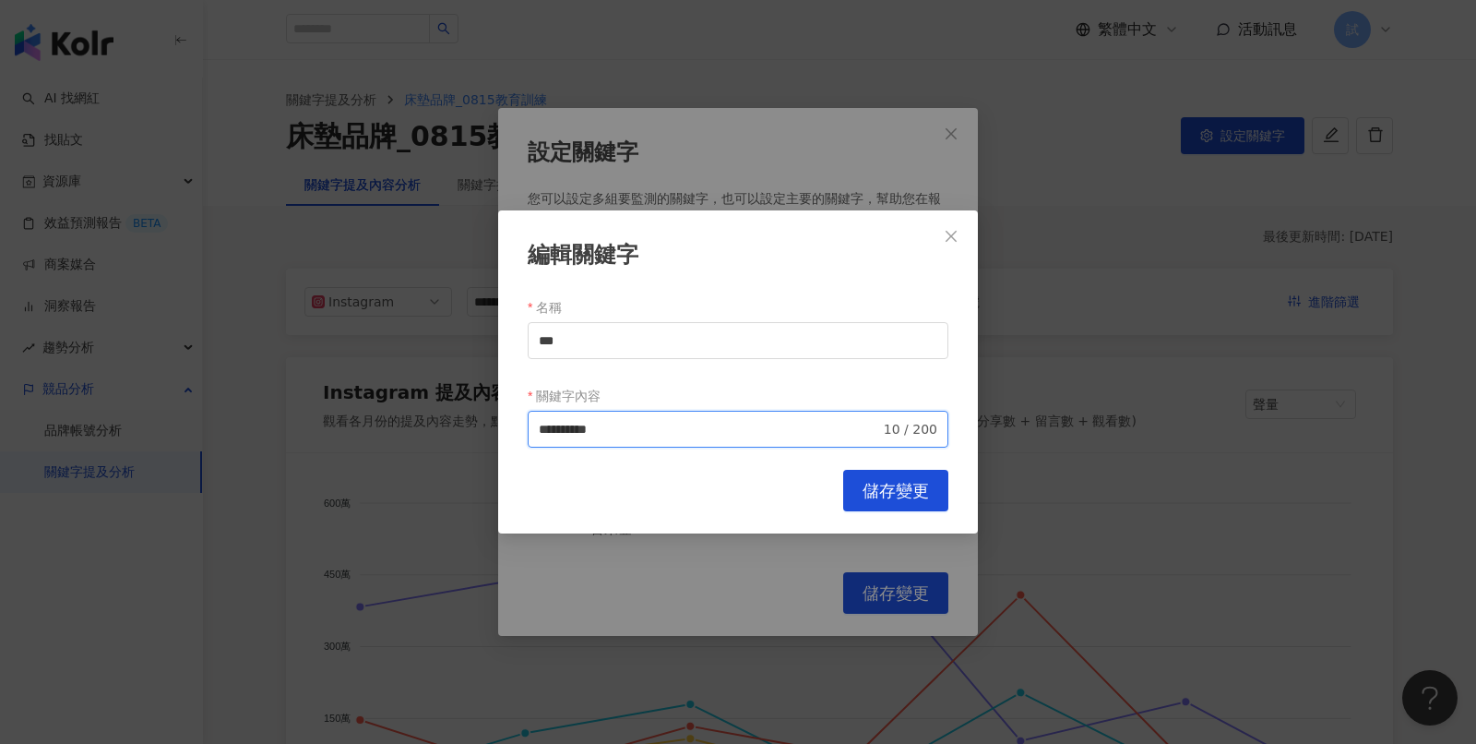
click at [743, 422] on input "**********" at bounding box center [709, 429] width 341 height 20
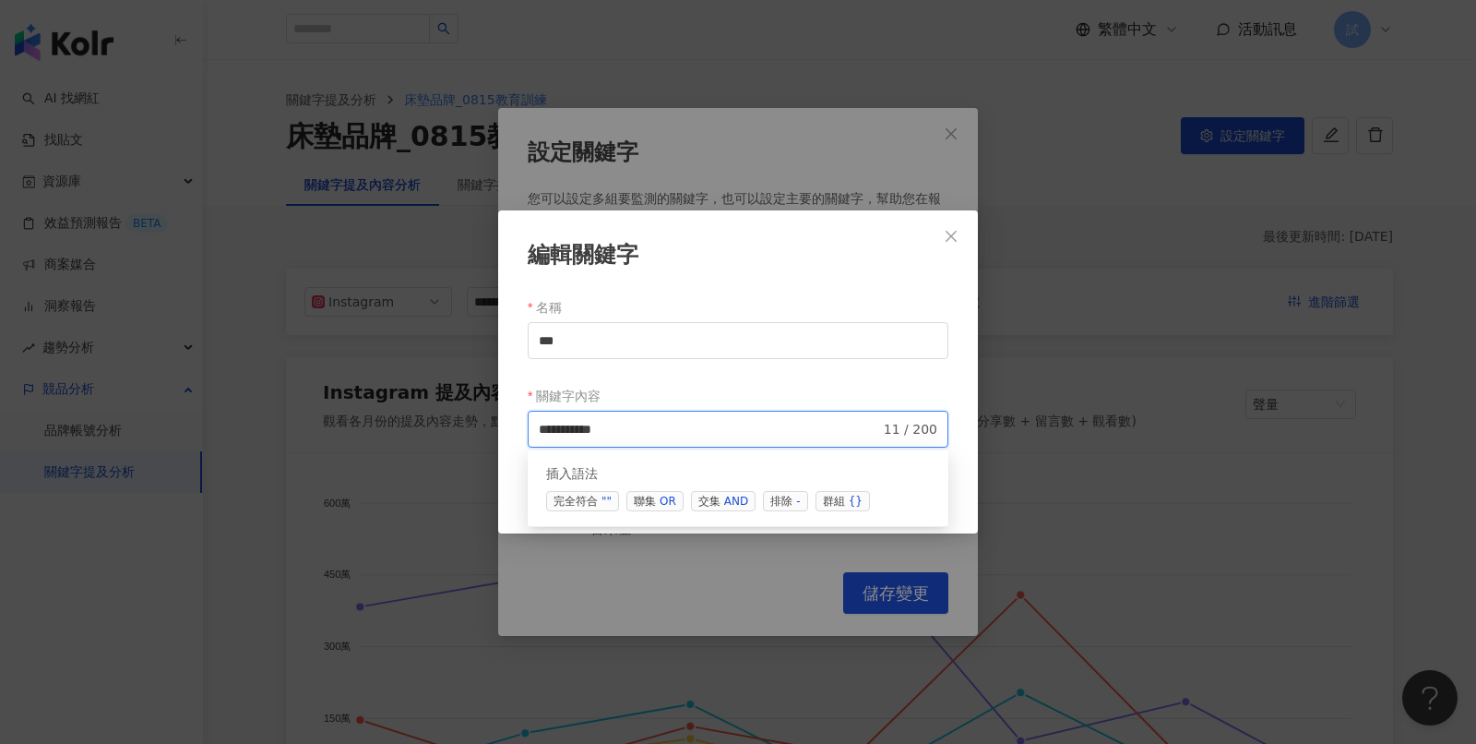
click at [719, 507] on span "交集 AND" at bounding box center [723, 501] width 65 height 20
type input "**********"
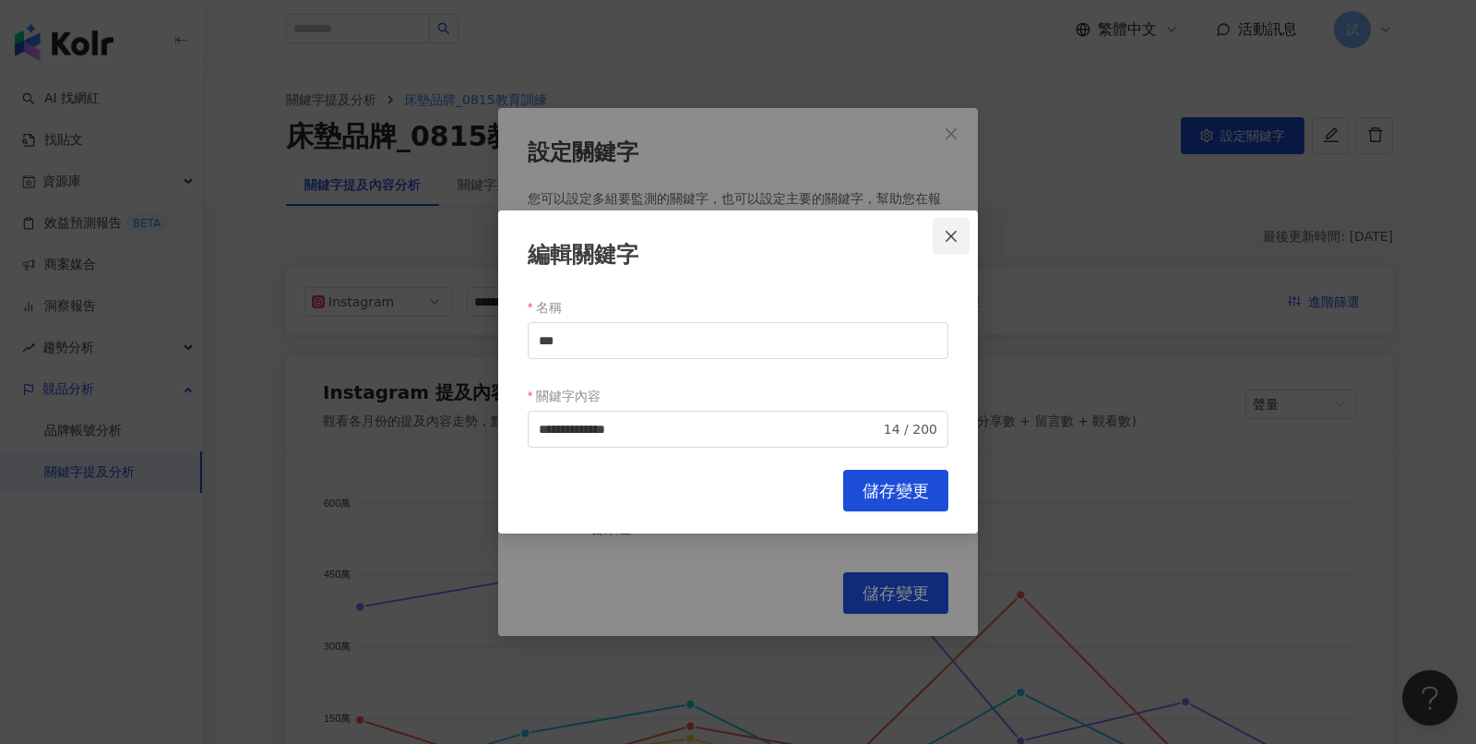
click at [947, 228] on button "Close" at bounding box center [951, 236] width 37 height 37
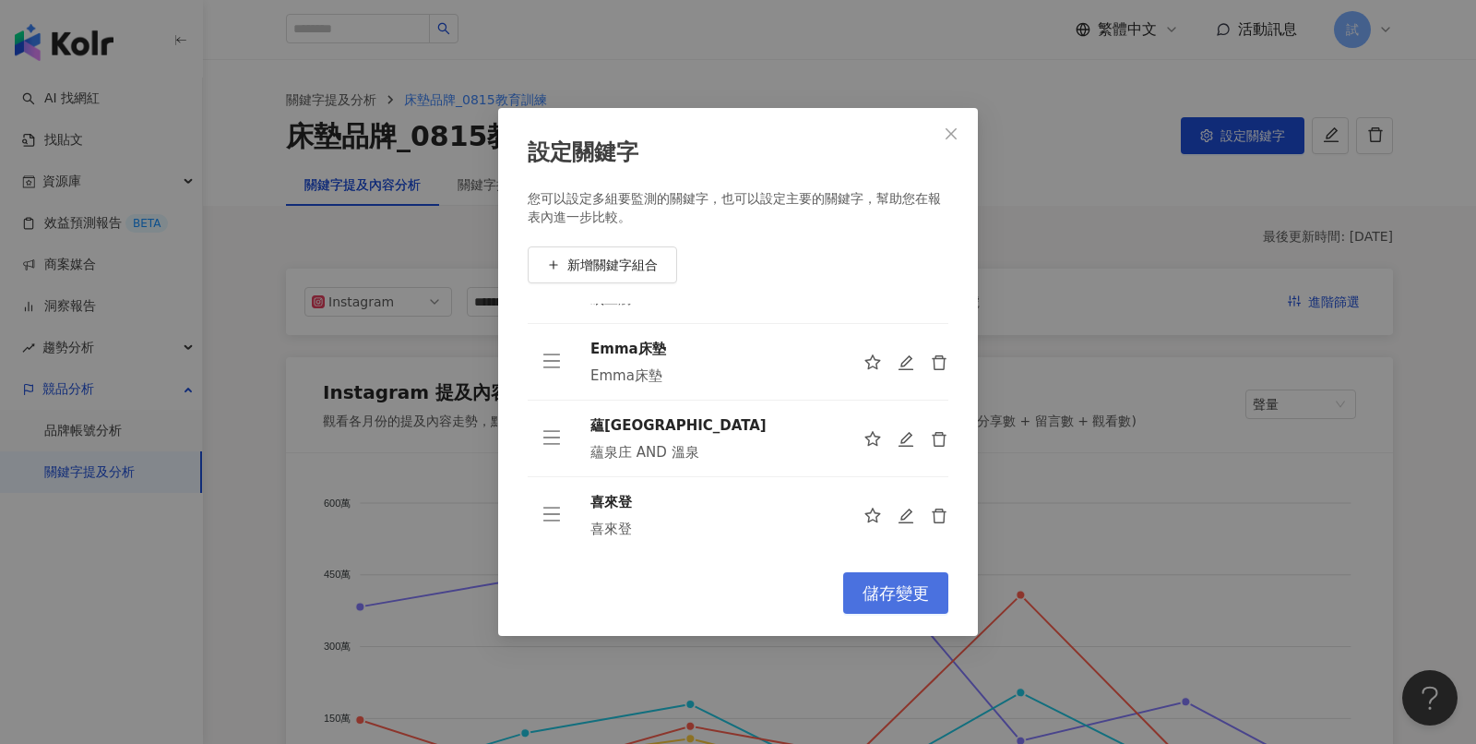
click at [867, 580] on button "儲存變更" at bounding box center [895, 593] width 105 height 42
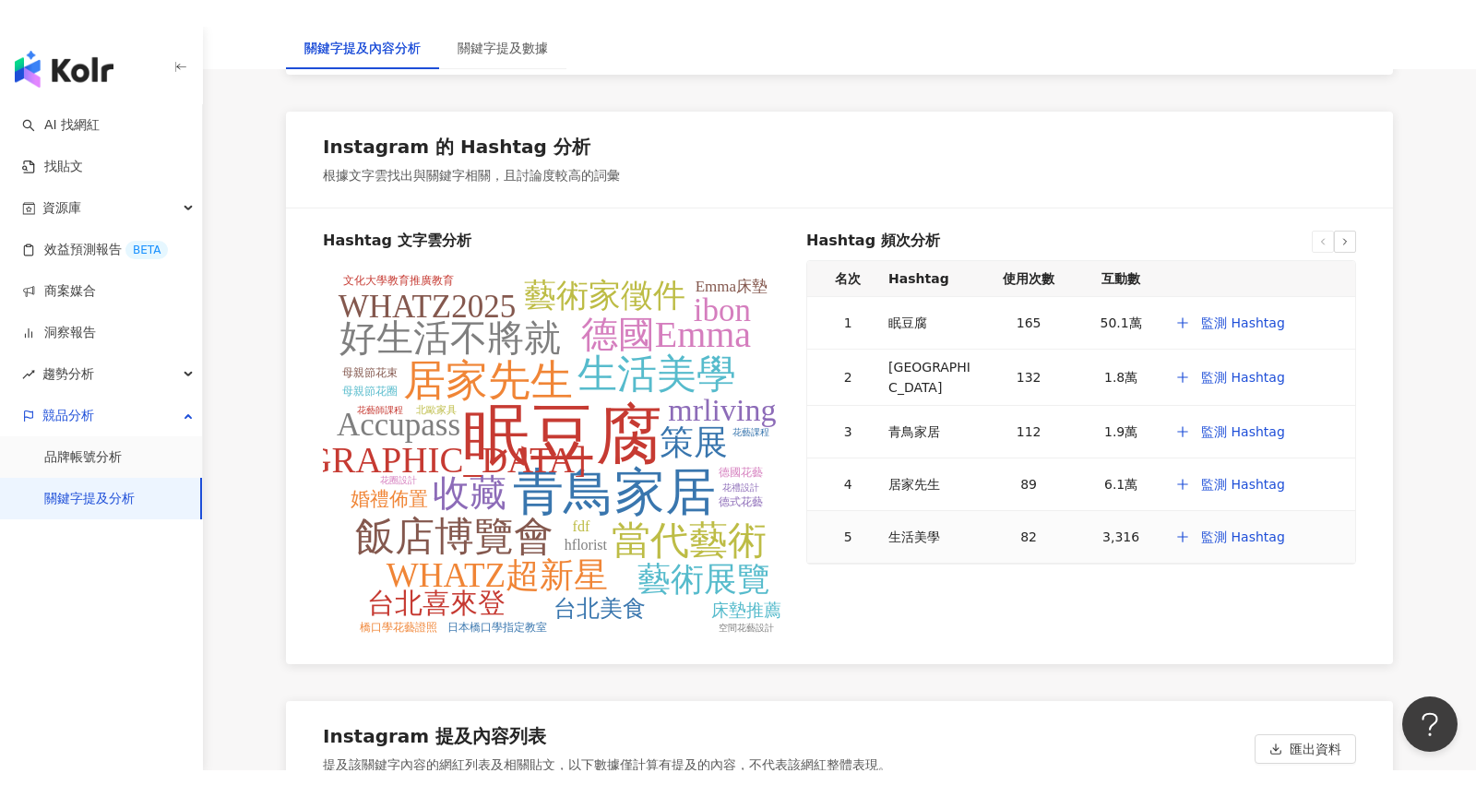
scroll to position [3592, 0]
